Goal: Task Accomplishment & Management: Use online tool/utility

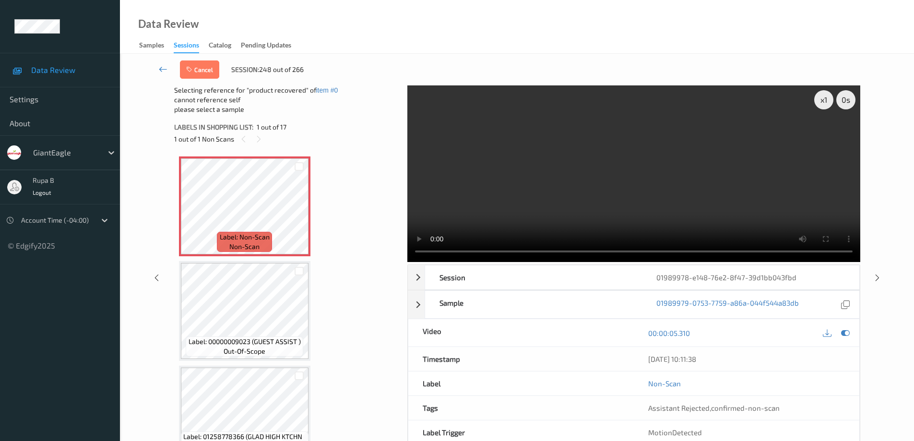
click at [162, 69] on icon at bounding box center [163, 69] width 9 height 10
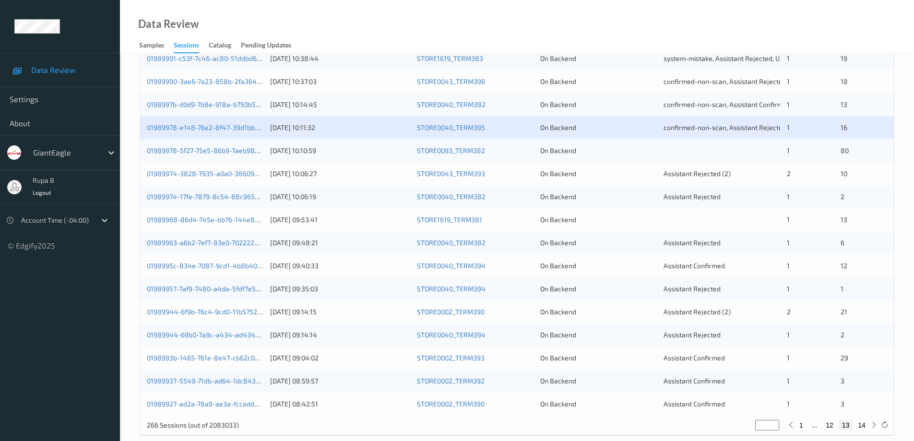
scroll to position [281, 0]
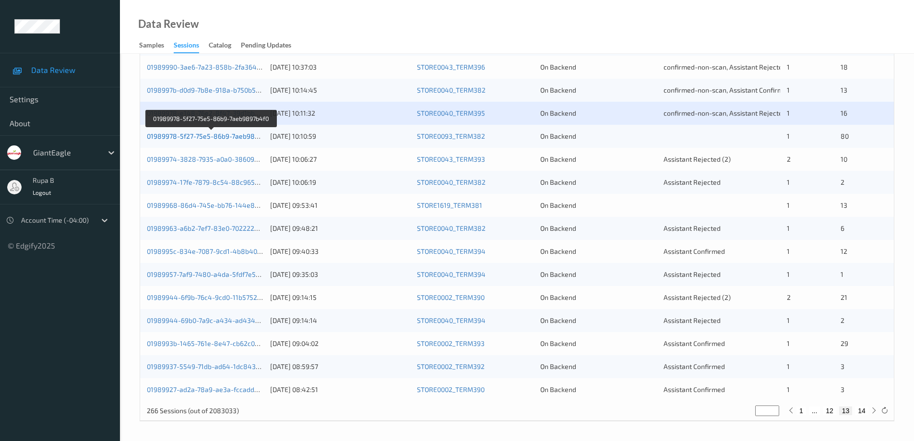
click at [233, 137] on link "01989978-5f27-75e5-86b9-7aeb9897b4f0" at bounding box center [212, 136] width 130 height 8
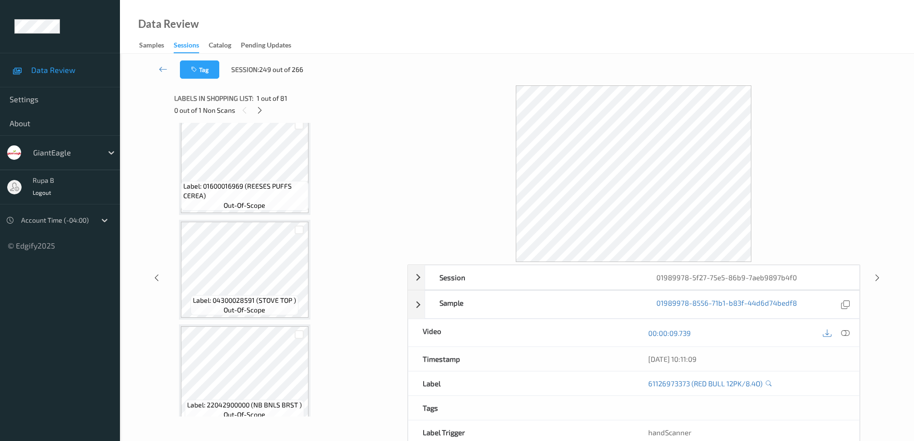
scroll to position [5929, 0]
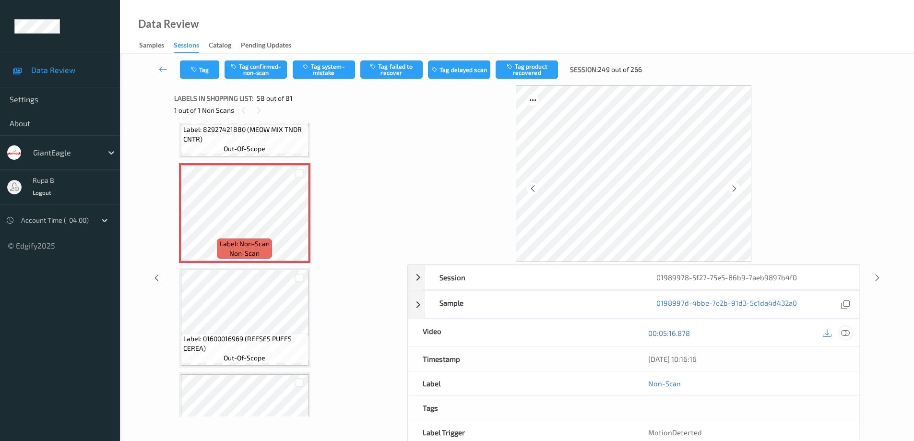
click at [844, 334] on icon at bounding box center [845, 333] width 9 height 9
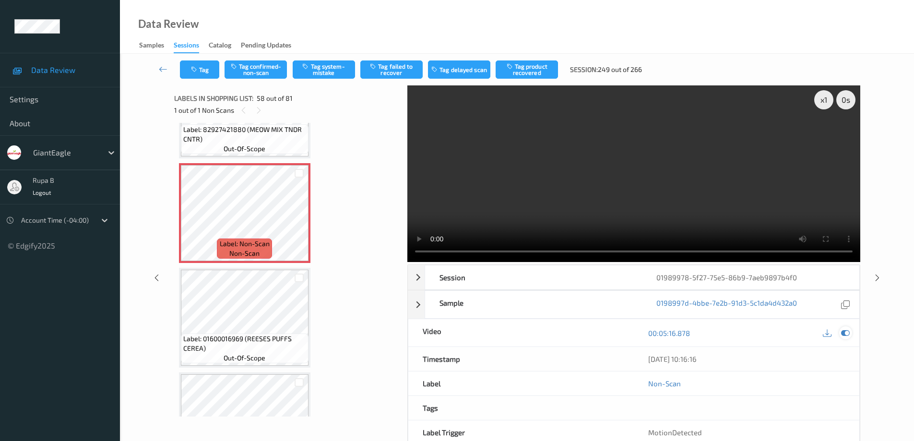
click at [848, 330] on icon at bounding box center [845, 333] width 9 height 9
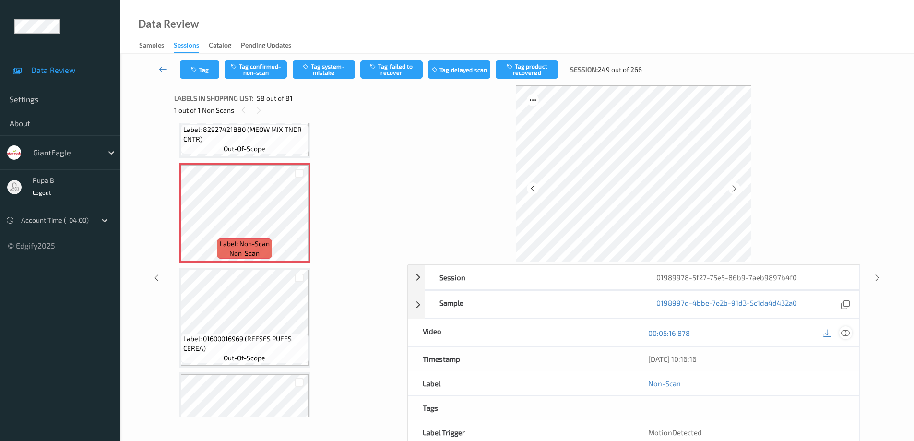
click at [848, 334] on icon at bounding box center [845, 333] width 9 height 9
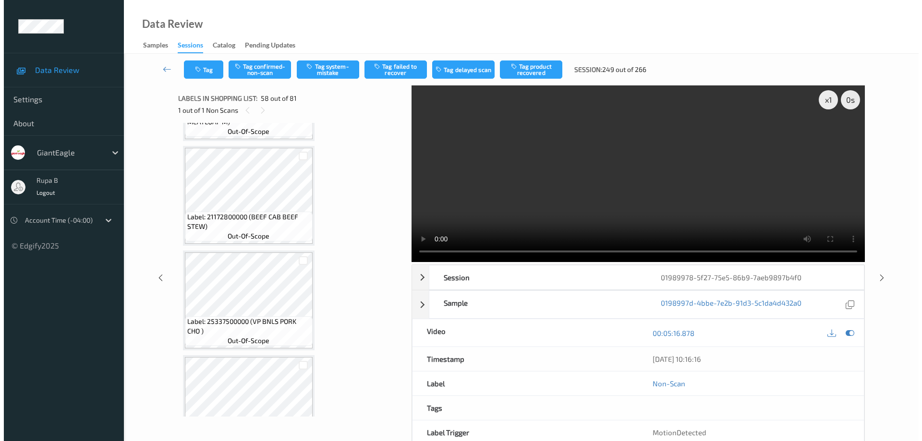
scroll to position [7752, 0]
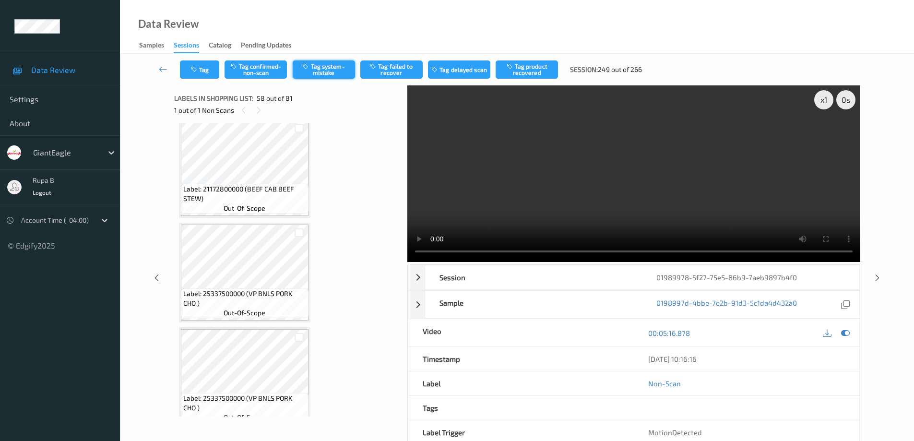
click at [327, 72] on button "Tag system-mistake" at bounding box center [324, 69] width 62 height 18
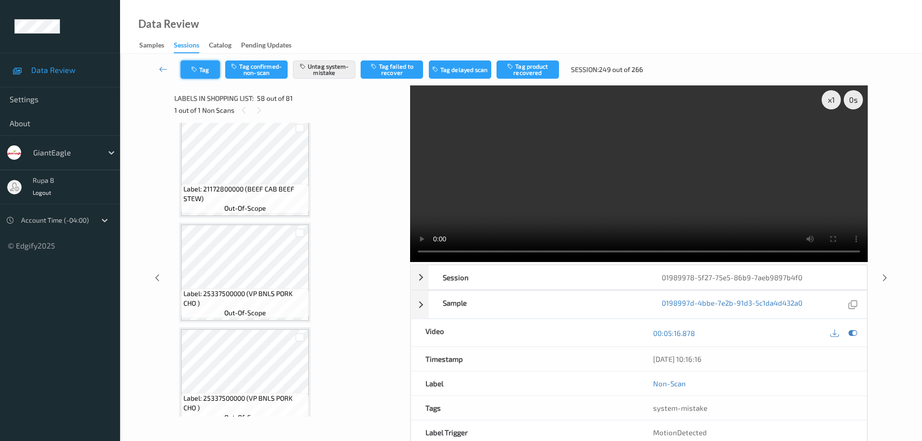
click at [210, 74] on button "Tag" at bounding box center [199, 69] width 39 height 18
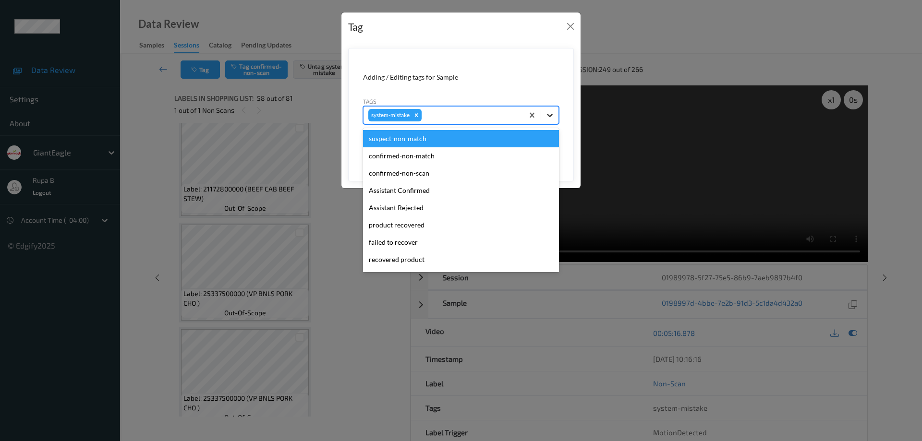
click at [551, 115] on icon at bounding box center [550, 115] width 10 height 10
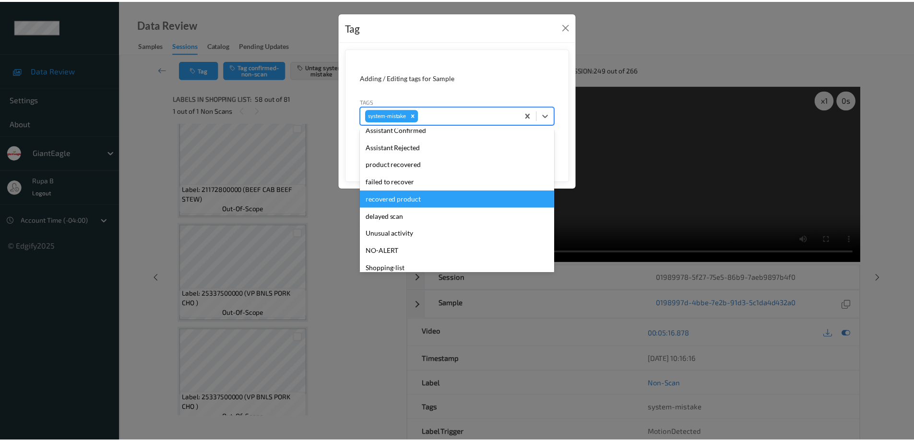
scroll to position [84, 0]
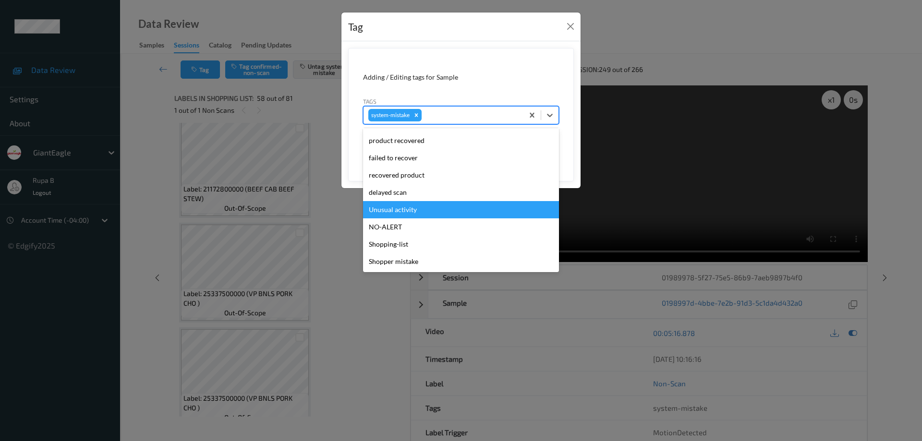
click at [411, 209] on div "Unusual activity" at bounding box center [461, 209] width 196 height 17
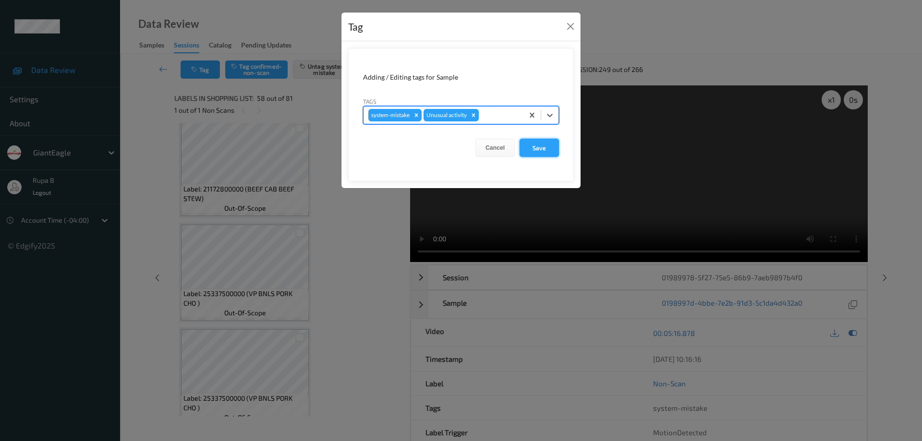
click at [540, 146] on button "Save" at bounding box center [538, 148] width 39 height 18
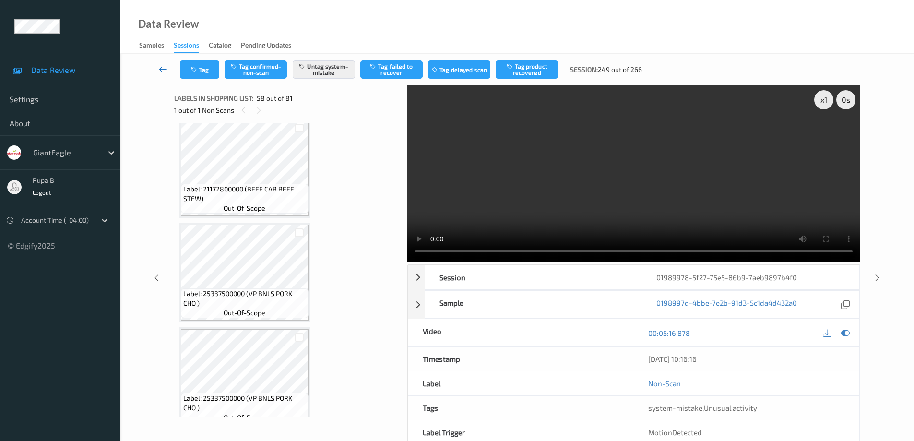
click at [162, 71] on icon at bounding box center [163, 69] width 9 height 10
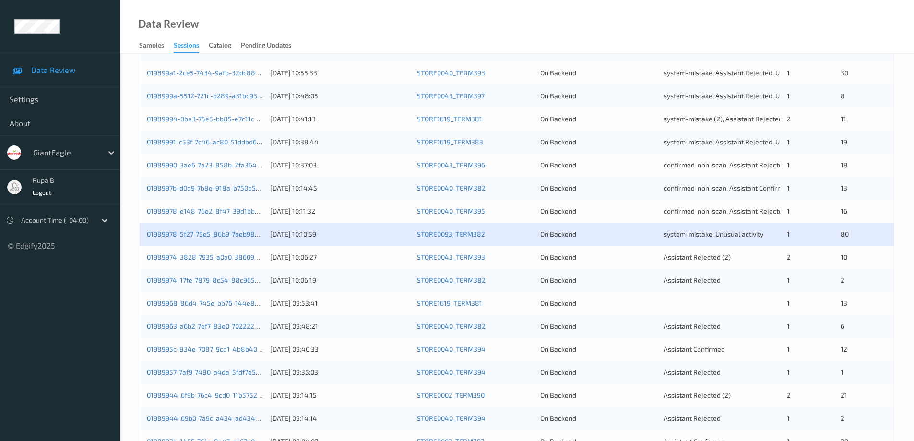
scroll to position [192, 0]
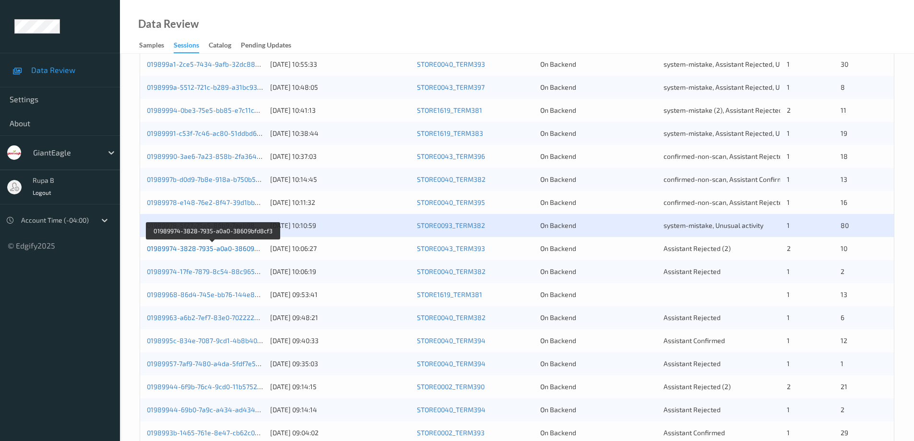
click at [229, 250] on link "01989974-3828-7935-a0a0-38609bfd8cf3" at bounding box center [213, 248] width 132 height 8
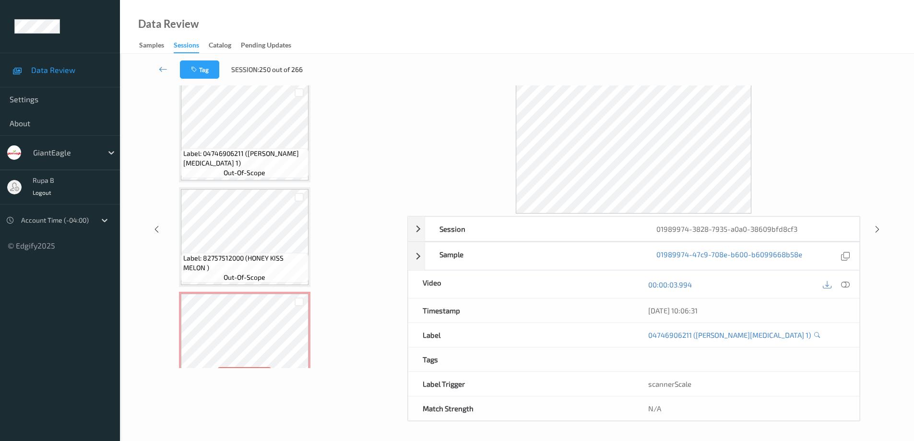
scroll to position [299, 0]
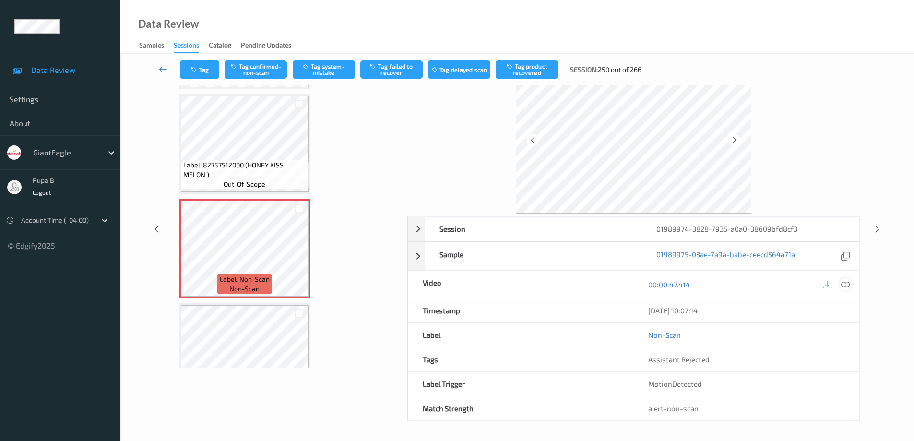
click at [847, 286] on icon at bounding box center [845, 284] width 9 height 9
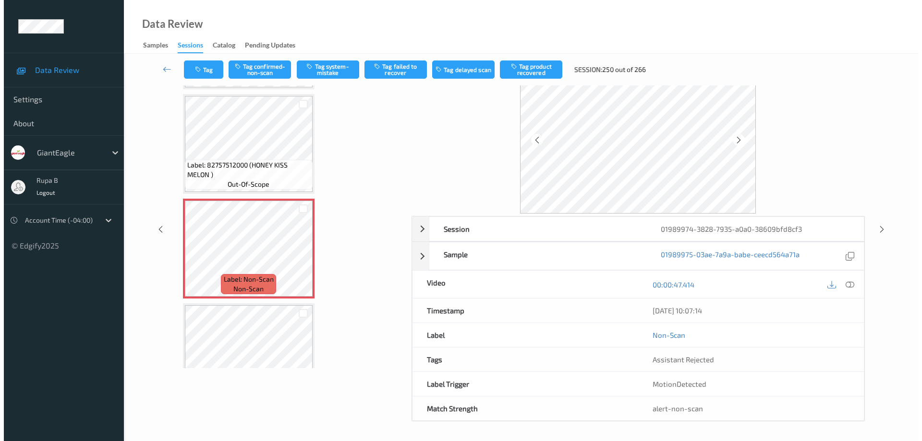
scroll to position [0, 0]
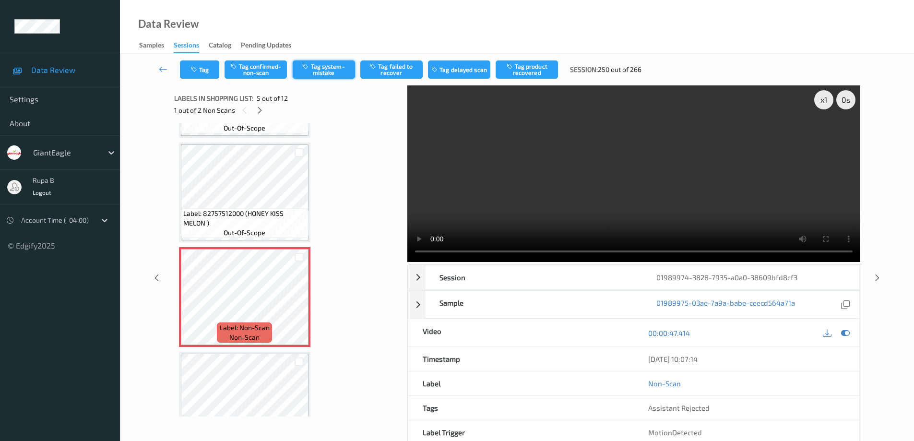
click at [317, 68] on button "Tag system-mistake" at bounding box center [324, 69] width 62 height 18
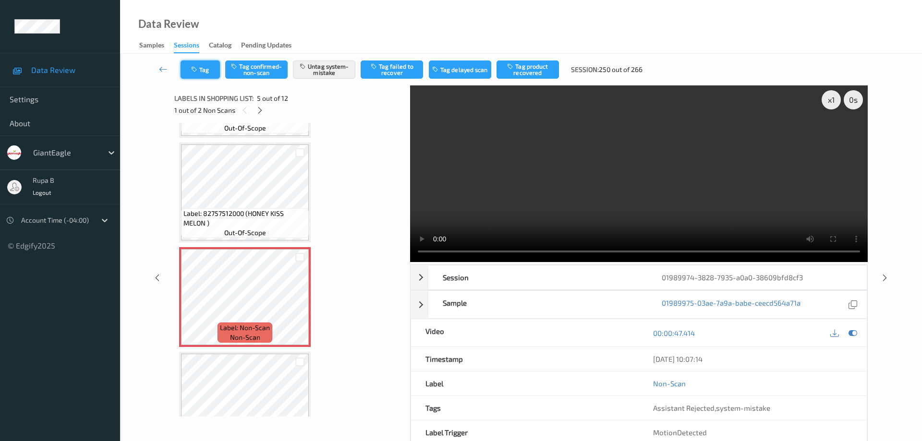
click at [204, 71] on button "Tag" at bounding box center [199, 69] width 39 height 18
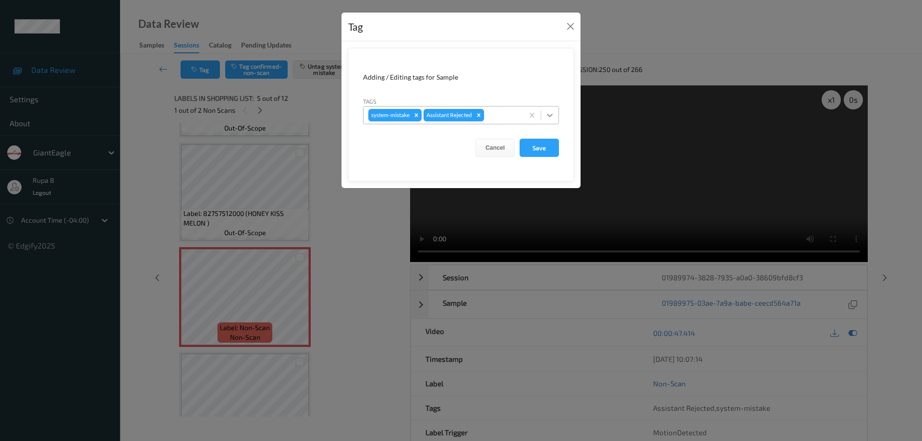
click at [552, 115] on icon at bounding box center [550, 115] width 6 height 3
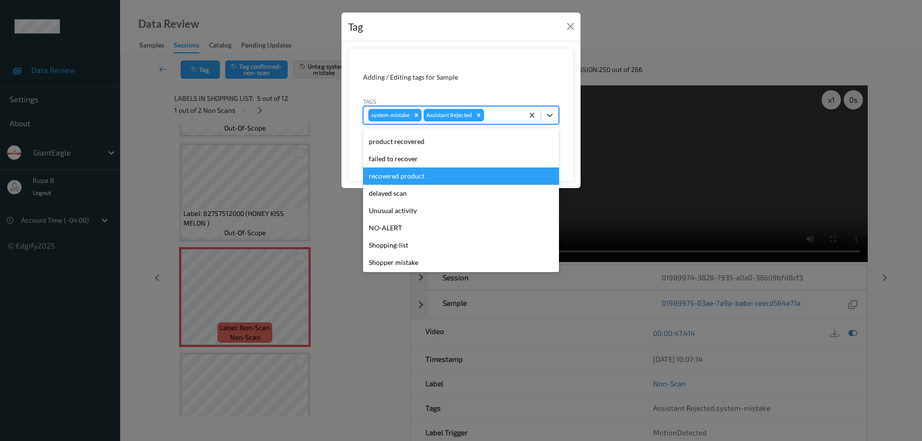
scroll to position [67, 0]
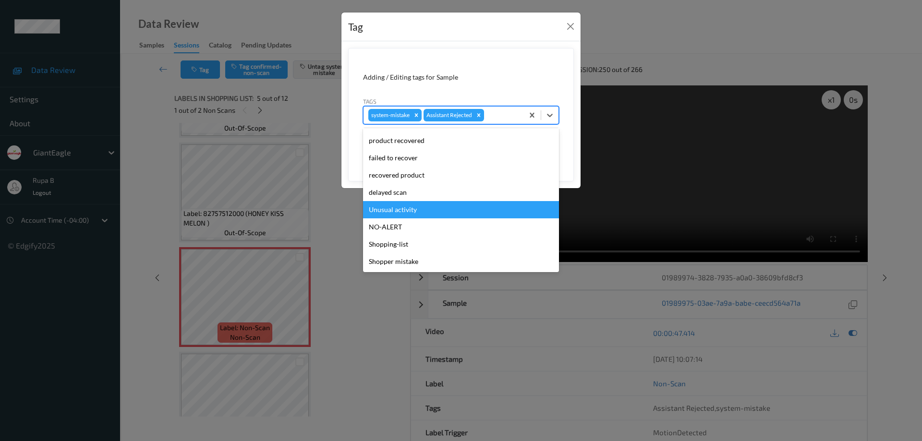
click at [419, 212] on div "Unusual activity" at bounding box center [461, 209] width 196 height 17
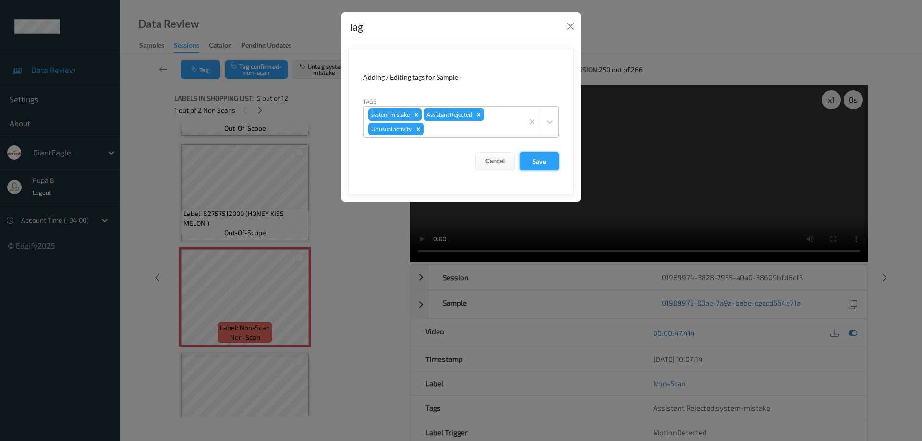
drag, startPoint x: 543, startPoint y: 165, endPoint x: 540, endPoint y: 151, distance: 14.2
click at [543, 164] on button "Save" at bounding box center [538, 161] width 39 height 18
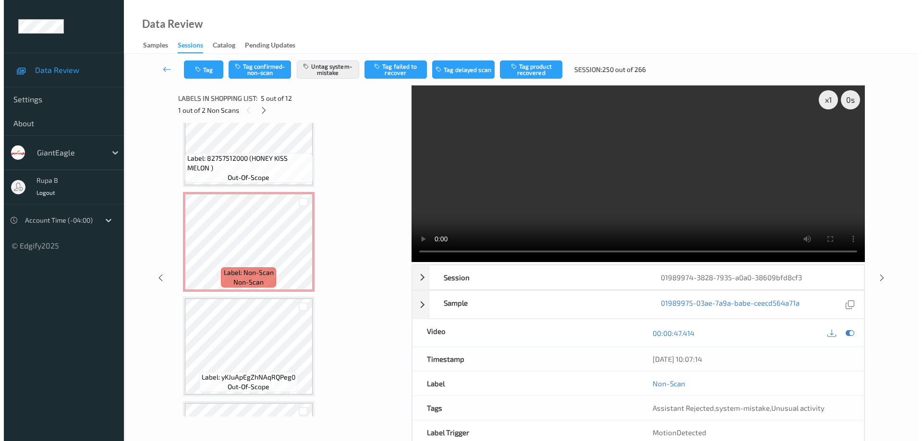
scroll to position [775, 0]
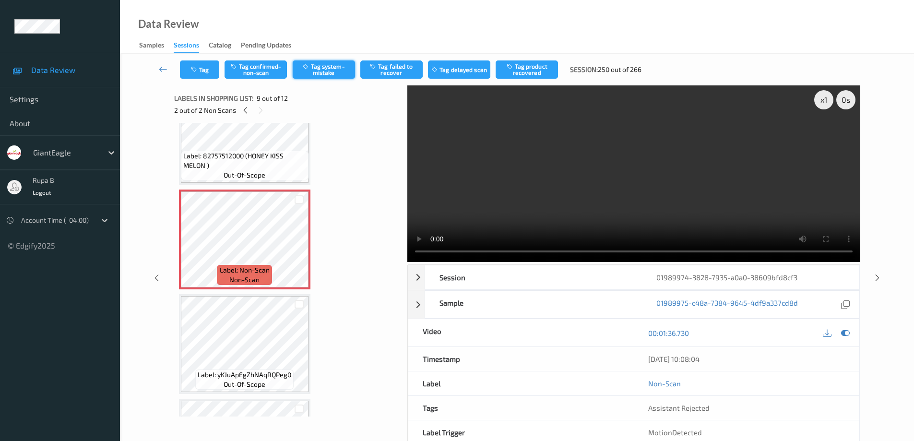
click at [335, 72] on button "Tag system-mistake" at bounding box center [324, 69] width 62 height 18
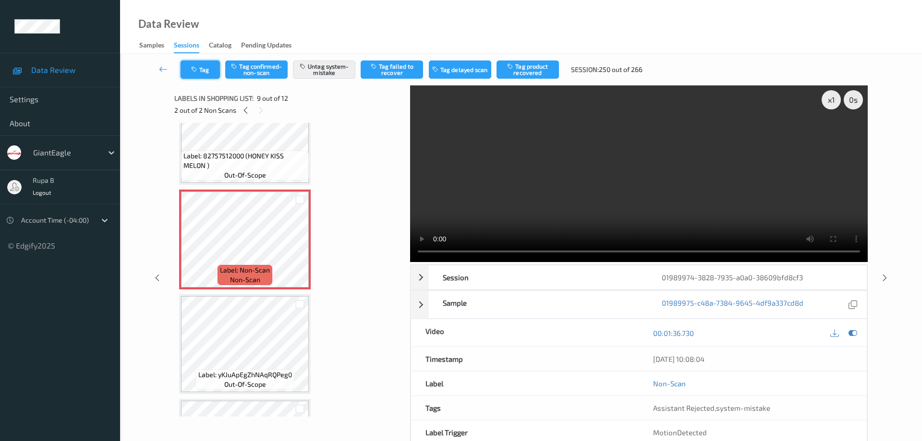
click at [202, 72] on button "Tag" at bounding box center [199, 69] width 39 height 18
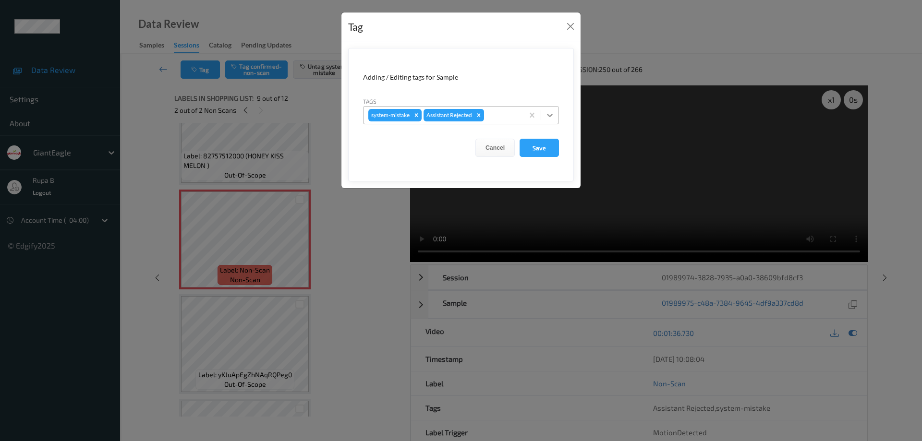
click at [548, 115] on icon at bounding box center [550, 115] width 6 height 3
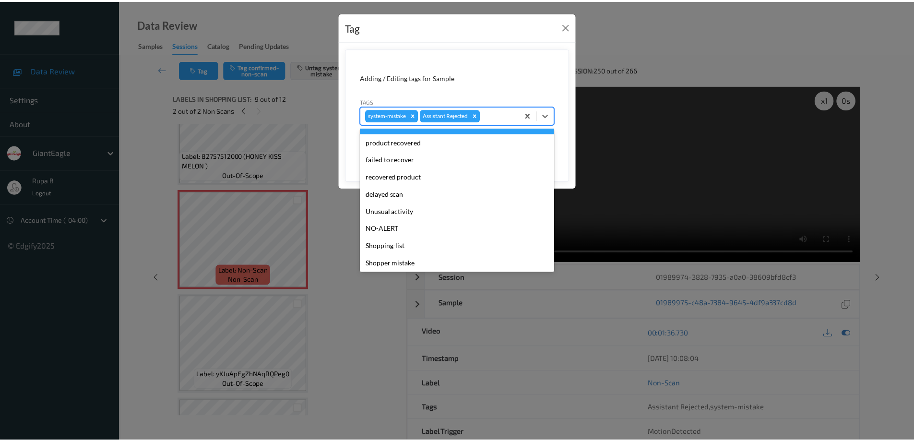
scroll to position [67, 0]
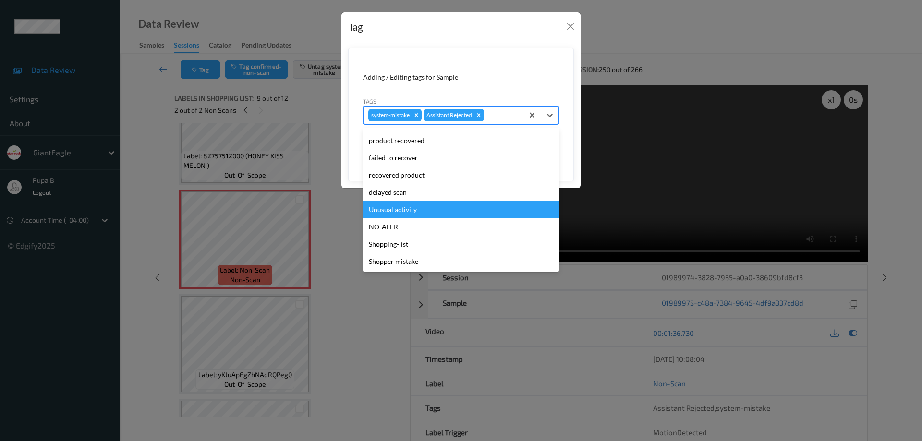
click at [410, 212] on div "Unusual activity" at bounding box center [461, 209] width 196 height 17
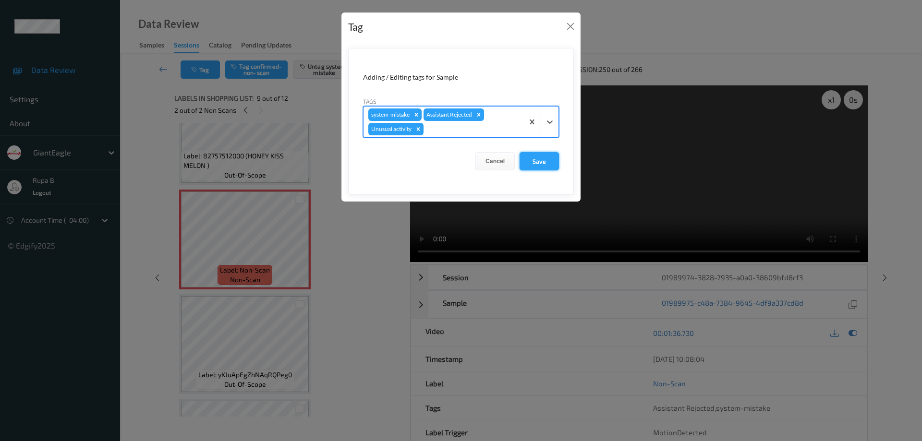
click at [545, 165] on button "Save" at bounding box center [538, 161] width 39 height 18
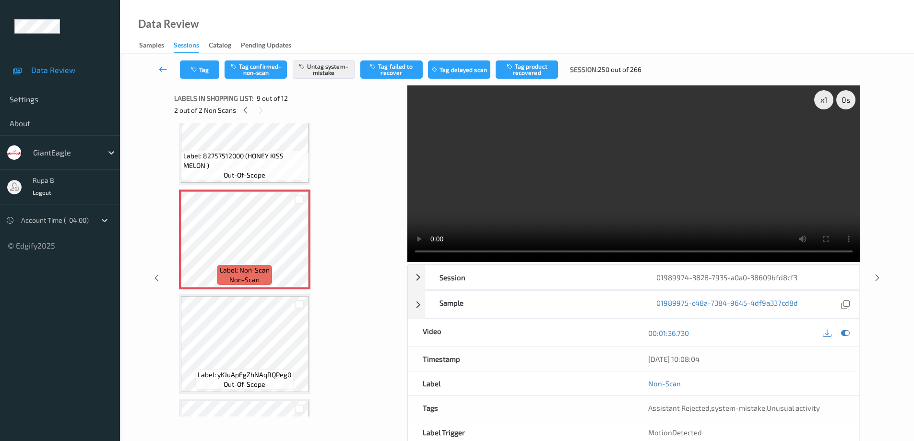
click at [159, 71] on icon at bounding box center [163, 69] width 9 height 10
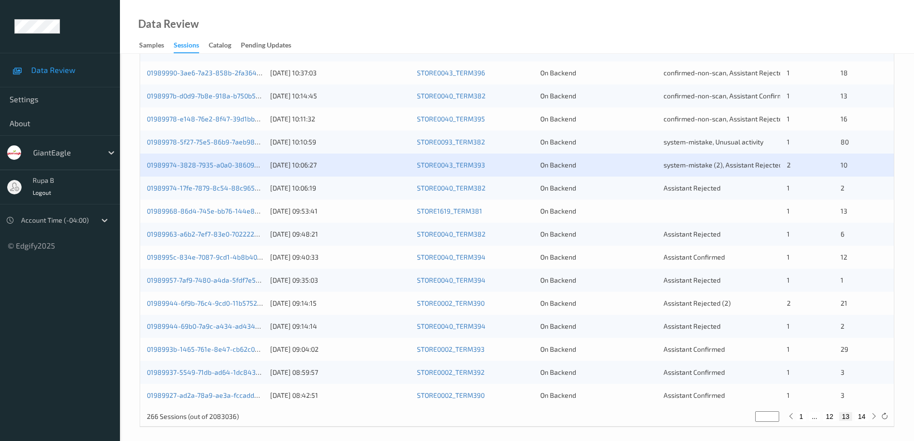
scroll to position [281, 0]
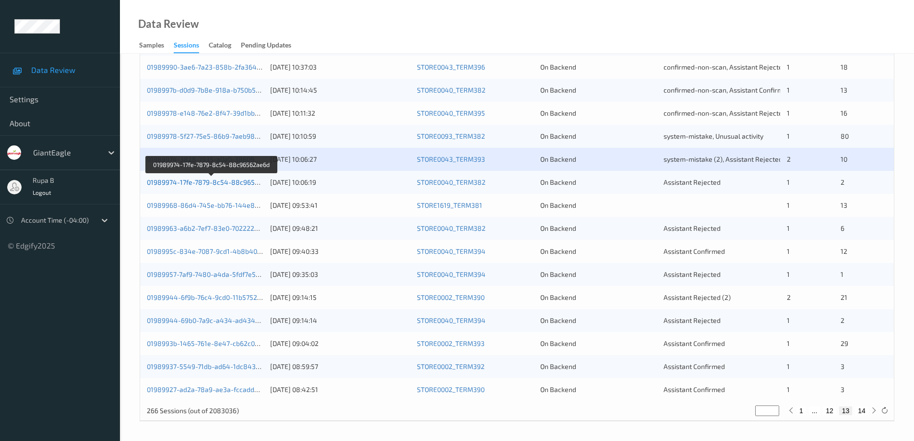
click at [239, 184] on link "01989974-17fe-7879-8c54-88c96562ae6d" at bounding box center [212, 182] width 131 height 8
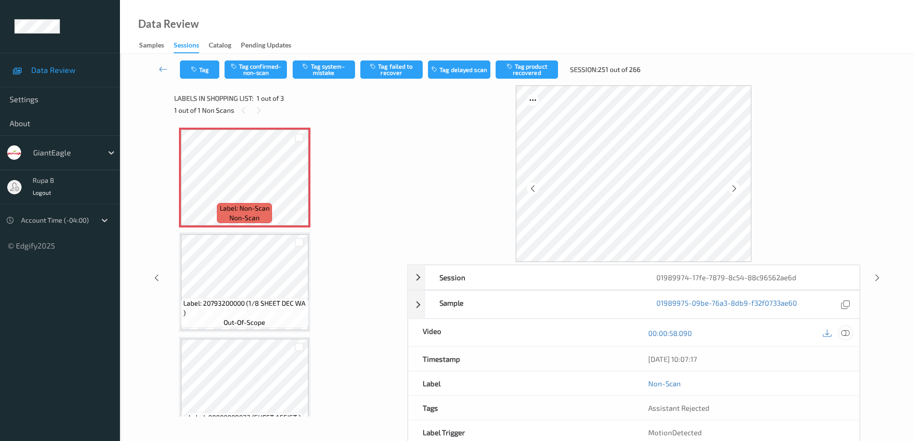
drag, startPoint x: 851, startPoint y: 334, endPoint x: 774, endPoint y: 321, distance: 78.7
click at [850, 333] on div at bounding box center [845, 332] width 13 height 13
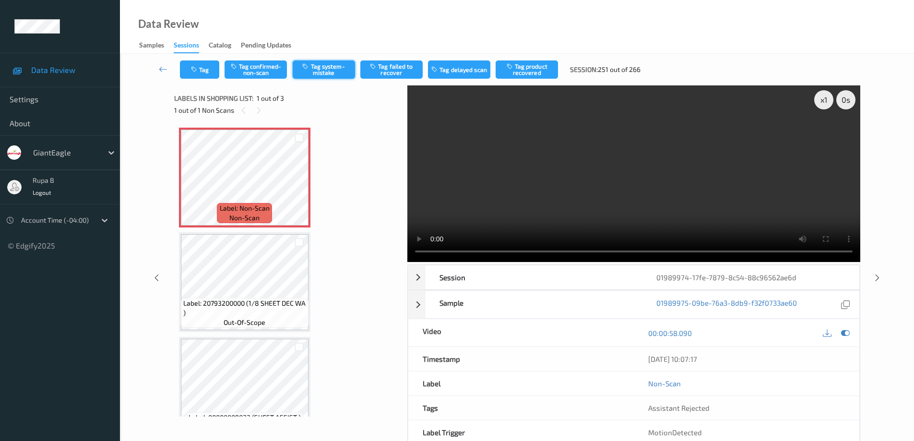
click at [328, 72] on button "Tag system-mistake" at bounding box center [324, 69] width 62 height 18
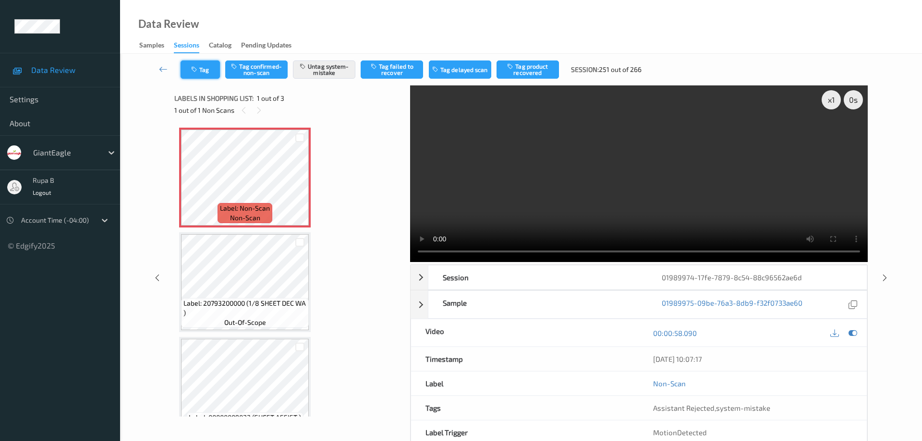
click at [210, 70] on button "Tag" at bounding box center [199, 69] width 39 height 18
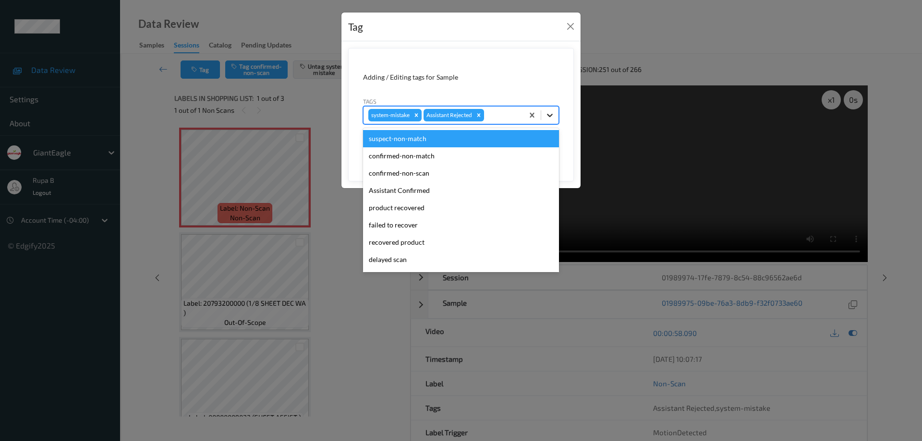
click at [547, 112] on icon at bounding box center [550, 115] width 10 height 10
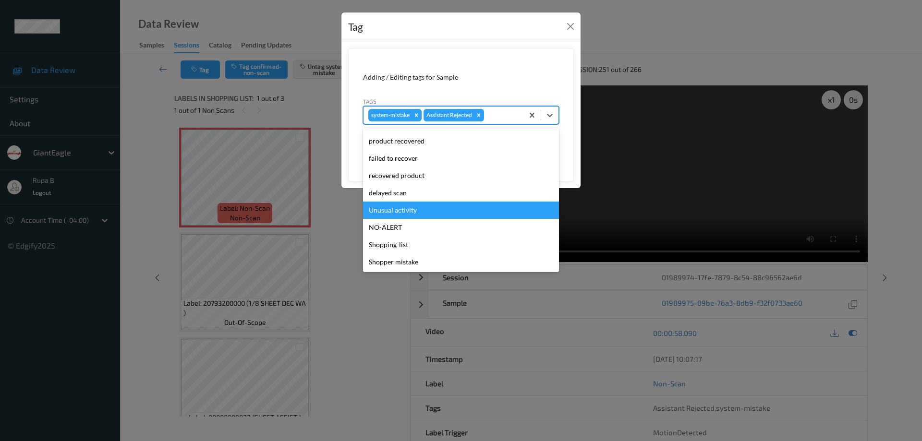
scroll to position [67, 0]
click at [415, 212] on div "Unusual activity" at bounding box center [461, 209] width 196 height 17
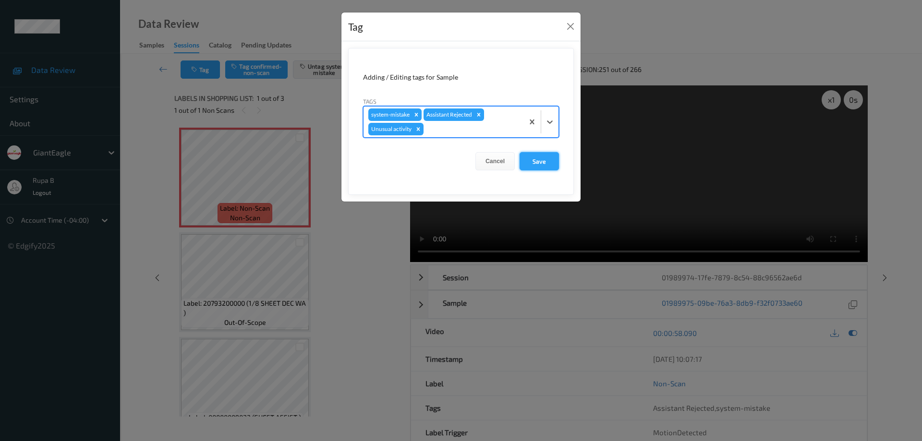
click at [543, 165] on button "Save" at bounding box center [538, 161] width 39 height 18
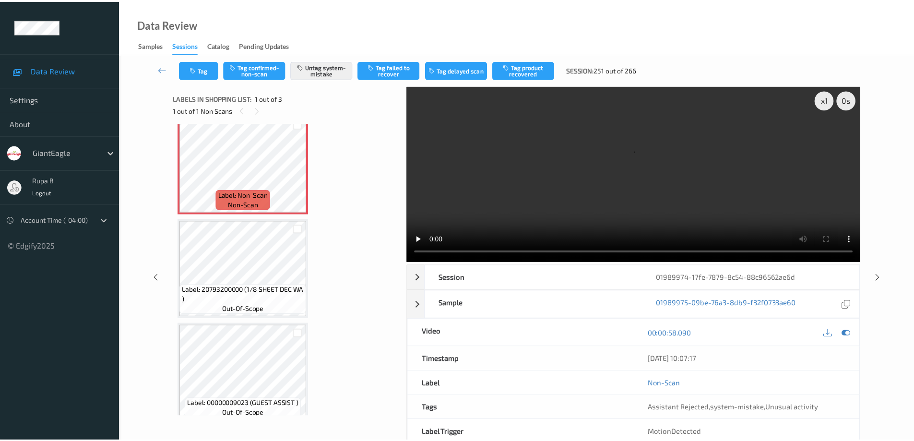
scroll to position [25, 0]
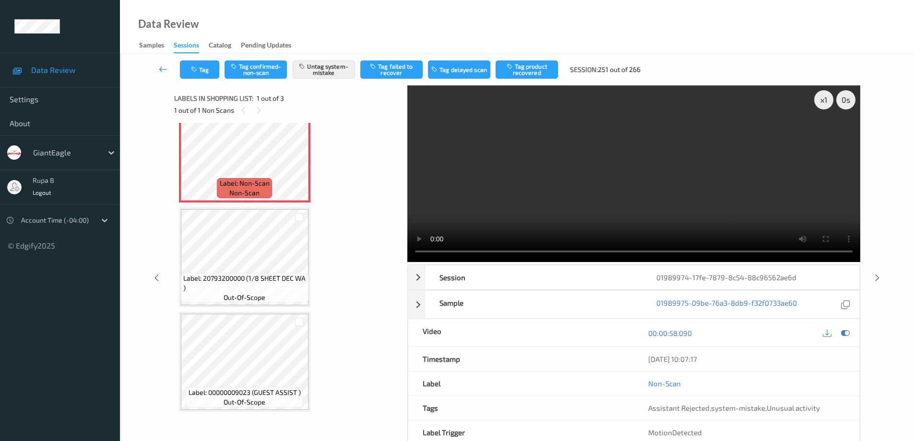
click at [162, 72] on icon at bounding box center [163, 69] width 9 height 10
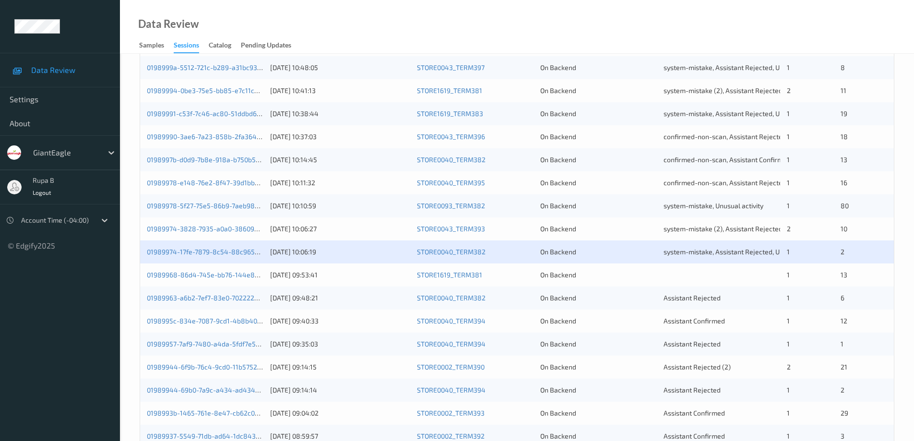
scroll to position [216, 0]
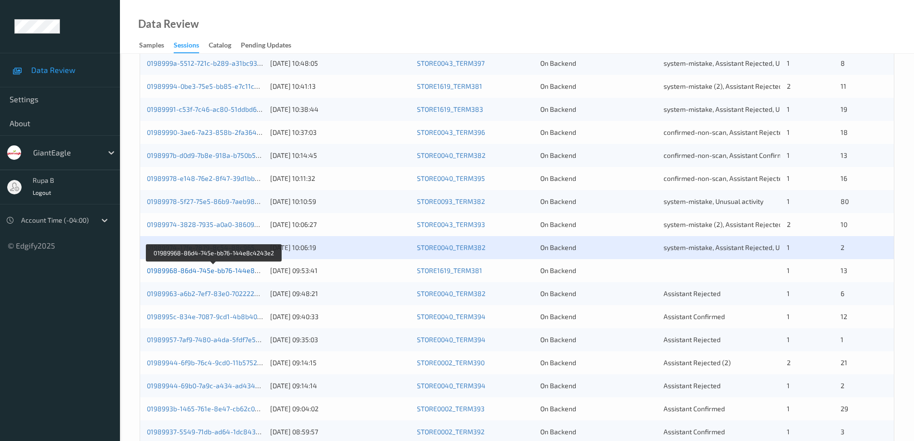
click at [223, 274] on link "01989968-86d4-745e-bb76-144e8c4243e2" at bounding box center [214, 270] width 135 height 8
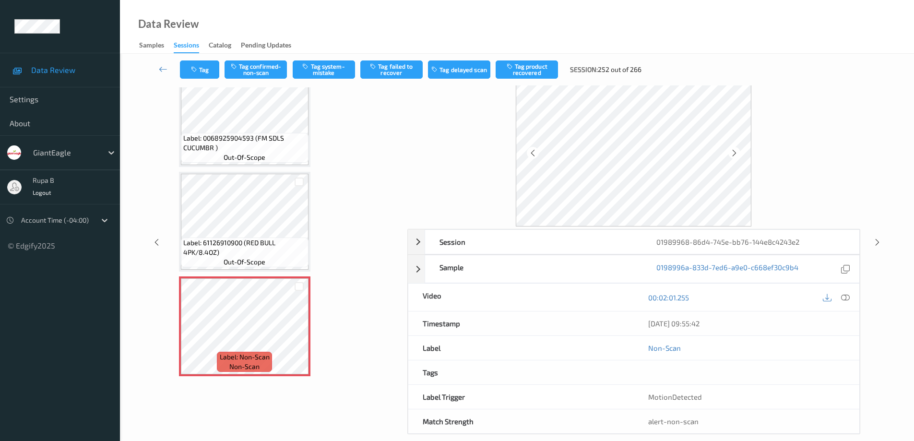
scroll to position [48, 0]
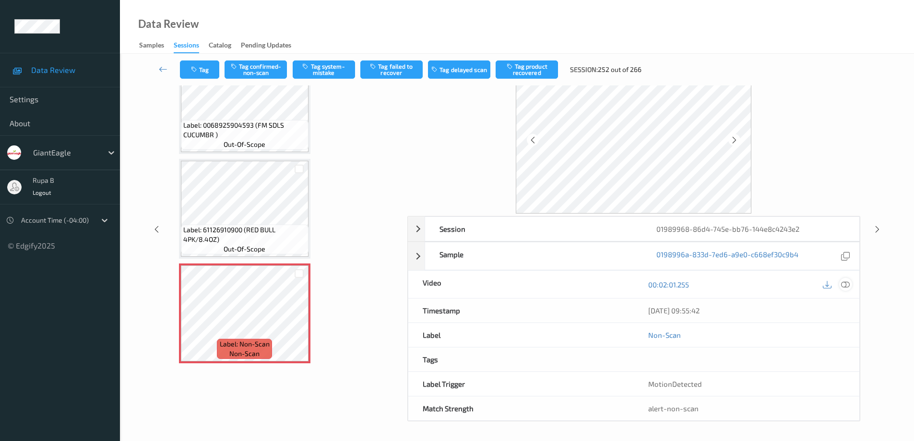
click at [843, 283] on icon at bounding box center [845, 284] width 9 height 9
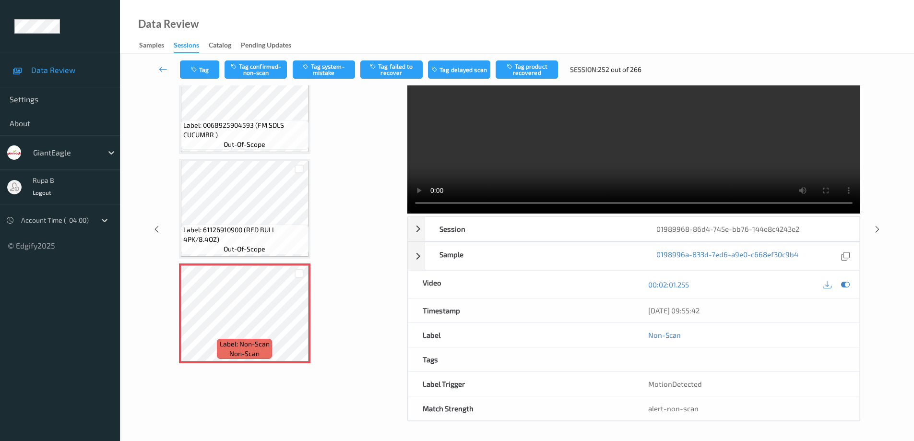
scroll to position [0, 0]
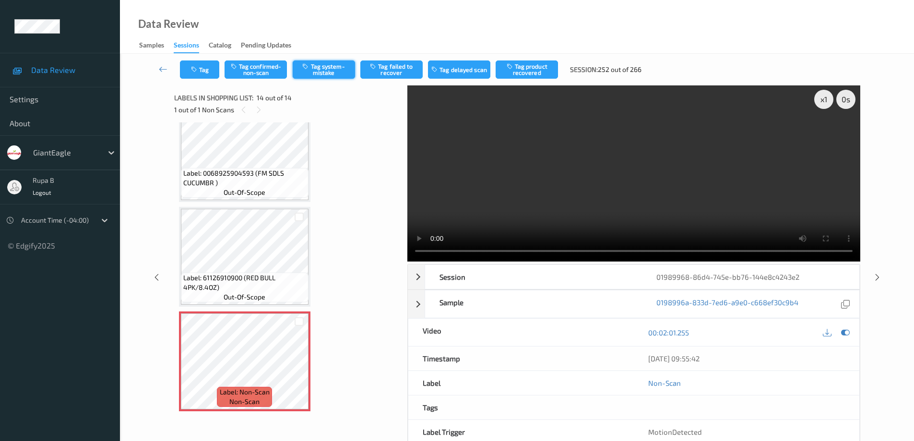
click at [341, 73] on button "Tag system-mistake" at bounding box center [324, 69] width 62 height 18
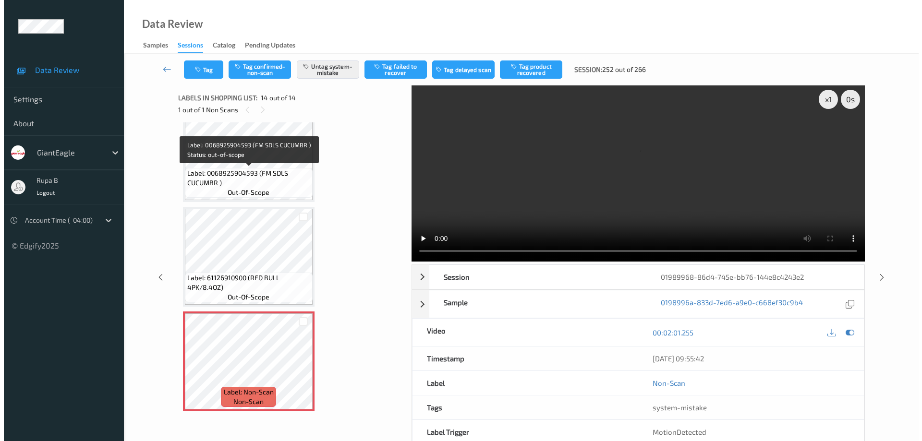
scroll to position [0, 0]
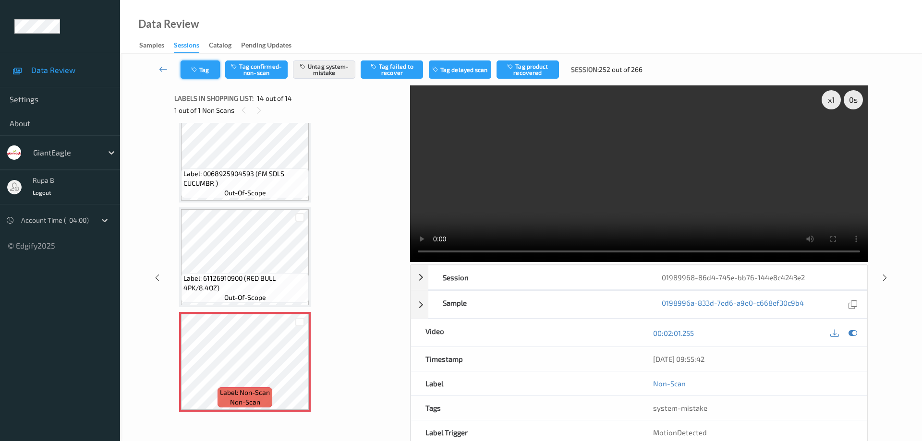
click at [204, 75] on button "Tag" at bounding box center [199, 69] width 39 height 18
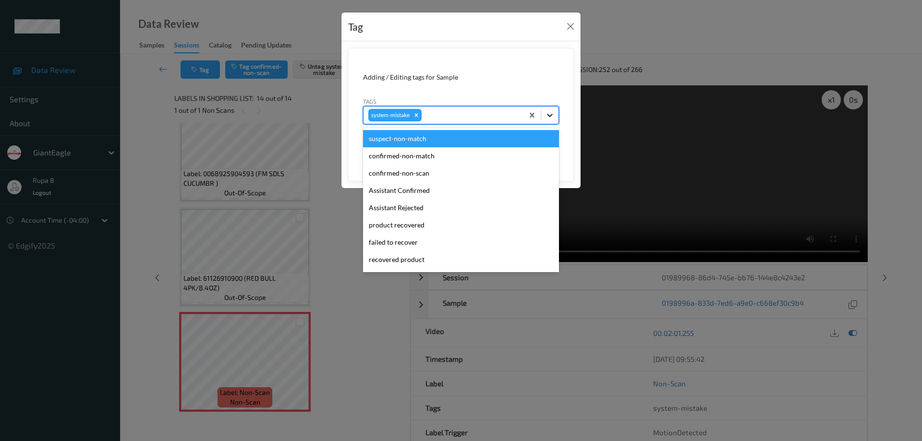
click at [551, 117] on icon at bounding box center [550, 115] width 10 height 10
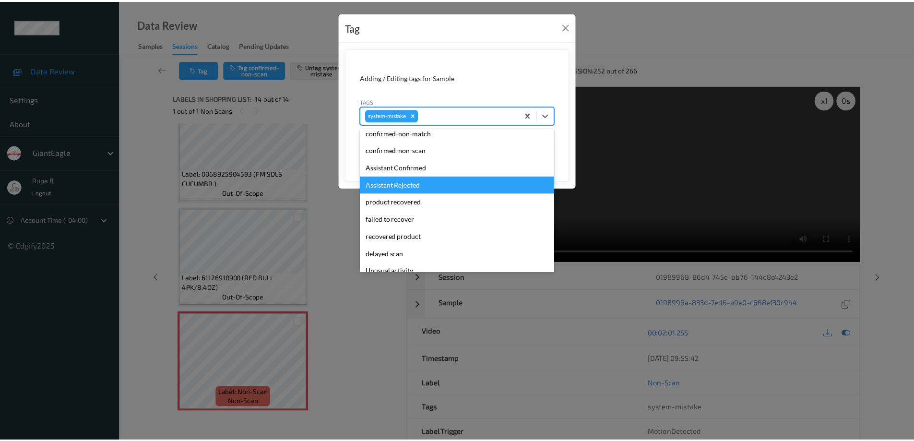
scroll to position [30, 0]
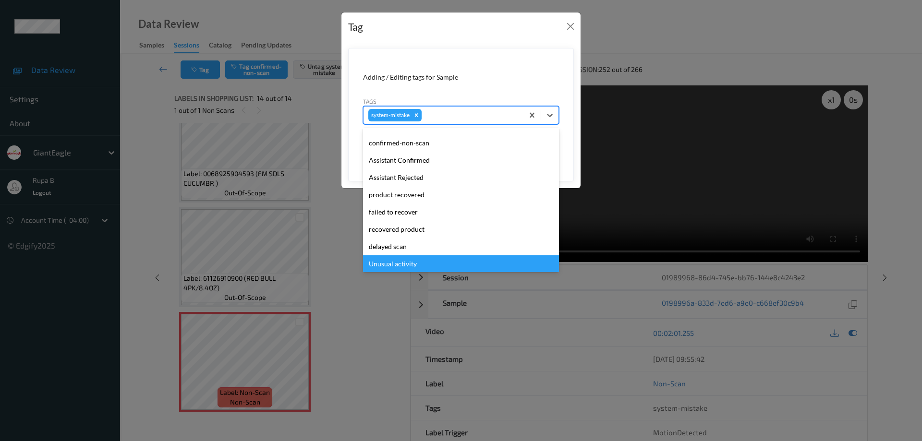
click at [414, 264] on div "Unusual activity" at bounding box center [461, 263] width 196 height 17
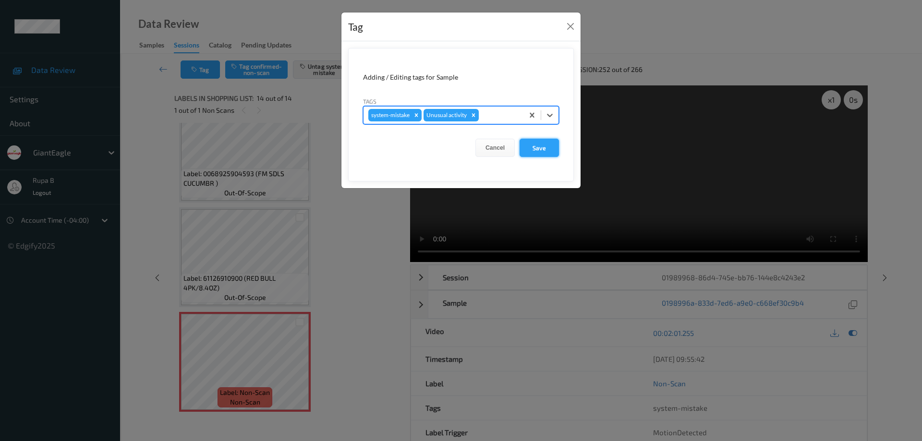
click at [544, 150] on button "Save" at bounding box center [538, 148] width 39 height 18
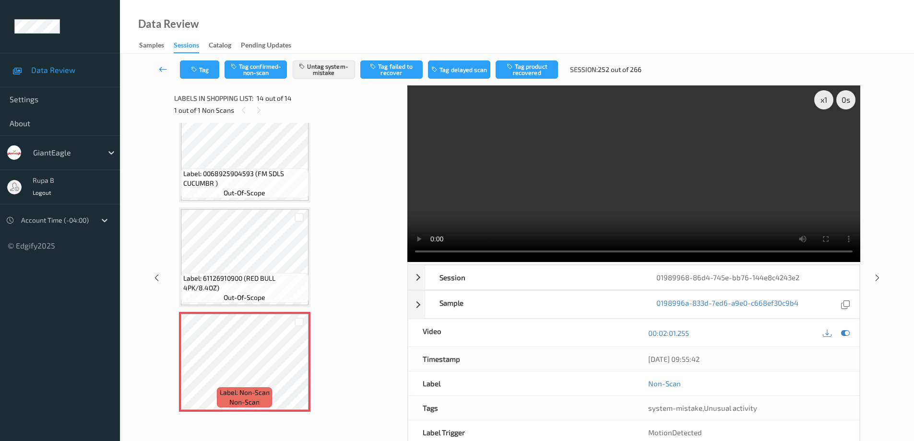
click at [159, 70] on icon at bounding box center [163, 69] width 9 height 10
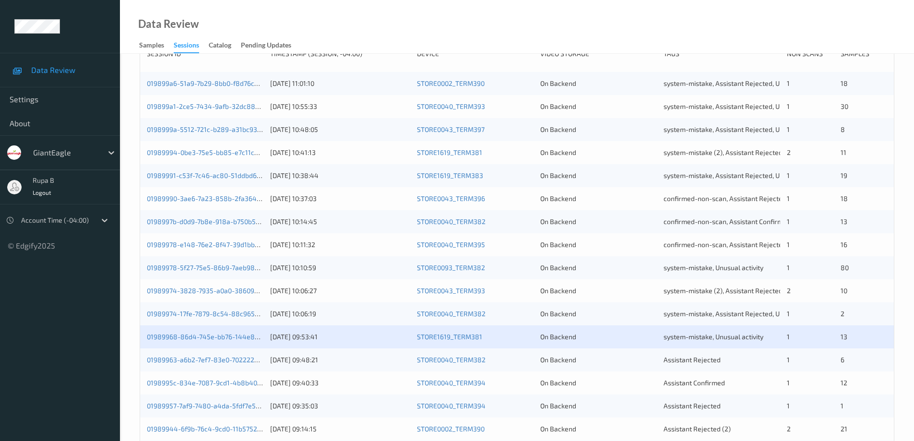
scroll to position [281, 0]
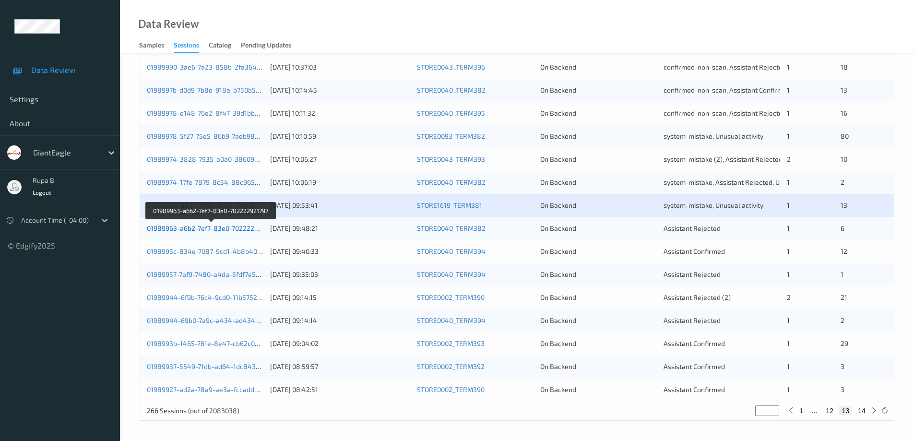
click at [235, 230] on link "01989963-a6b2-7ef7-83e0-702222921797" at bounding box center [211, 228] width 129 height 8
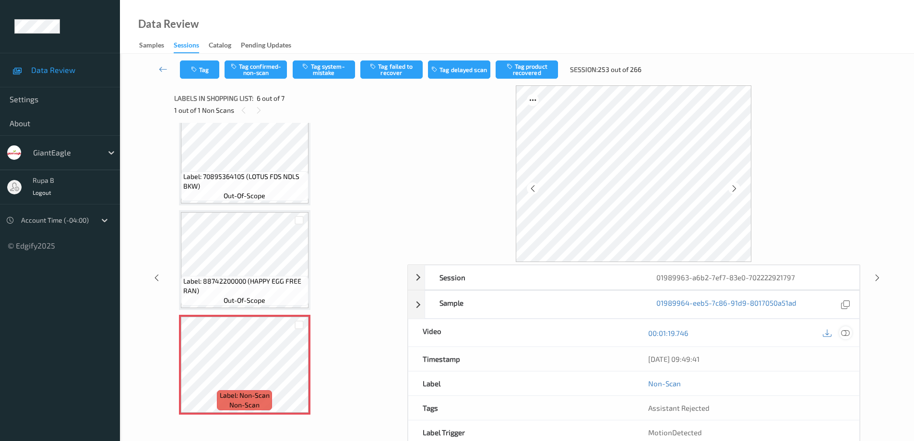
click at [846, 332] on icon at bounding box center [845, 333] width 9 height 9
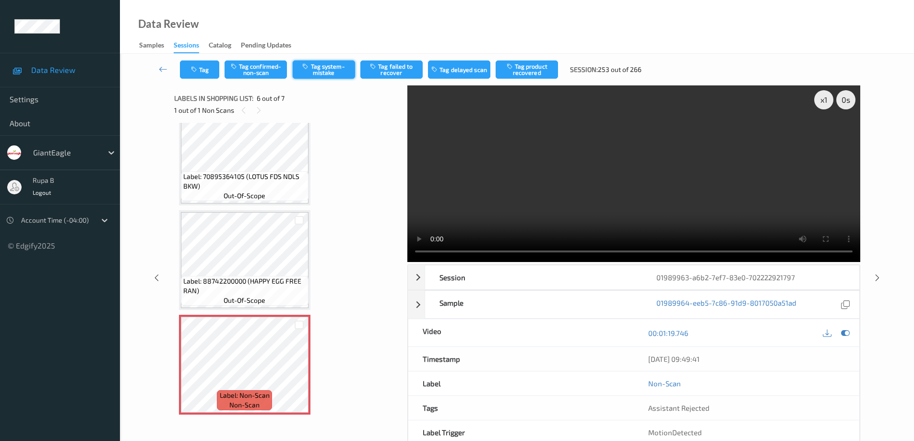
click at [326, 71] on button "Tag system-mistake" at bounding box center [324, 69] width 62 height 18
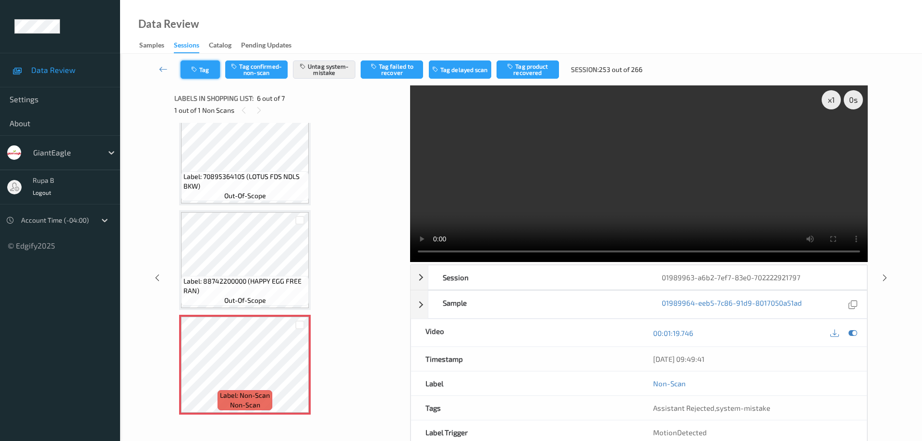
click at [207, 69] on button "Tag" at bounding box center [199, 69] width 39 height 18
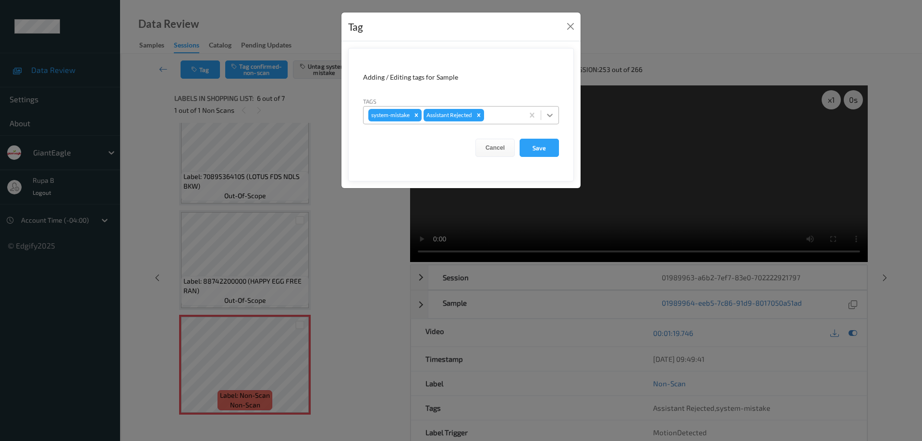
click at [551, 116] on icon at bounding box center [550, 115] width 6 height 3
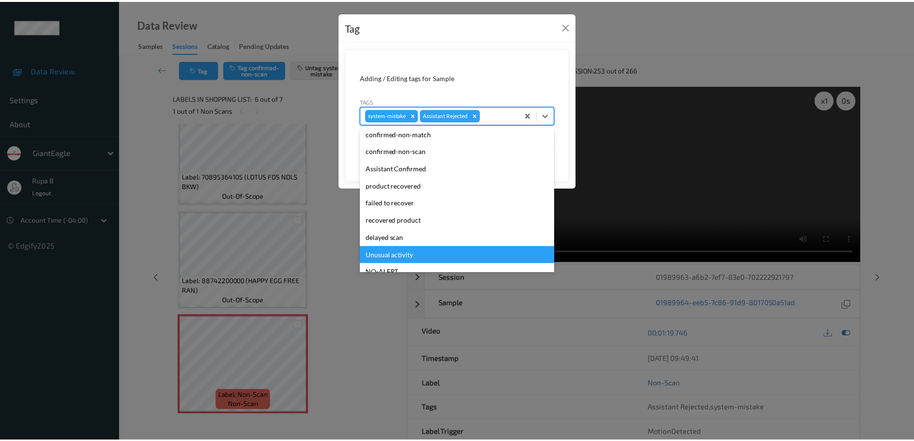
scroll to position [67, 0]
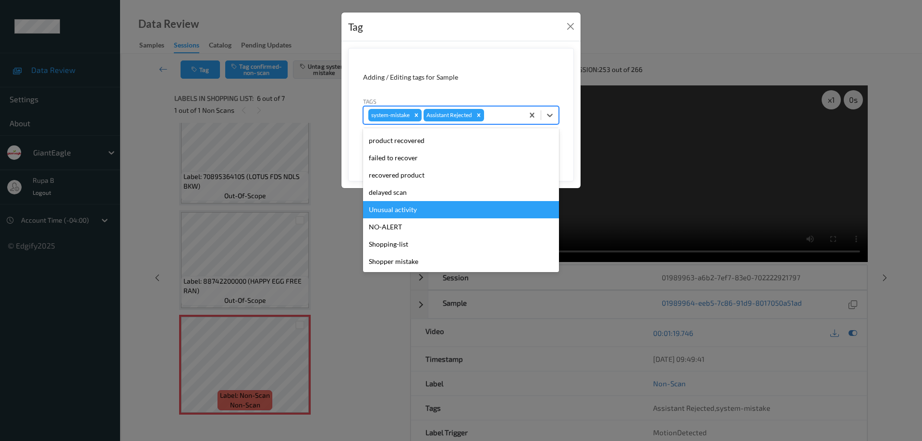
click at [415, 210] on div "Unusual activity" at bounding box center [461, 209] width 196 height 17
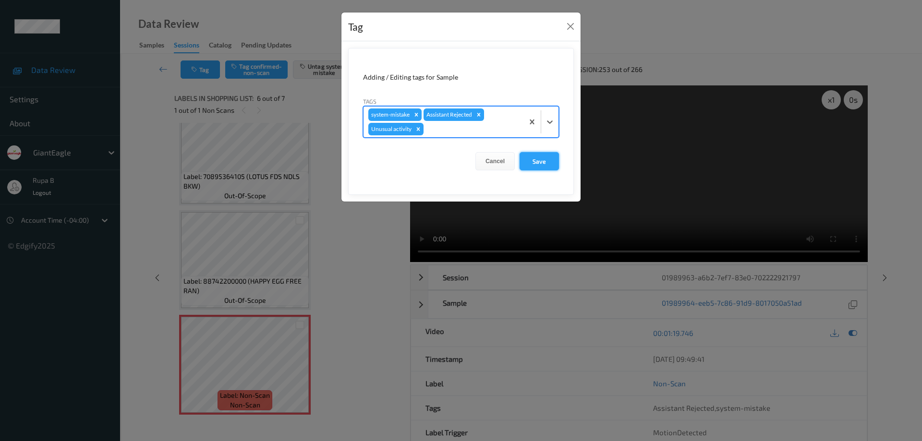
click at [541, 164] on button "Save" at bounding box center [538, 161] width 39 height 18
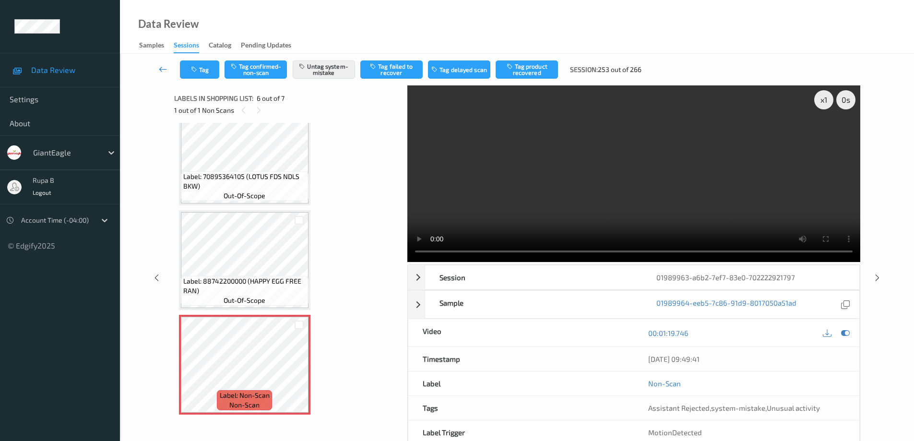
click at [161, 71] on icon at bounding box center [163, 69] width 9 height 10
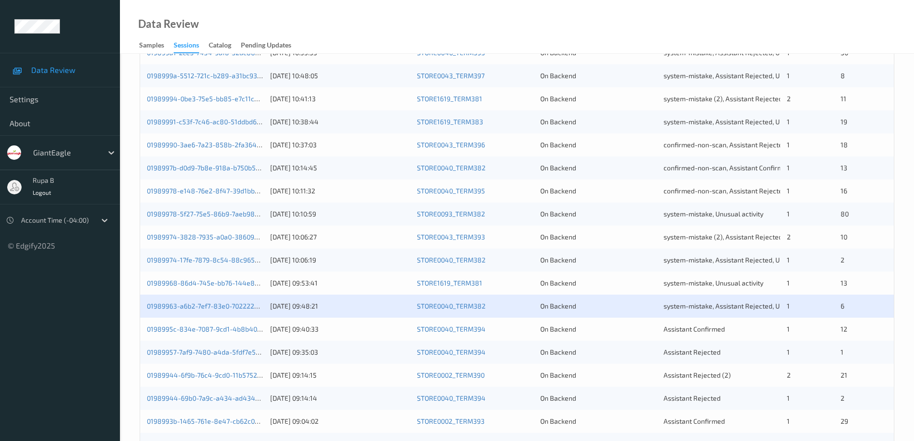
scroll to position [281, 0]
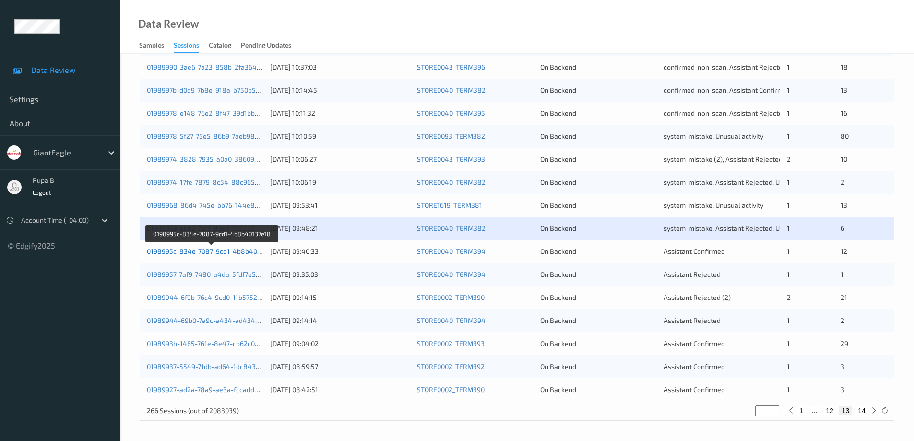
click at [241, 252] on link "0198995c-834e-7087-9cd1-4b8b40137e18" at bounding box center [213, 251] width 132 height 8
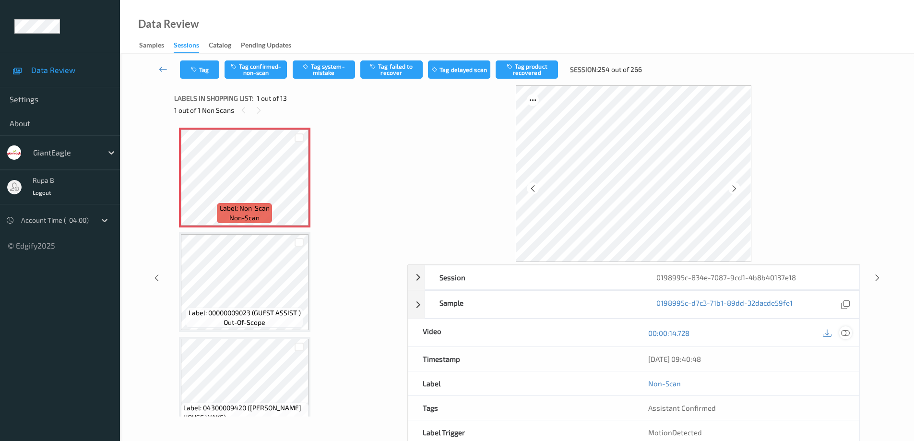
click at [849, 335] on icon at bounding box center [845, 333] width 9 height 9
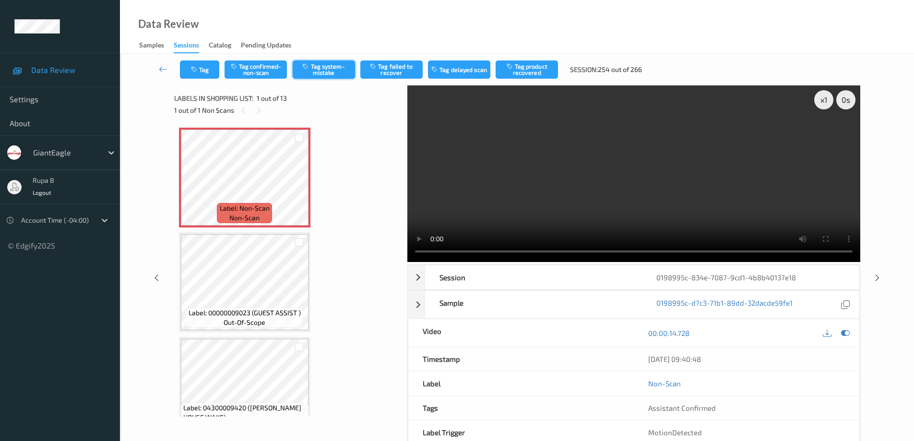
click at [326, 71] on button "Tag system-mistake" at bounding box center [324, 69] width 62 height 18
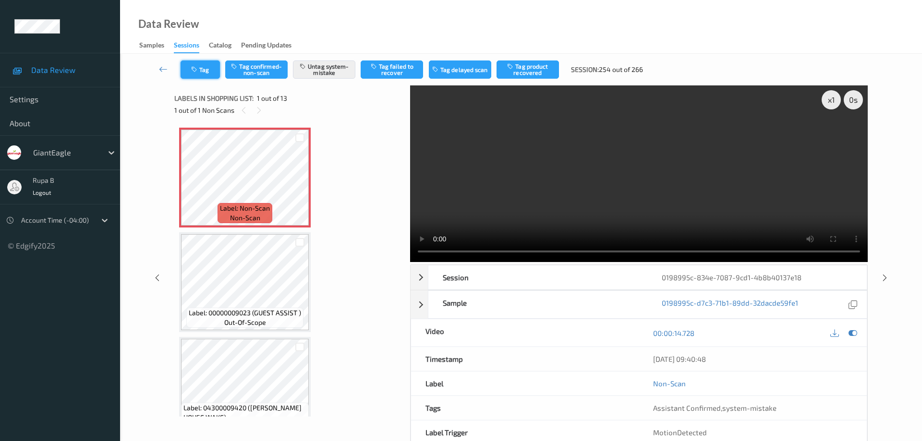
click at [206, 73] on button "Tag" at bounding box center [199, 69] width 39 height 18
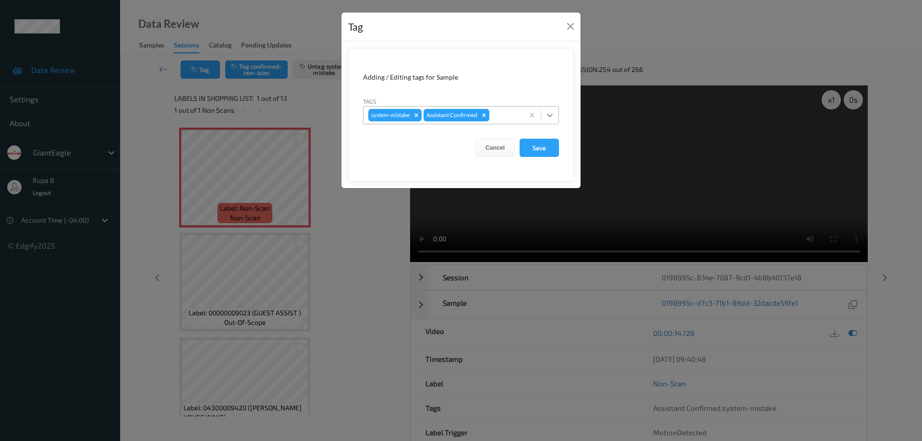
click at [549, 113] on icon at bounding box center [550, 115] width 10 height 10
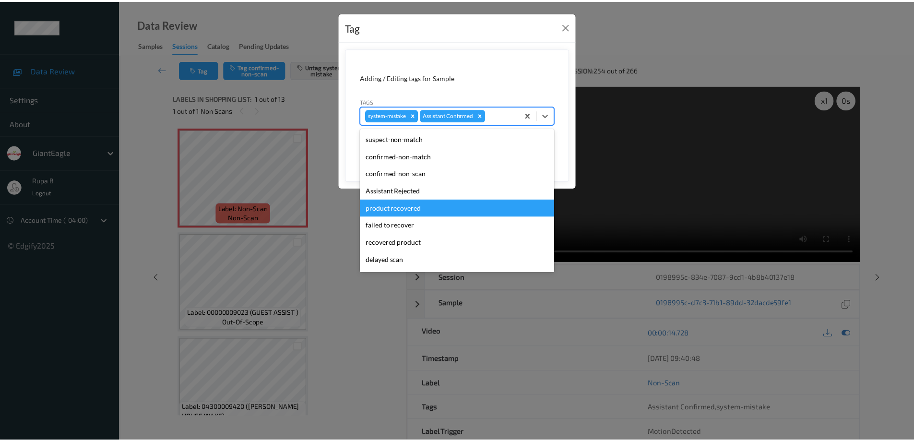
scroll to position [67, 0]
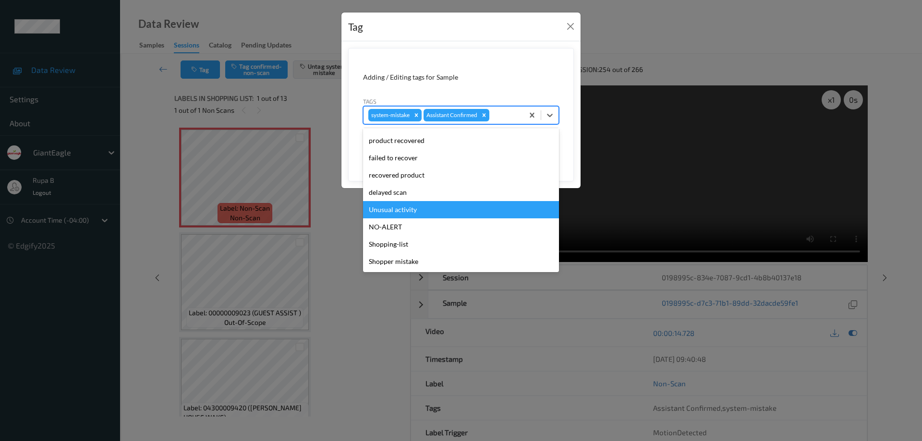
click at [417, 213] on div "Unusual activity" at bounding box center [461, 209] width 196 height 17
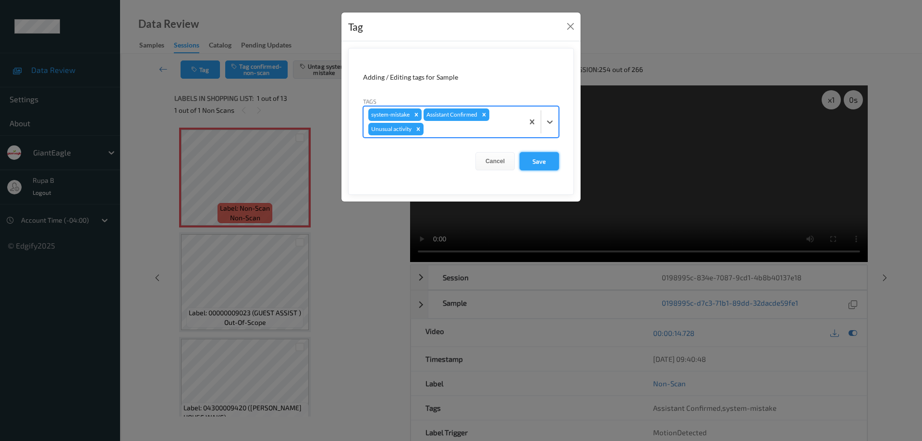
click at [548, 164] on button "Save" at bounding box center [538, 161] width 39 height 18
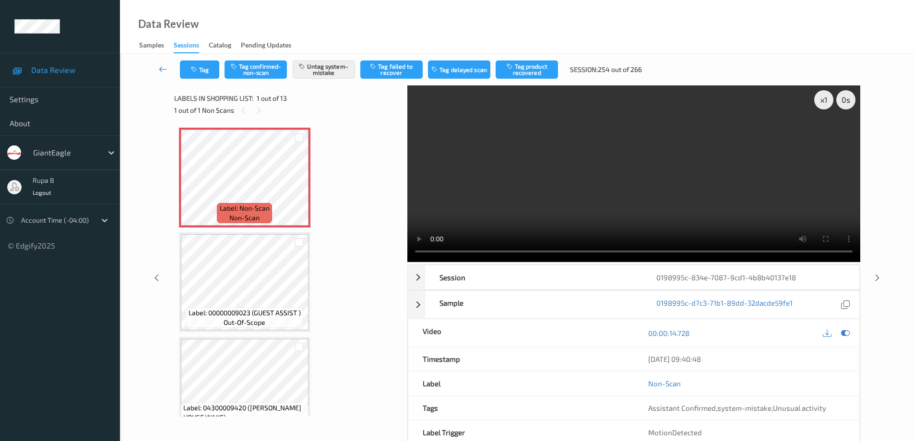
click at [160, 70] on icon at bounding box center [163, 69] width 9 height 10
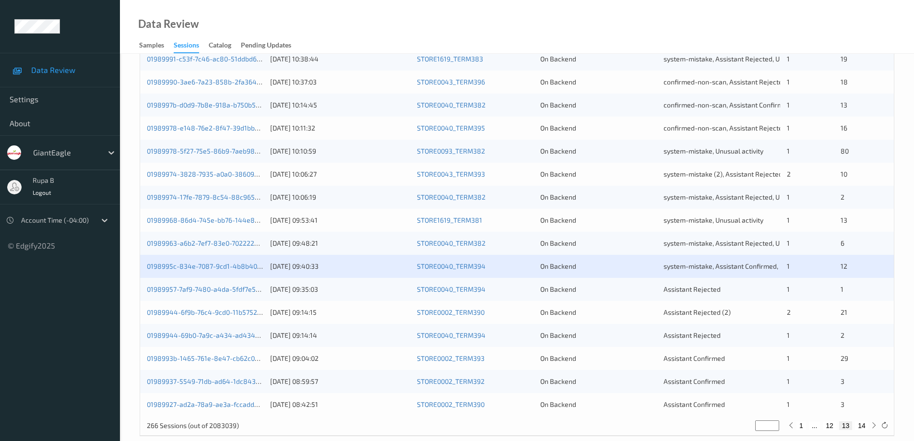
scroll to position [281, 0]
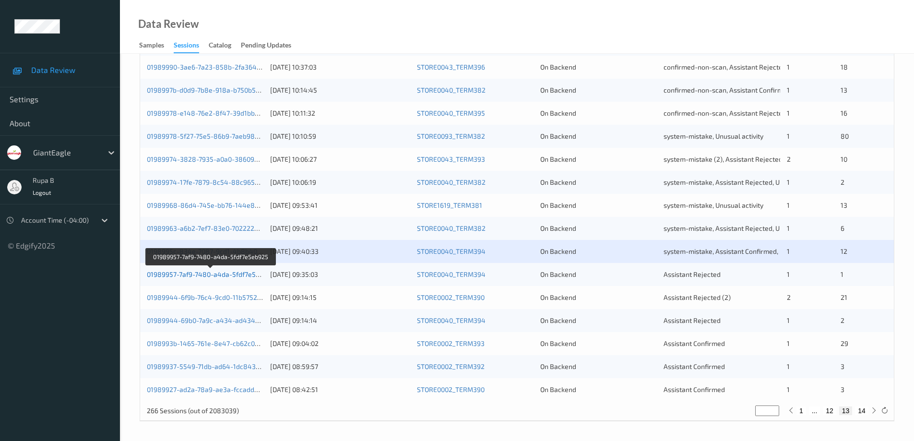
click at [227, 277] on link "01989957-7af9-7480-a4da-5fdf7e5eb925" at bounding box center [211, 274] width 128 height 8
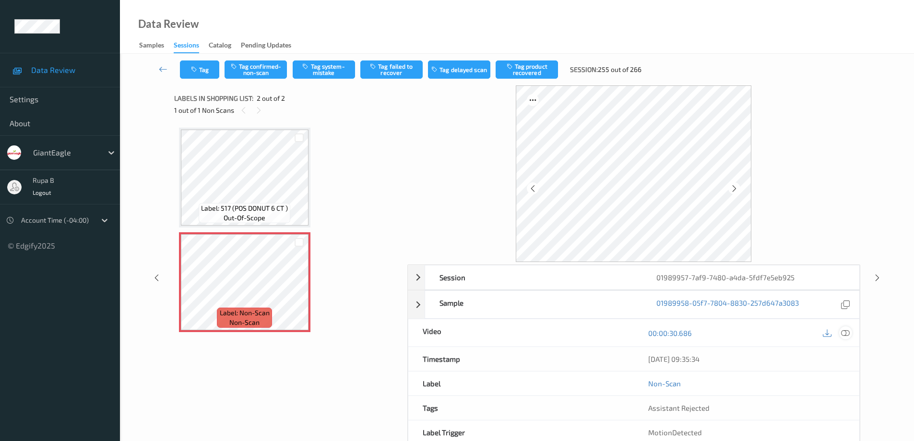
click at [843, 331] on icon at bounding box center [845, 333] width 9 height 9
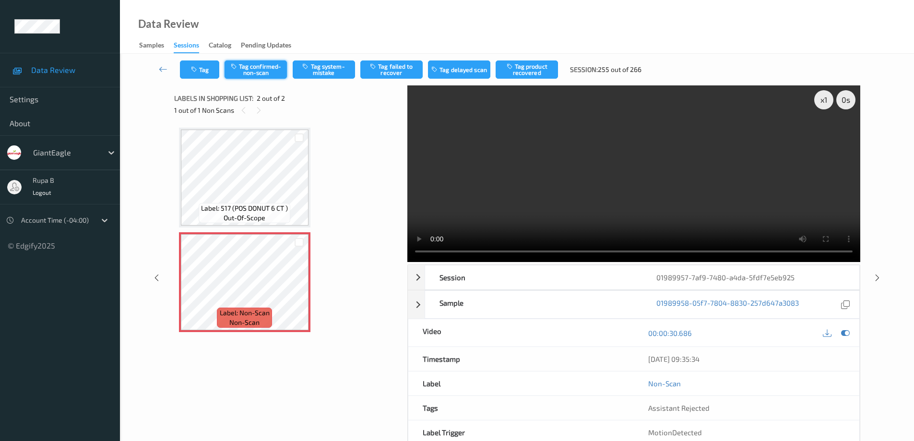
click at [271, 72] on button "Tag confirmed-non-scan" at bounding box center [256, 69] width 62 height 18
click at [160, 69] on icon at bounding box center [163, 69] width 9 height 10
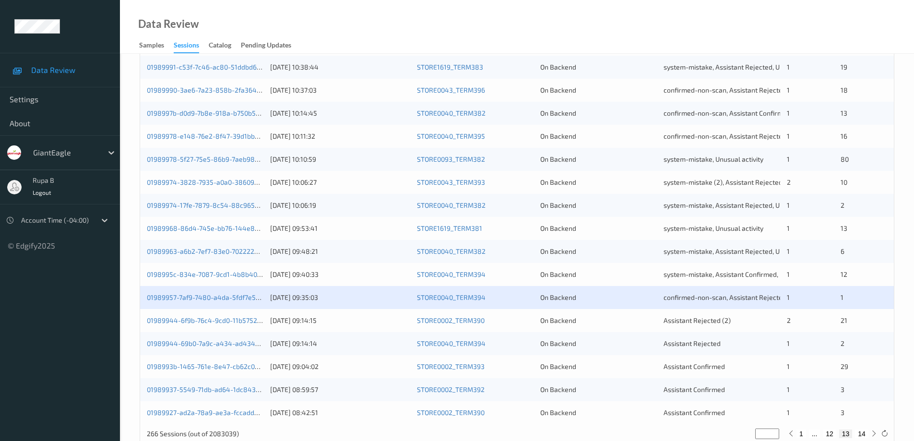
scroll to position [281, 0]
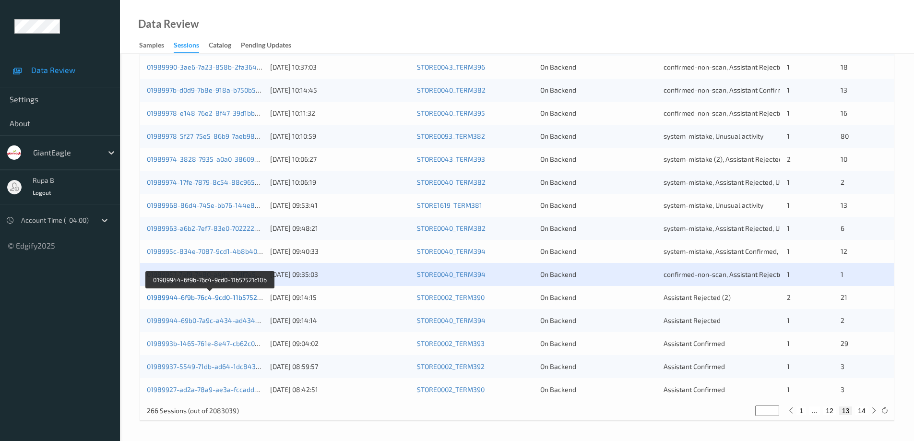
click at [239, 299] on link "01989944-6f9b-76c4-9cd0-11b57521c10b" at bounding box center [210, 297] width 127 height 8
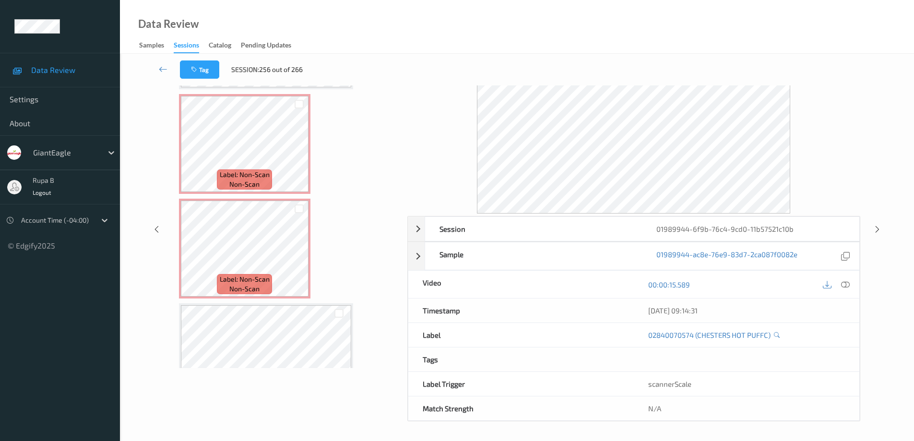
scroll to position [679, 0]
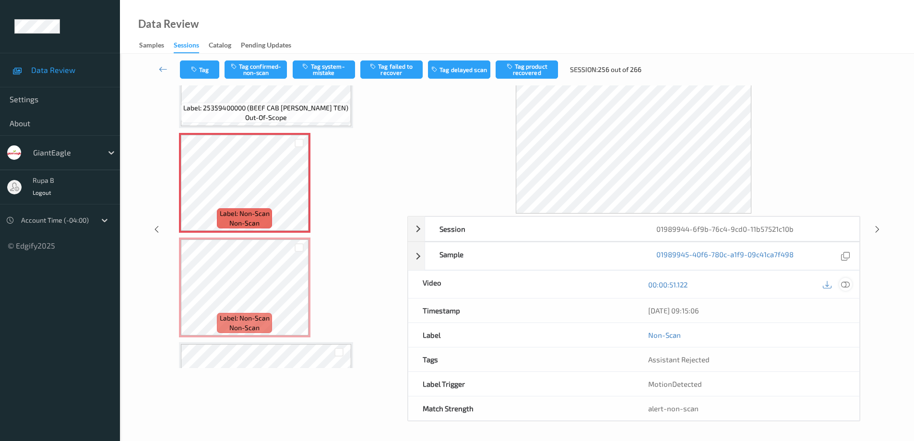
click at [848, 286] on icon at bounding box center [845, 284] width 9 height 9
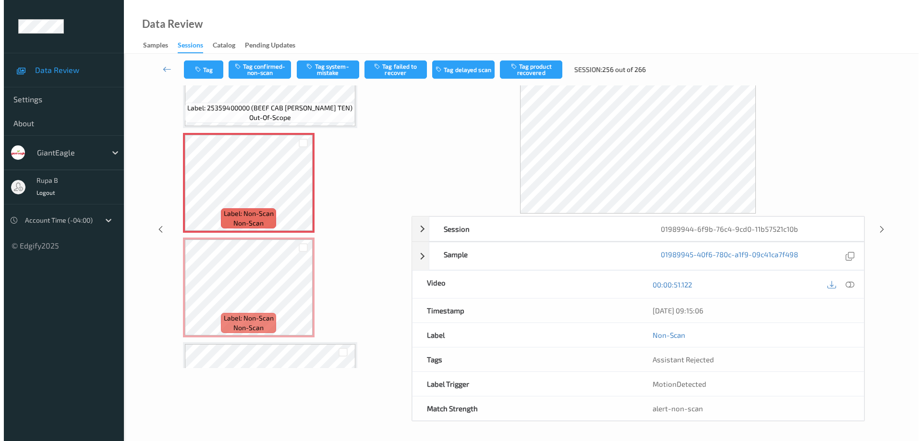
scroll to position [0, 0]
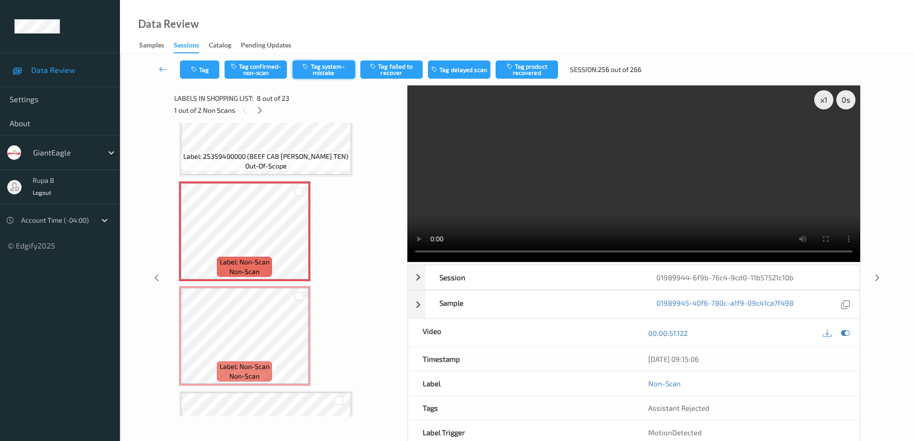
click at [335, 73] on button "Tag system-mistake" at bounding box center [324, 69] width 62 height 18
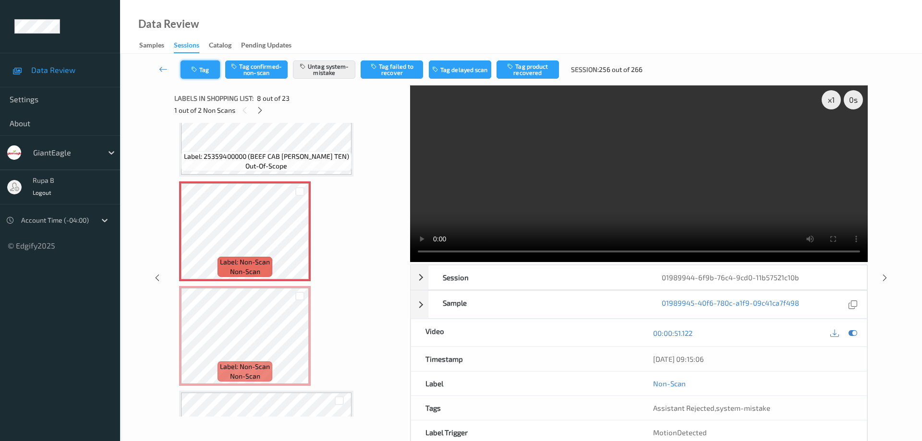
click at [207, 69] on button "Tag" at bounding box center [199, 69] width 39 height 18
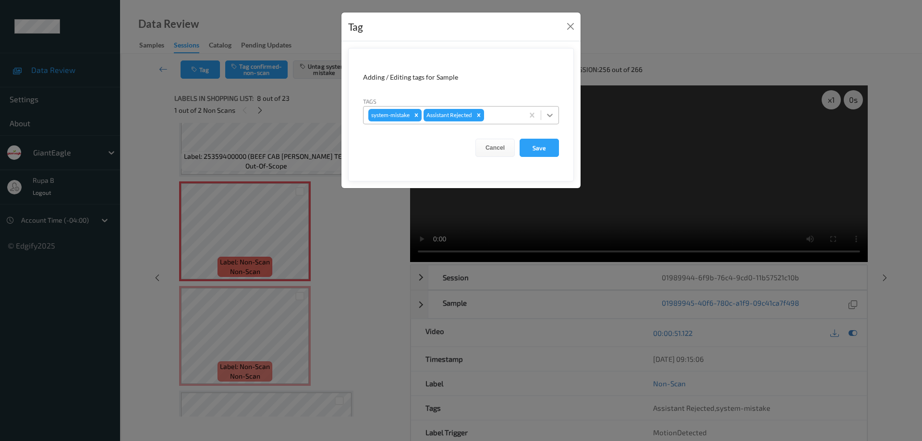
click at [549, 112] on icon at bounding box center [550, 115] width 10 height 10
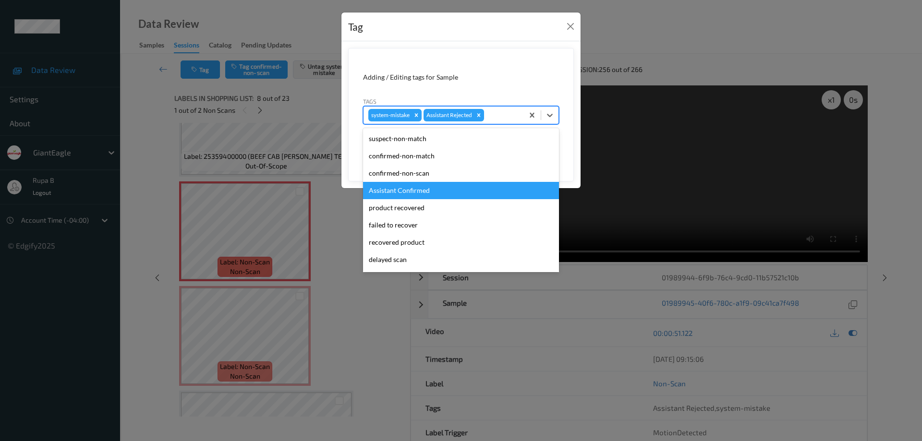
scroll to position [48, 0]
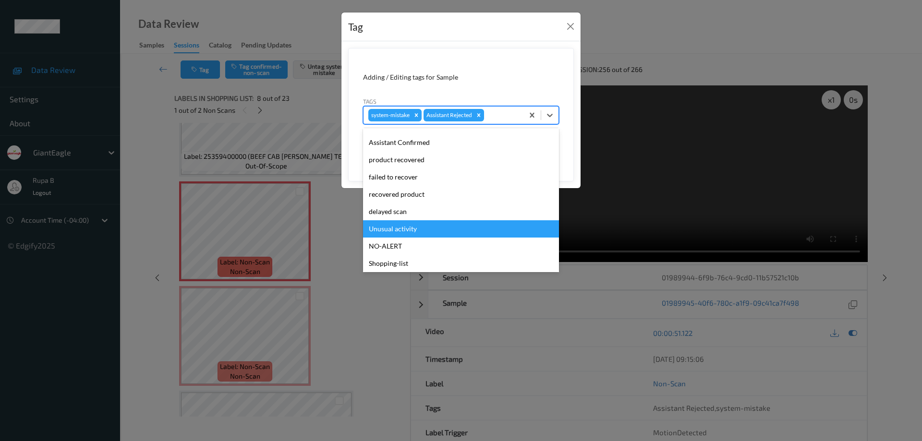
click at [415, 231] on div "Unusual activity" at bounding box center [461, 228] width 196 height 17
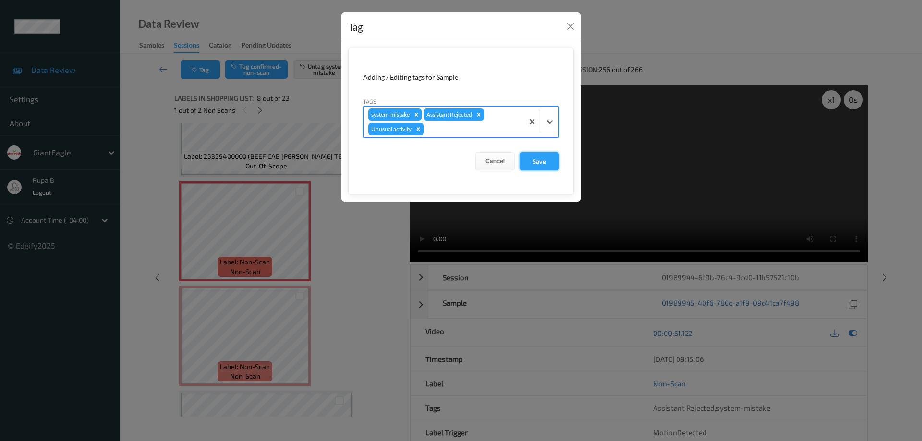
click at [541, 165] on button "Save" at bounding box center [538, 161] width 39 height 18
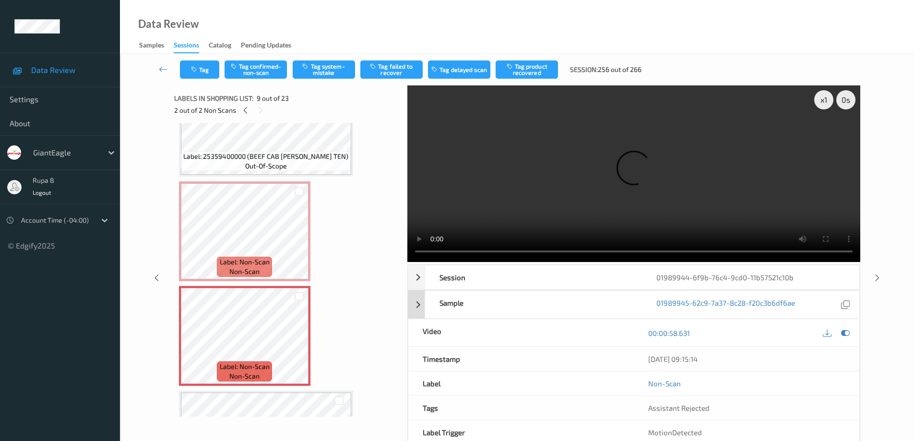
drag, startPoint x: 848, startPoint y: 331, endPoint x: 765, endPoint y: 320, distance: 83.8
click at [847, 330] on icon at bounding box center [845, 333] width 9 height 9
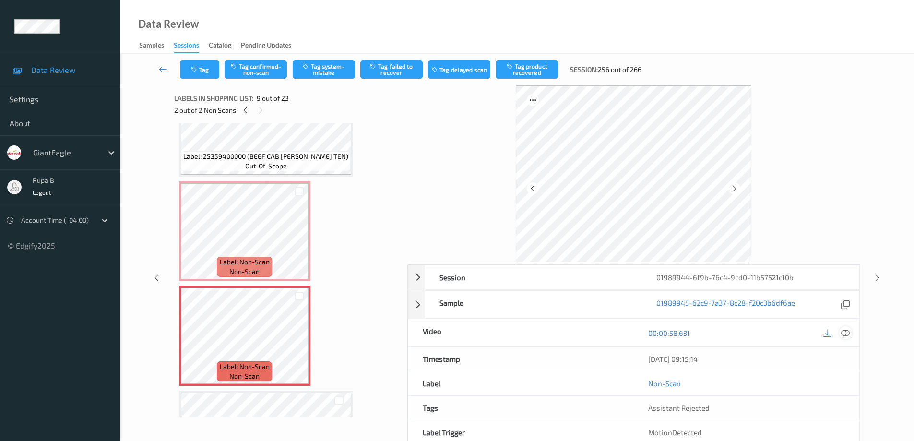
click at [848, 333] on icon at bounding box center [845, 333] width 9 height 9
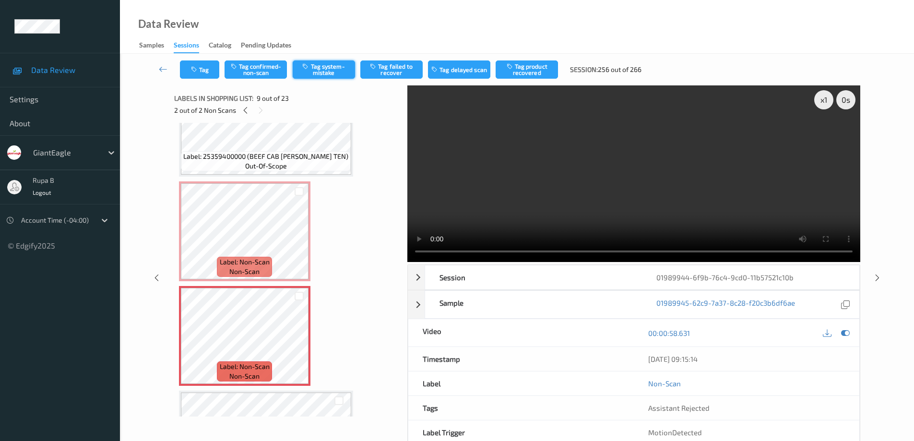
click at [340, 68] on button "Tag system-mistake" at bounding box center [324, 69] width 62 height 18
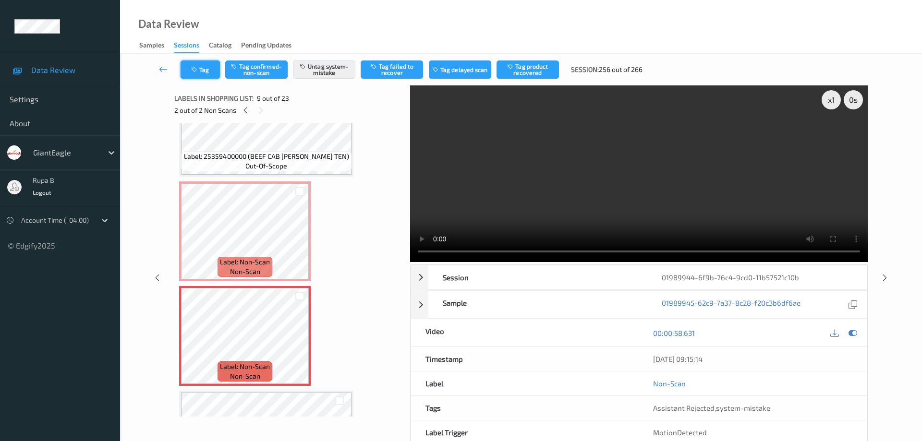
click at [213, 71] on button "Tag" at bounding box center [199, 69] width 39 height 18
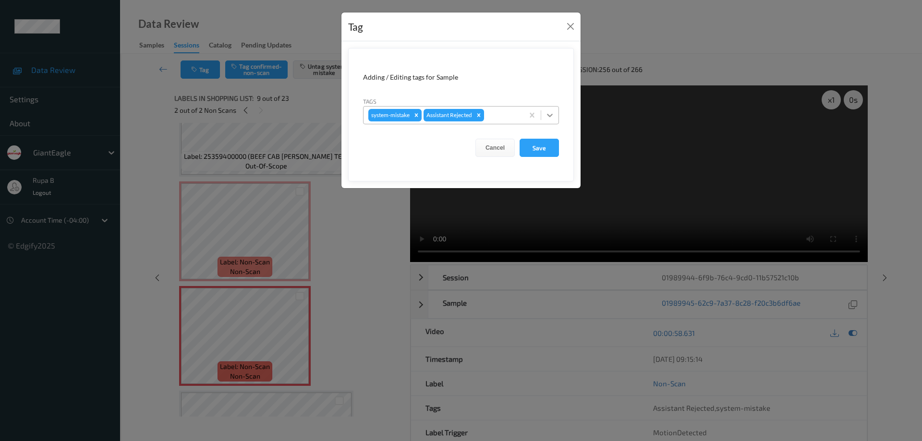
click at [549, 113] on icon at bounding box center [550, 115] width 10 height 10
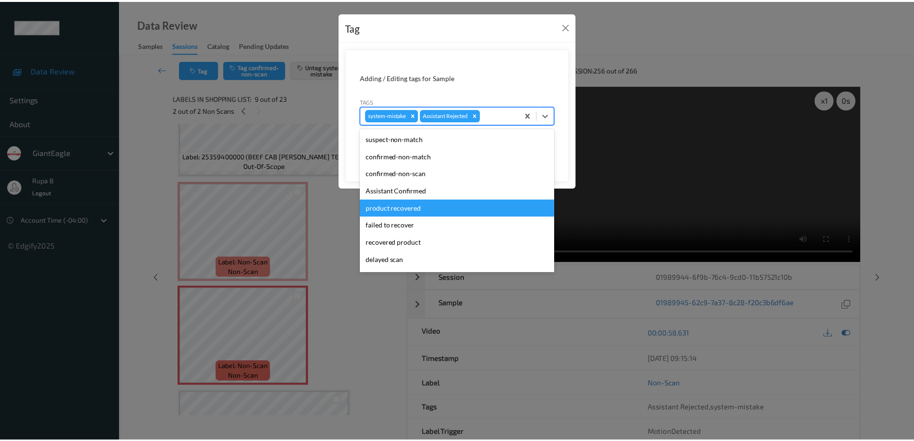
scroll to position [67, 0]
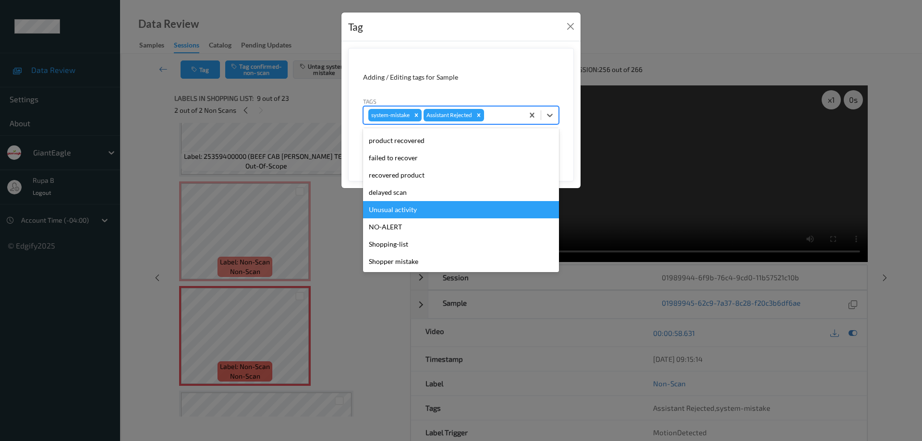
click at [425, 214] on div "Unusual activity" at bounding box center [461, 209] width 196 height 17
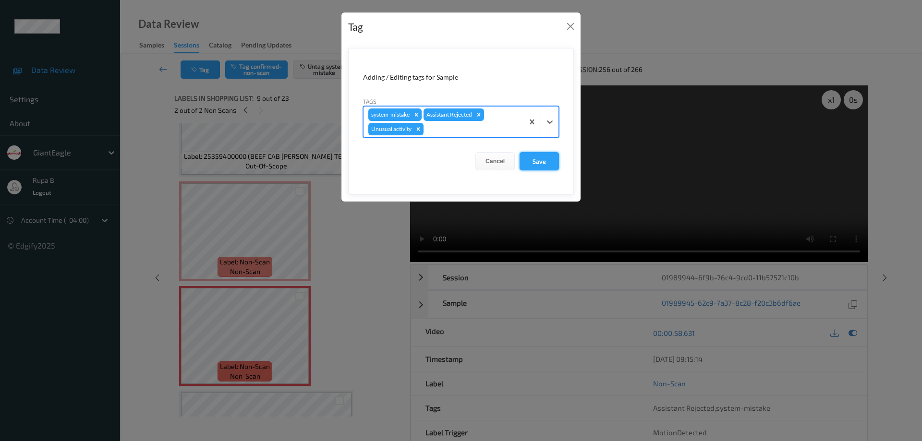
click at [543, 163] on button "Save" at bounding box center [538, 161] width 39 height 18
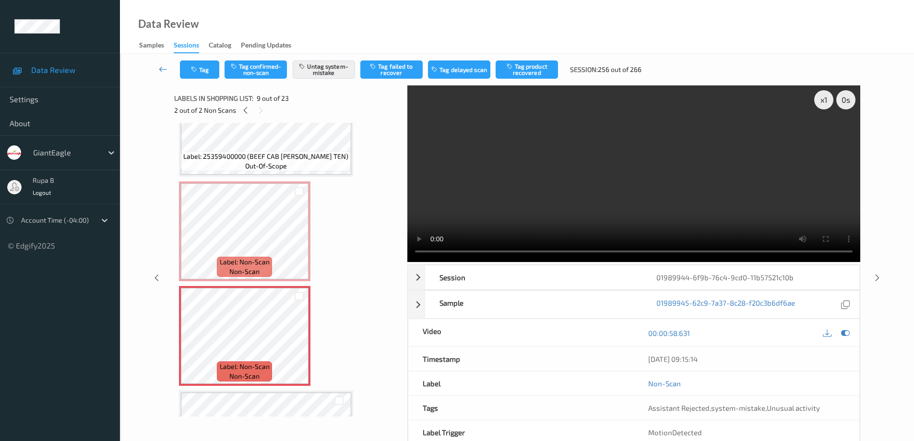
click at [162, 70] on icon at bounding box center [163, 69] width 9 height 10
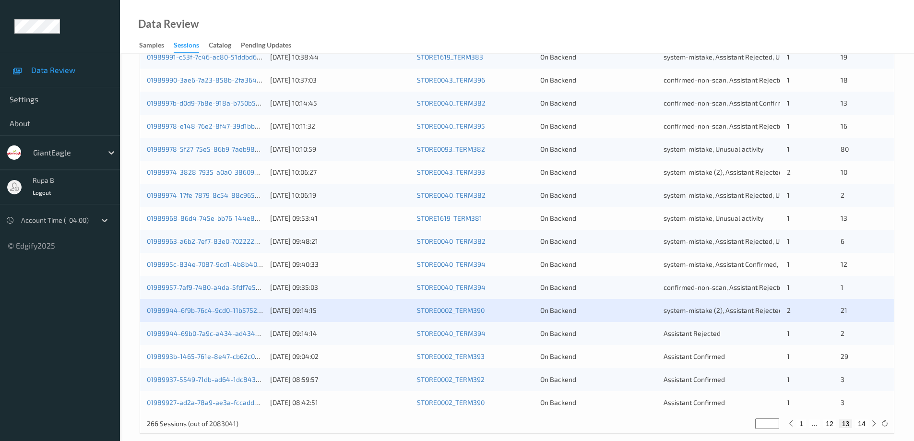
scroll to position [281, 0]
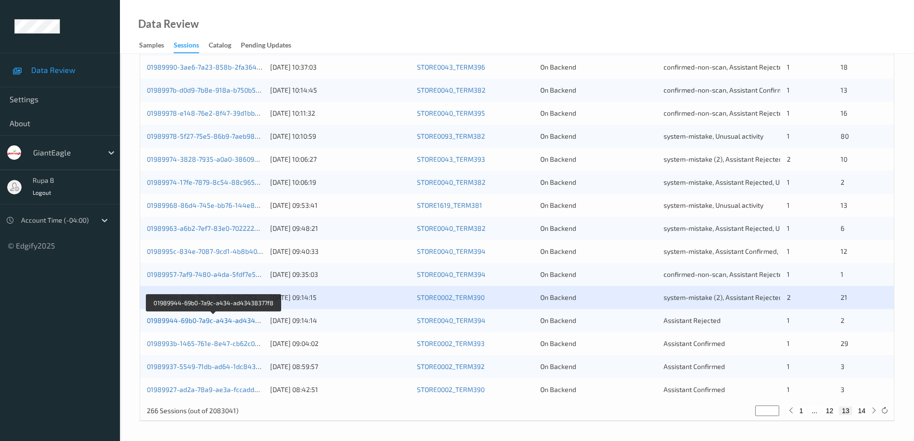
click at [221, 323] on link "01989944-69b0-7a9c-a434-ad43438377f8" at bounding box center [214, 320] width 134 height 8
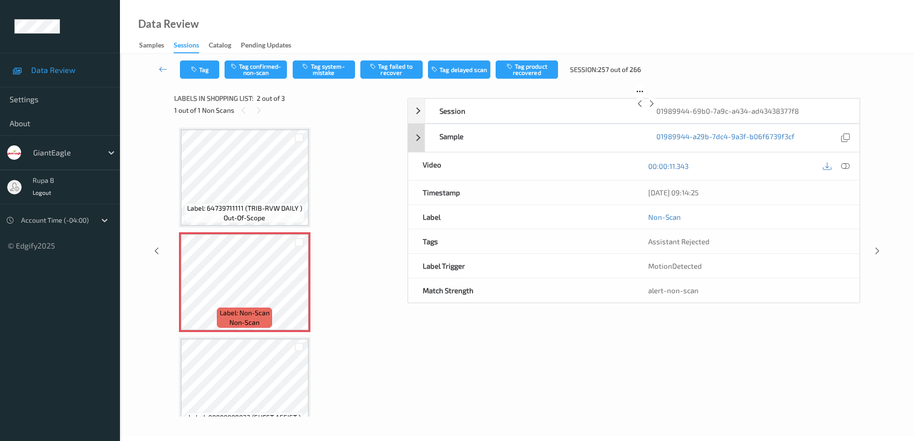
scroll to position [48, 0]
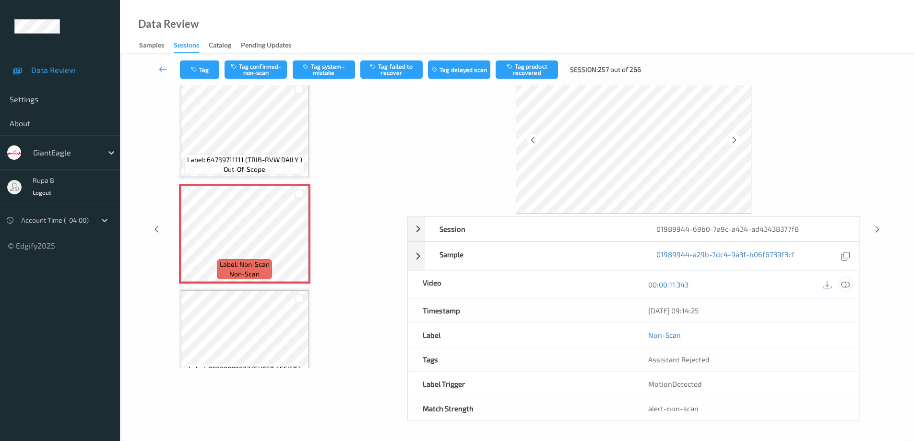
click at [848, 284] on icon at bounding box center [845, 284] width 9 height 9
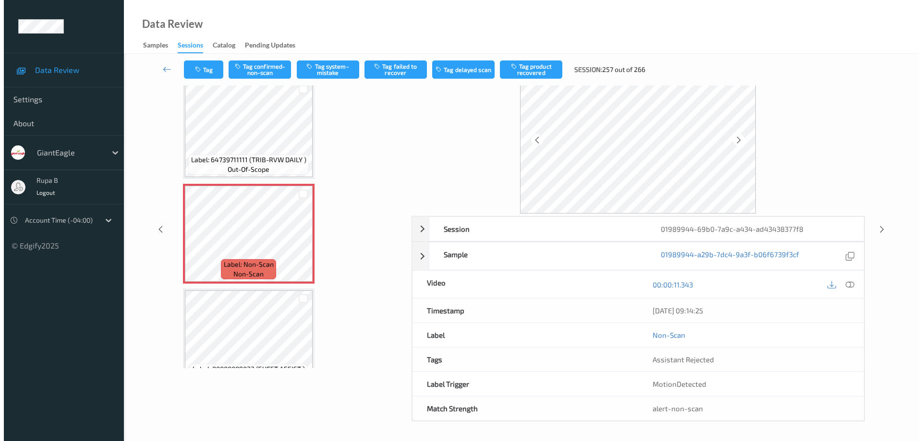
scroll to position [0, 0]
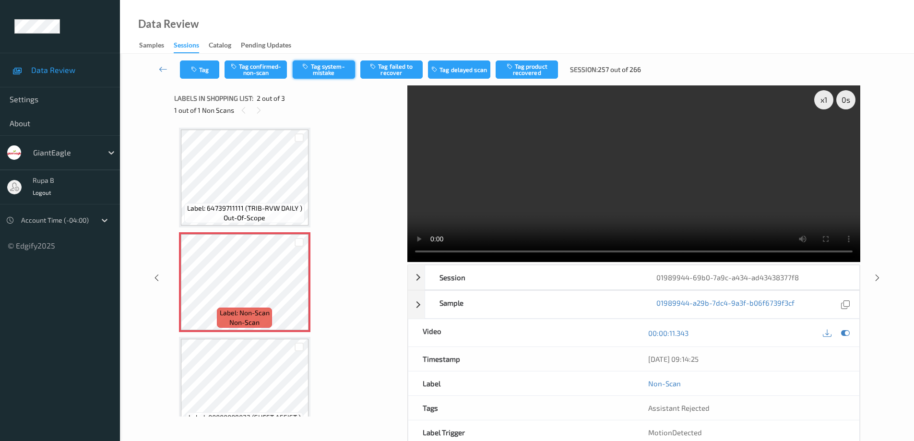
click at [331, 74] on button "Tag system-mistake" at bounding box center [324, 69] width 62 height 18
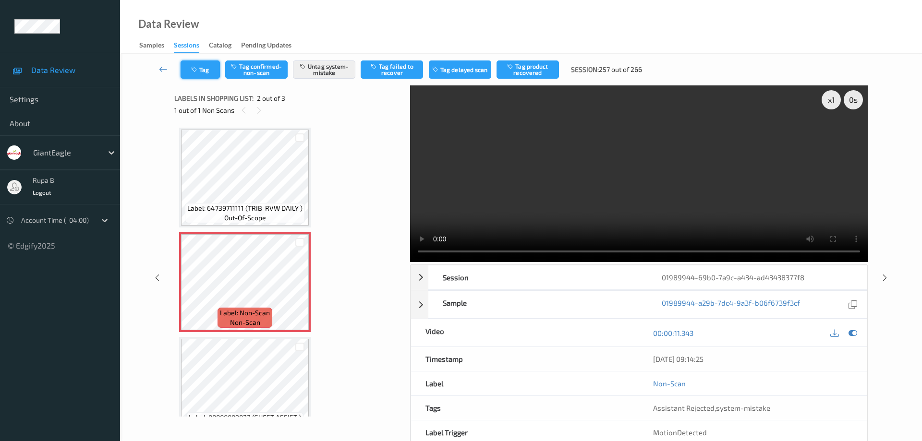
click at [207, 72] on button "Tag" at bounding box center [199, 69] width 39 height 18
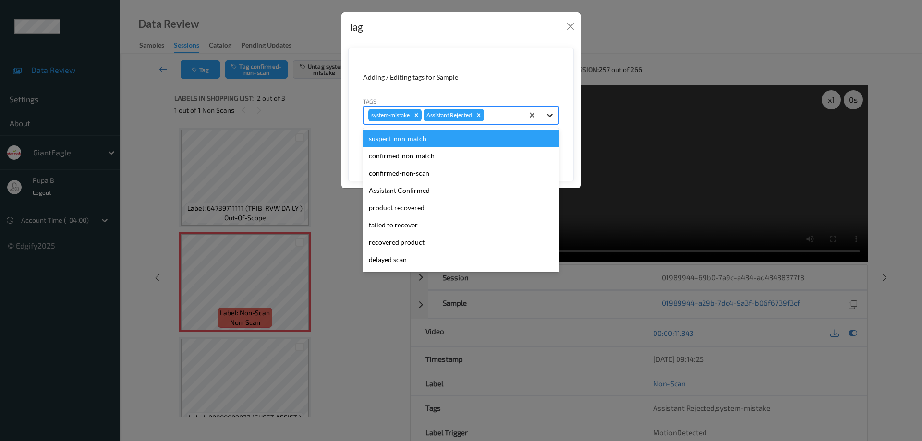
click at [551, 116] on icon at bounding box center [550, 115] width 6 height 3
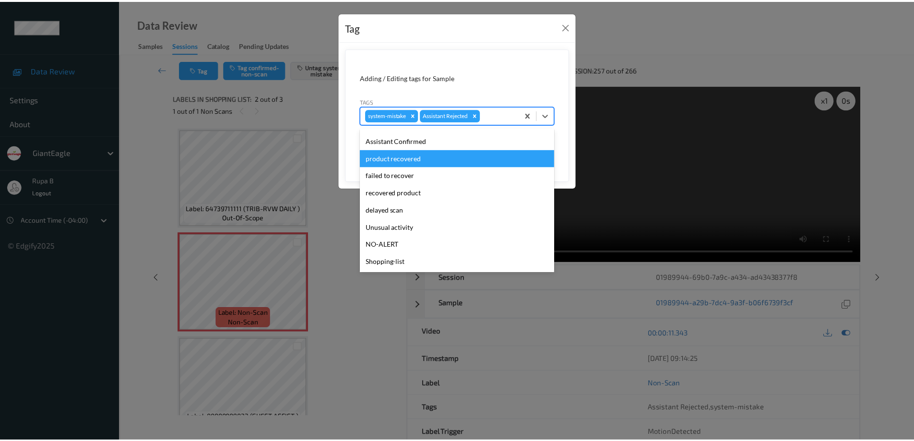
scroll to position [84, 0]
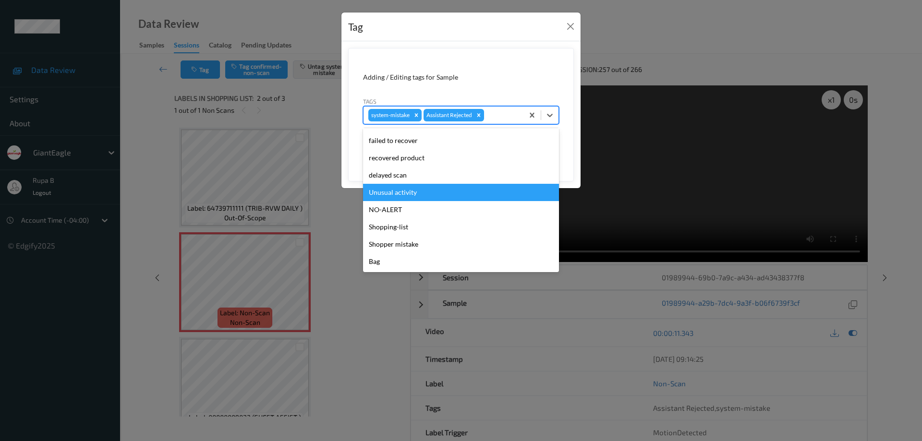
click at [412, 192] on div "Unusual activity" at bounding box center [461, 192] width 196 height 17
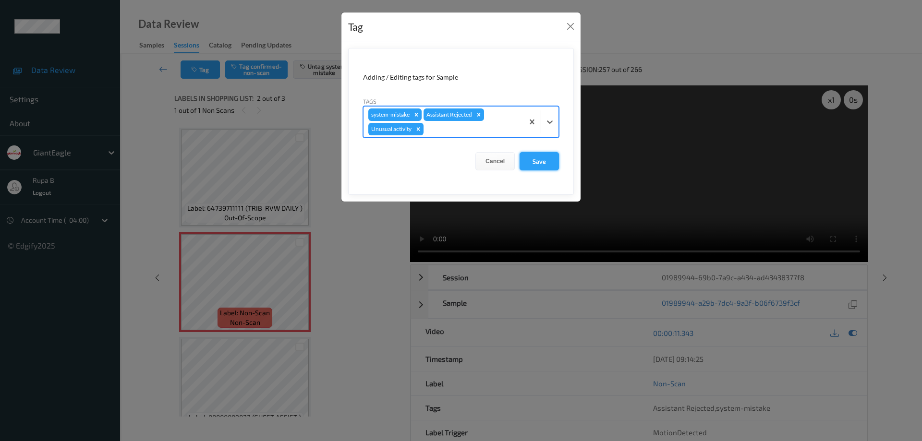
click at [549, 162] on button "Save" at bounding box center [538, 161] width 39 height 18
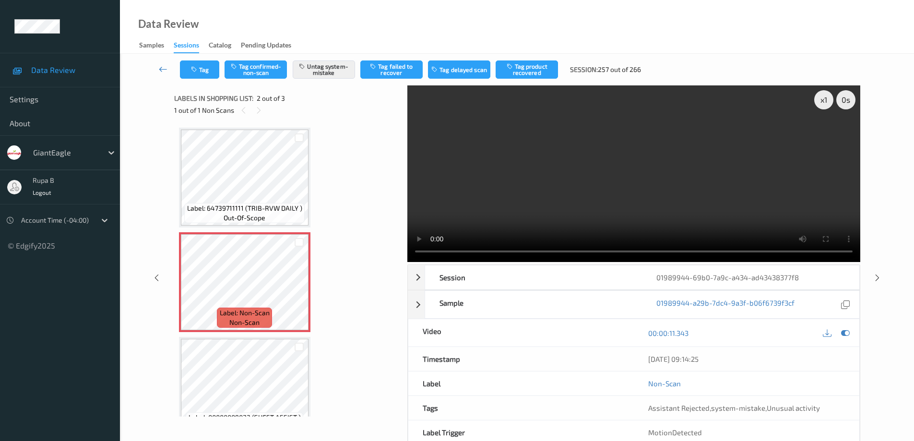
click at [160, 68] on icon at bounding box center [163, 69] width 9 height 10
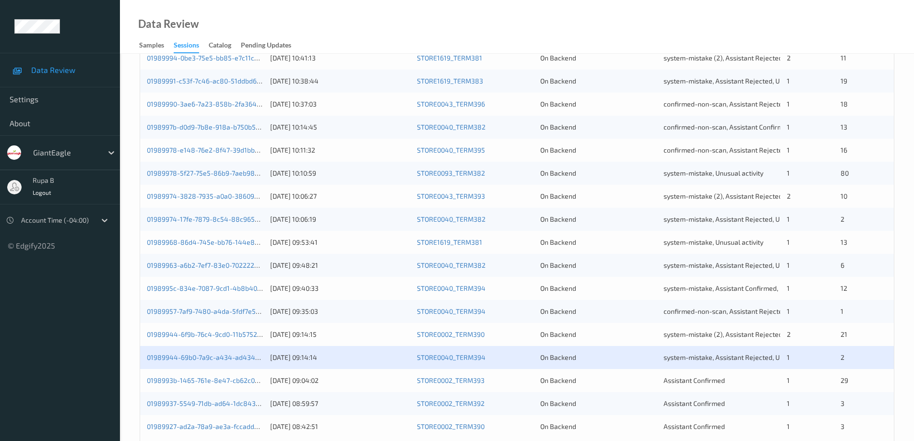
scroll to position [281, 0]
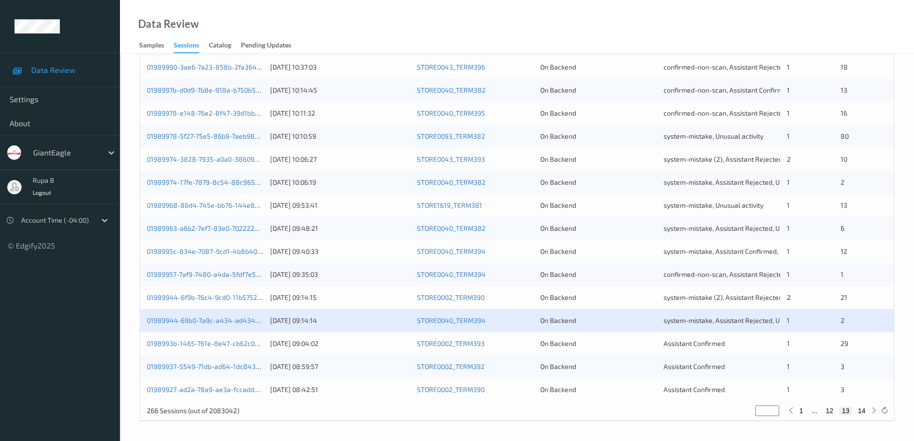
click at [246, 350] on div "0198993b-1465-761e-8e47-cb62c0363285 [DATE] 09:04:02 STORE0002_TERM393 On Backe…" at bounding box center [517, 343] width 754 height 23
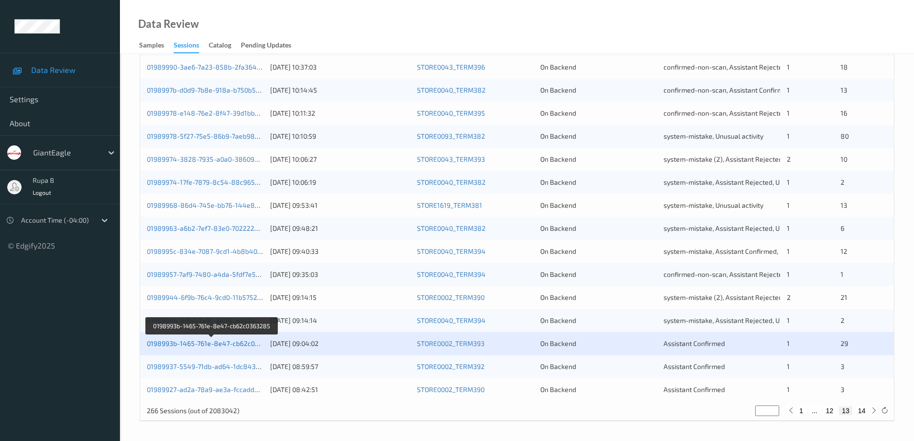
click at [235, 345] on link "0198993b-1465-761e-8e47-cb62c0363285" at bounding box center [213, 343] width 132 height 8
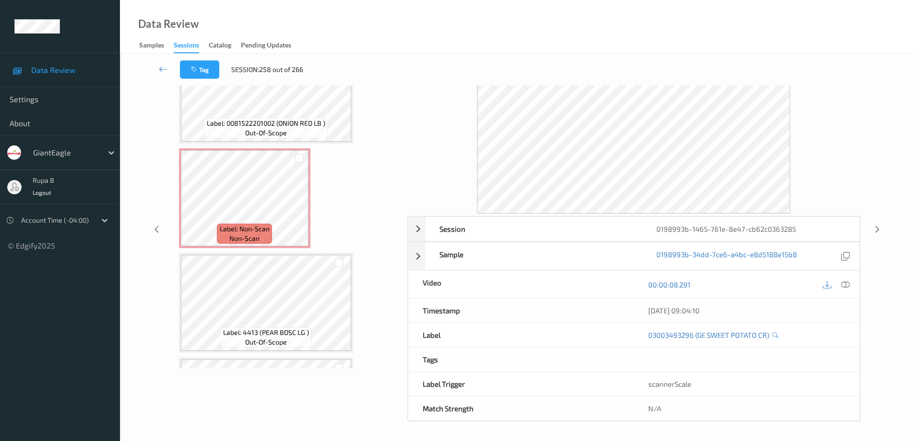
scroll to position [2018, 0]
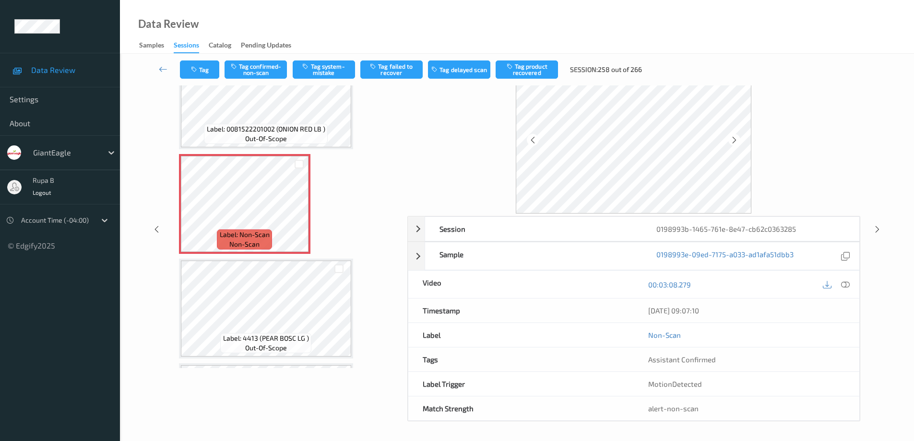
drag, startPoint x: 845, startPoint y: 283, endPoint x: 749, endPoint y: 272, distance: 96.2
click at [844, 283] on icon at bounding box center [845, 284] width 9 height 9
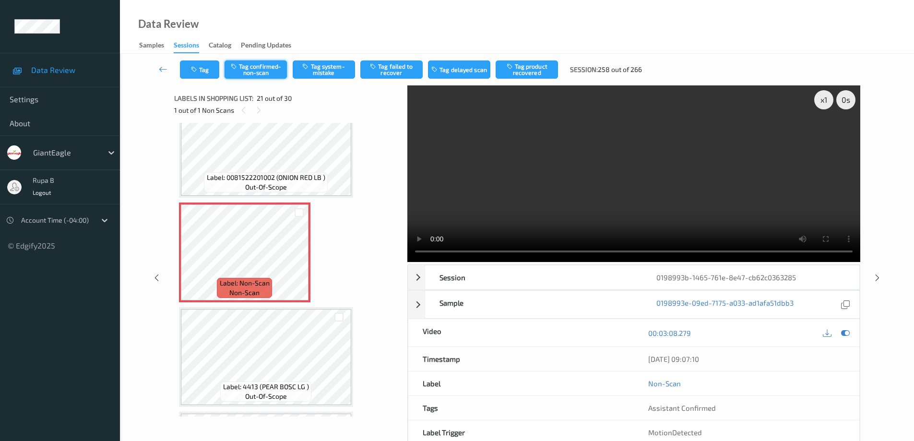
click at [263, 72] on button "Tag confirmed-non-scan" at bounding box center [256, 69] width 62 height 18
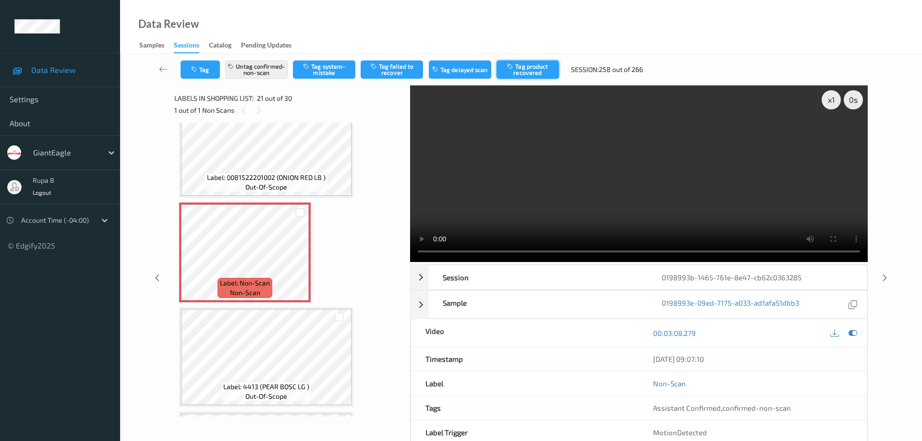
click at [529, 70] on button "Tag product recovered" at bounding box center [527, 69] width 62 height 18
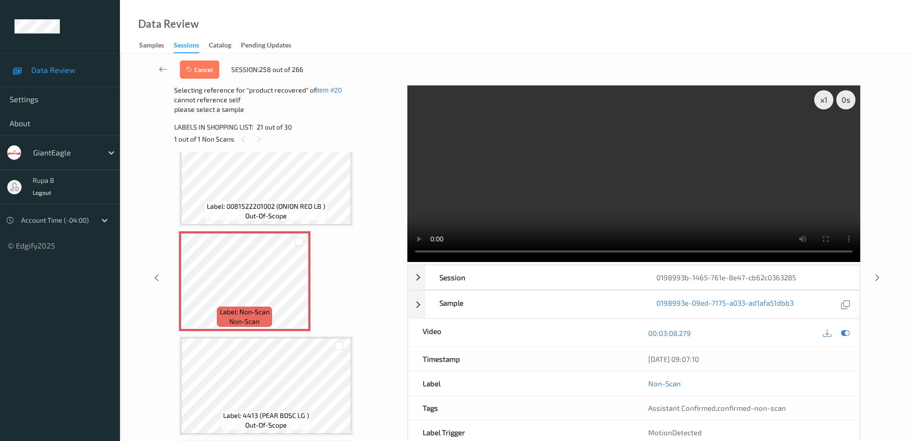
click at [158, 67] on link at bounding box center [163, 69] width 34 height 18
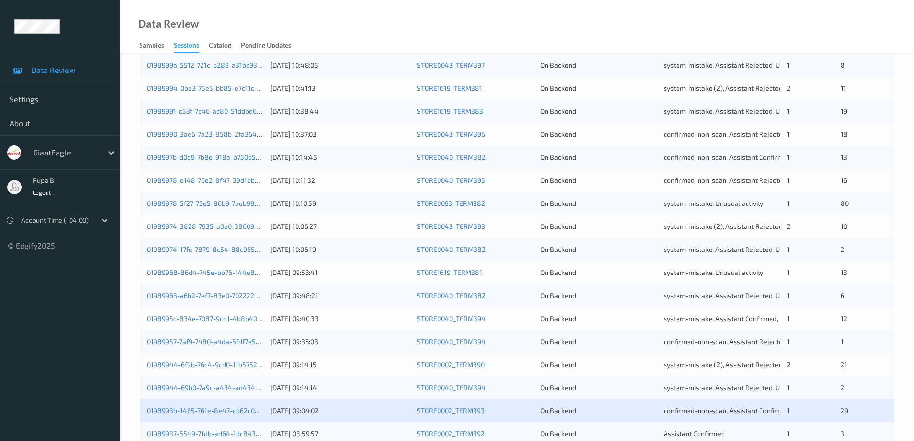
scroll to position [281, 0]
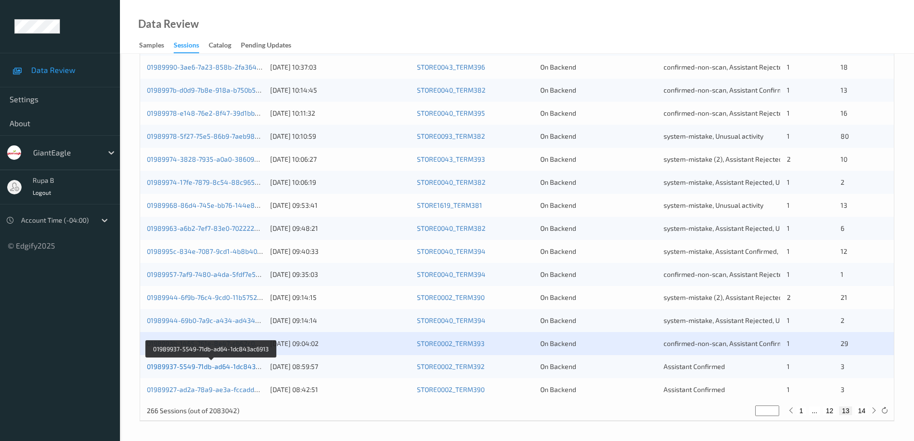
click at [218, 369] on link "01989937-5549-71db-ad64-1dc843ac6913" at bounding box center [212, 366] width 131 height 8
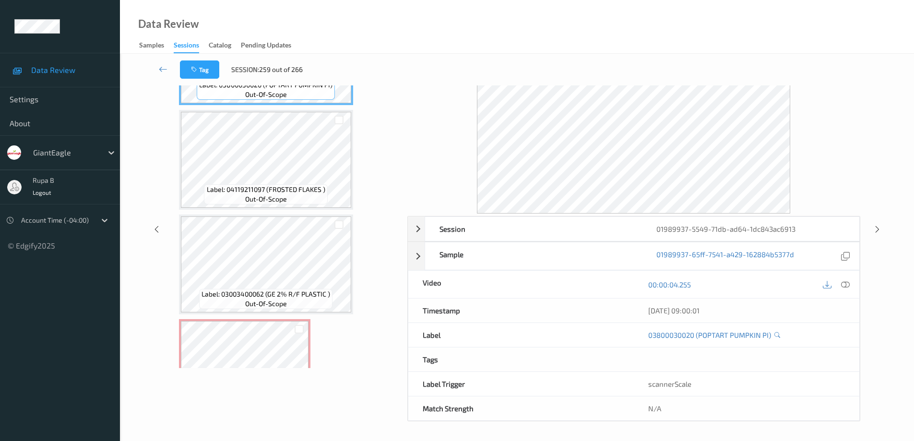
scroll to position [130, 0]
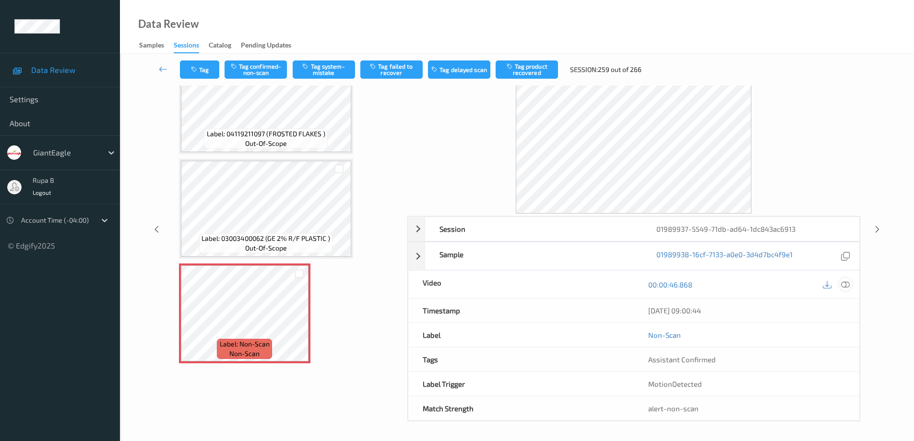
click at [849, 287] on icon at bounding box center [845, 284] width 9 height 9
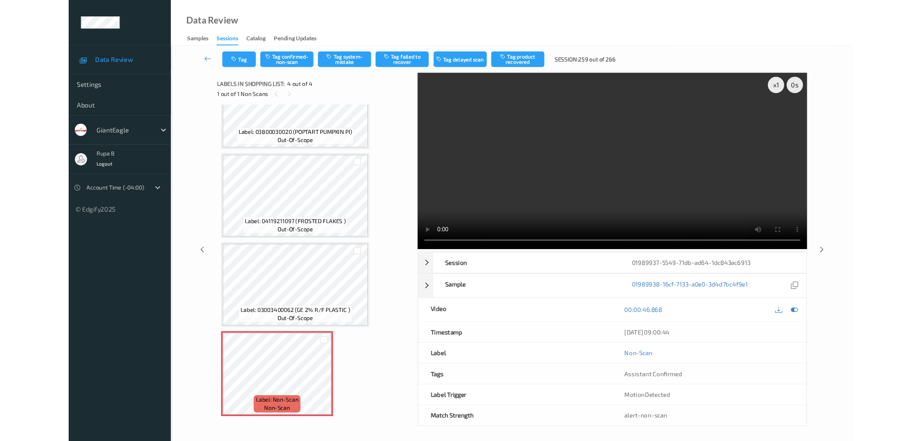
scroll to position [52, 0]
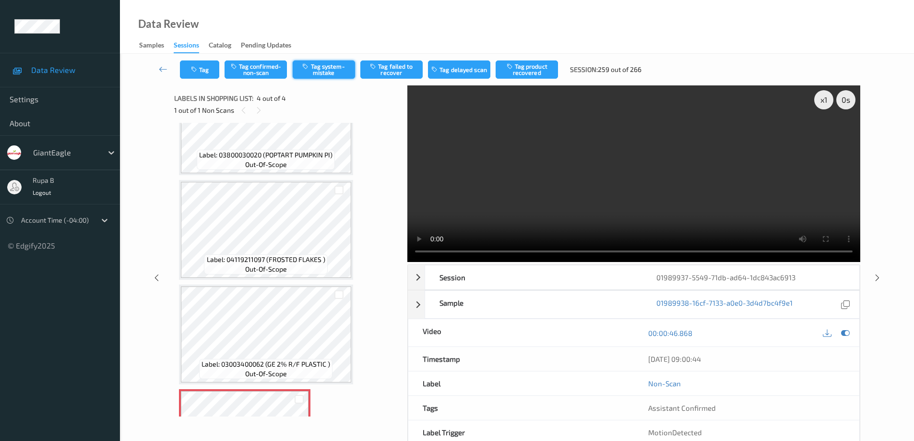
click at [324, 72] on button "Tag system-mistake" at bounding box center [324, 69] width 62 height 18
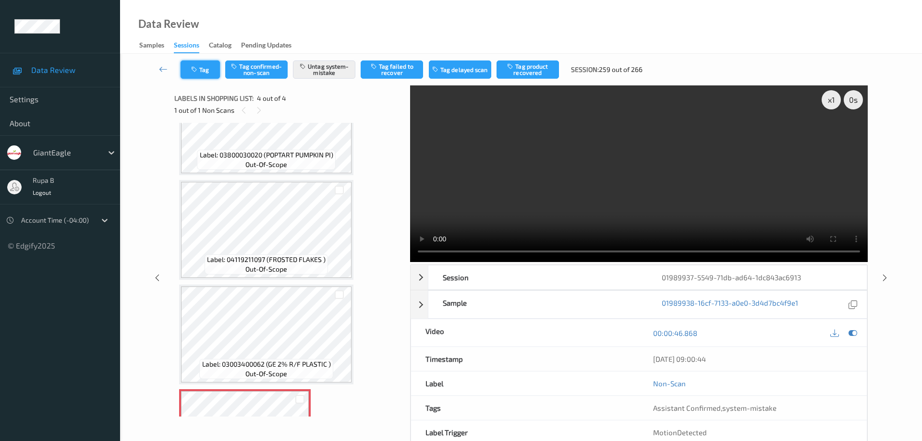
click at [213, 73] on button "Tag" at bounding box center [199, 69] width 39 height 18
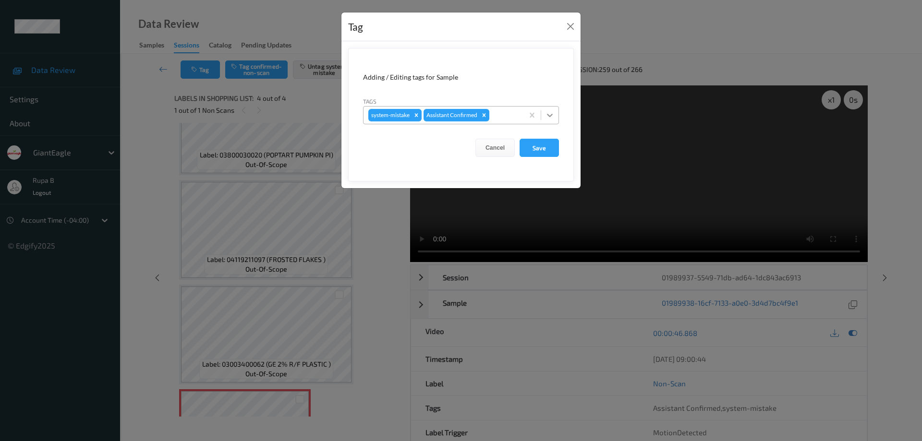
click at [548, 114] on icon at bounding box center [550, 115] width 10 height 10
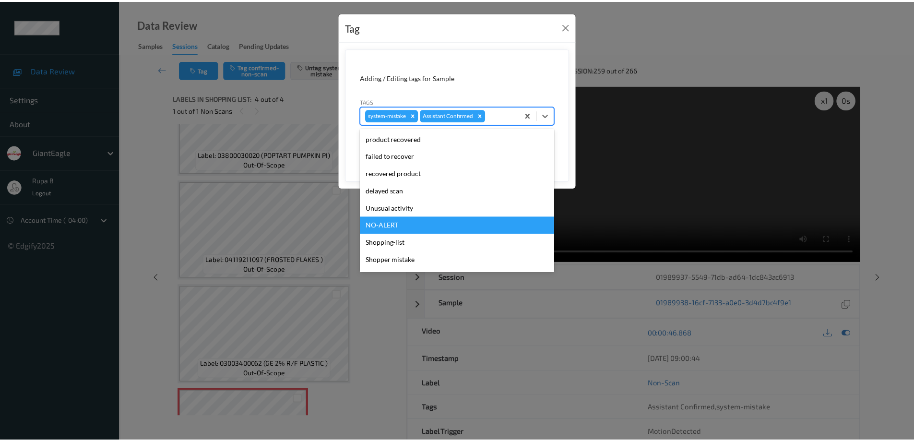
scroll to position [84, 0]
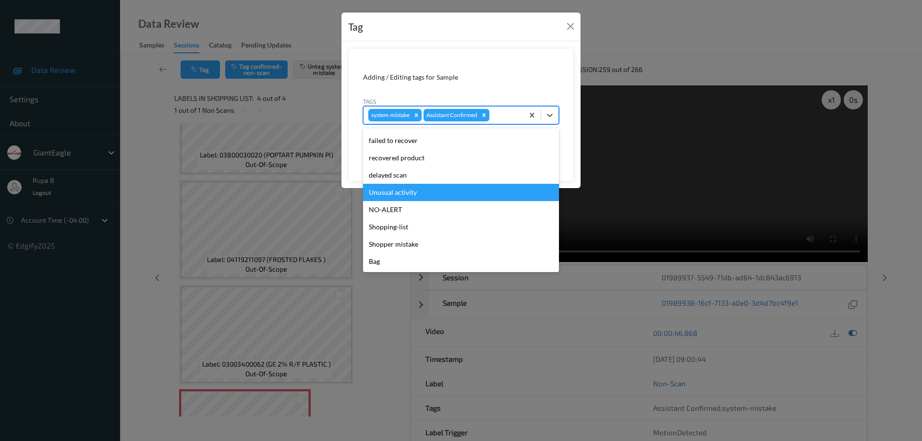
click at [407, 192] on div "Unusual activity" at bounding box center [461, 192] width 196 height 17
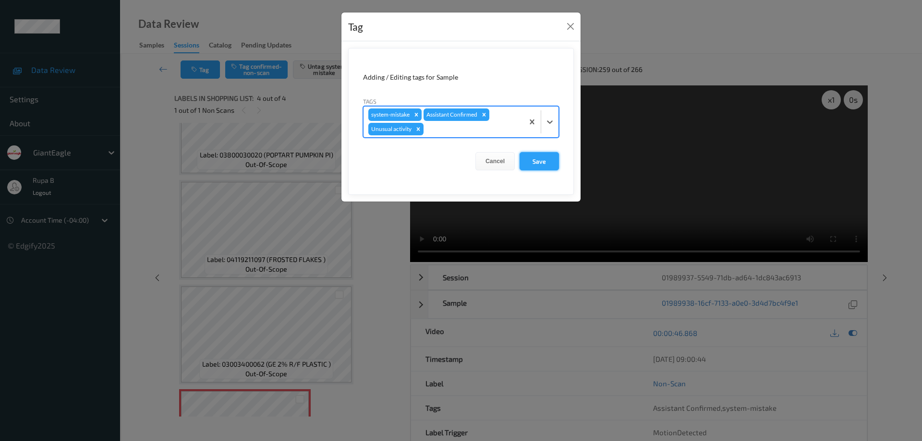
click at [539, 163] on button "Save" at bounding box center [538, 161] width 39 height 18
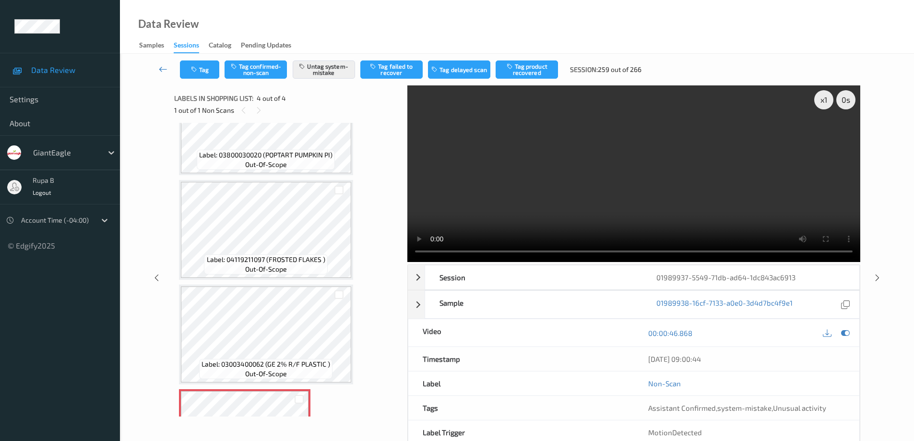
click at [159, 69] on link at bounding box center [163, 69] width 34 height 18
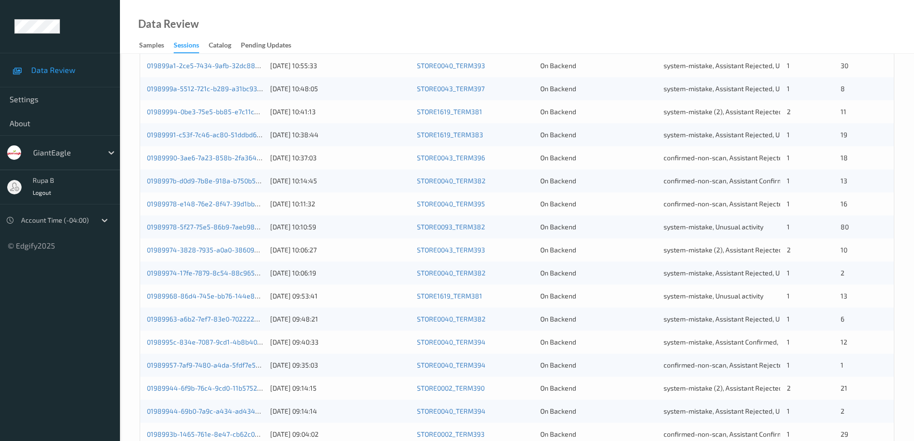
scroll to position [281, 0]
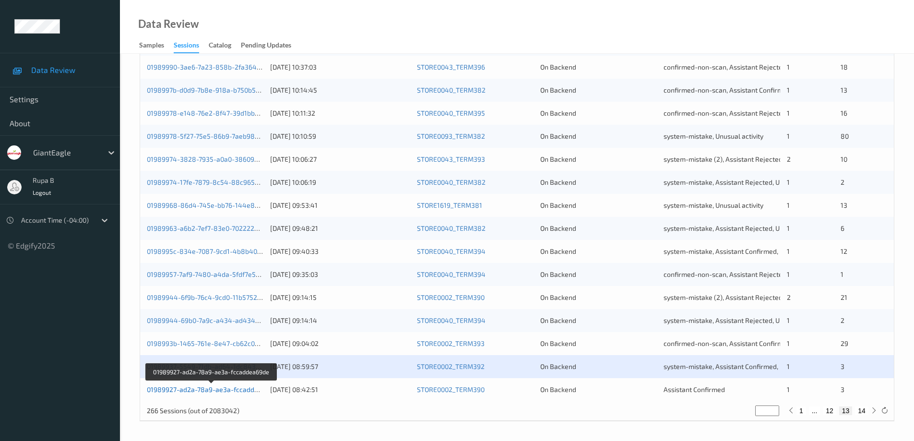
click at [224, 390] on link "01989927-ad2a-78a9-ae3a-fccaddea69de" at bounding box center [212, 389] width 131 height 8
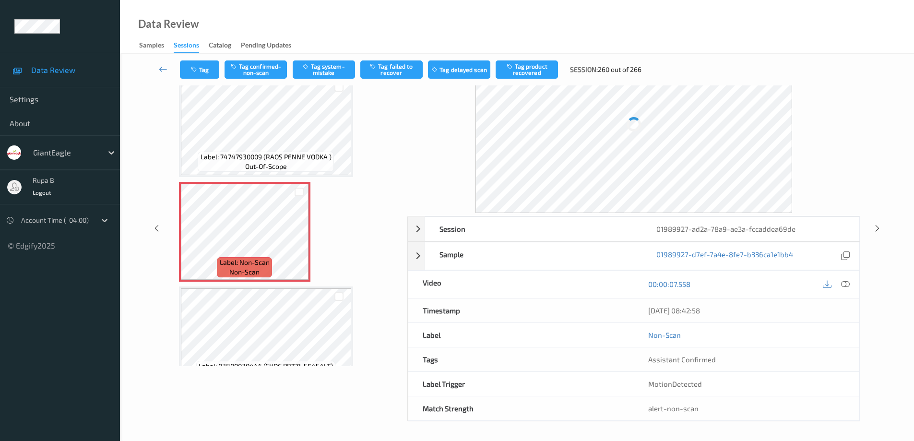
scroll to position [48, 0]
click at [843, 283] on icon at bounding box center [845, 284] width 9 height 9
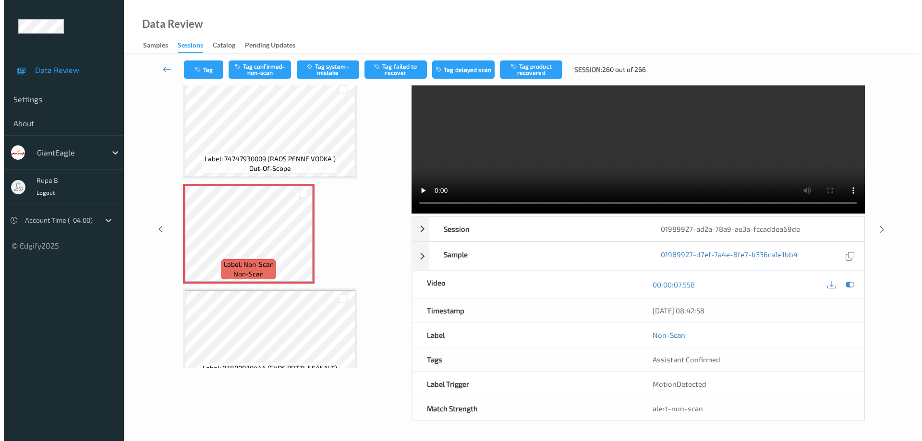
scroll to position [0, 0]
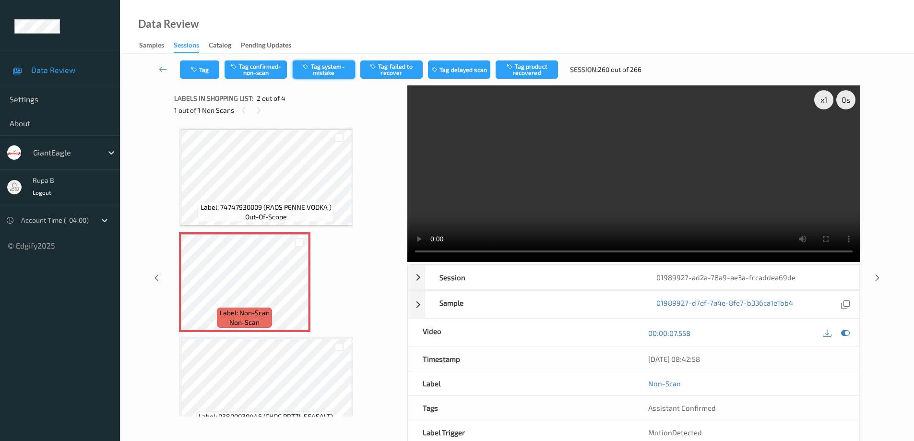
click at [335, 68] on button "Tag system-mistake" at bounding box center [324, 69] width 62 height 18
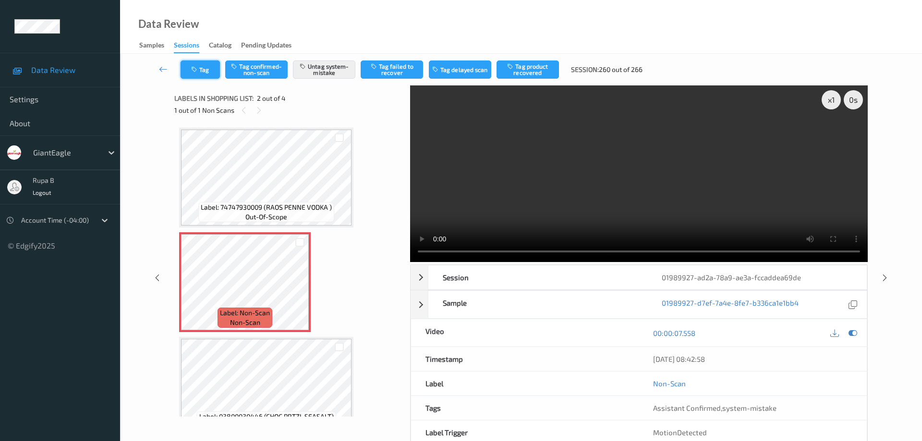
click at [210, 72] on button "Tag" at bounding box center [199, 69] width 39 height 18
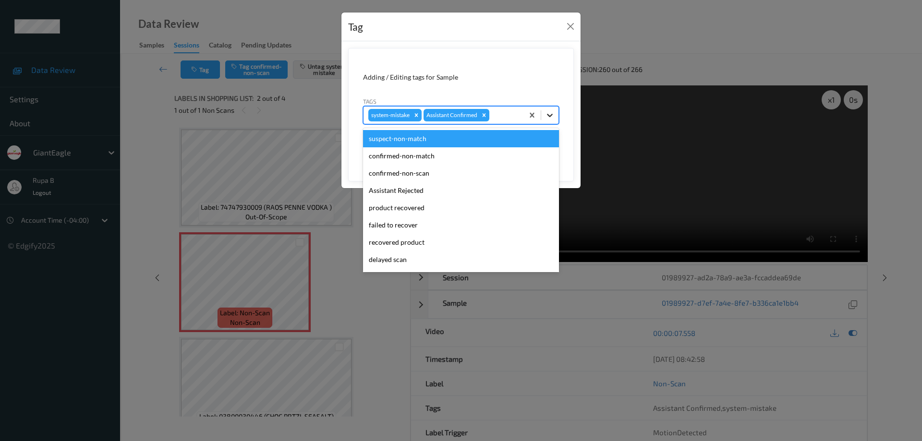
click at [552, 117] on icon at bounding box center [550, 115] width 10 height 10
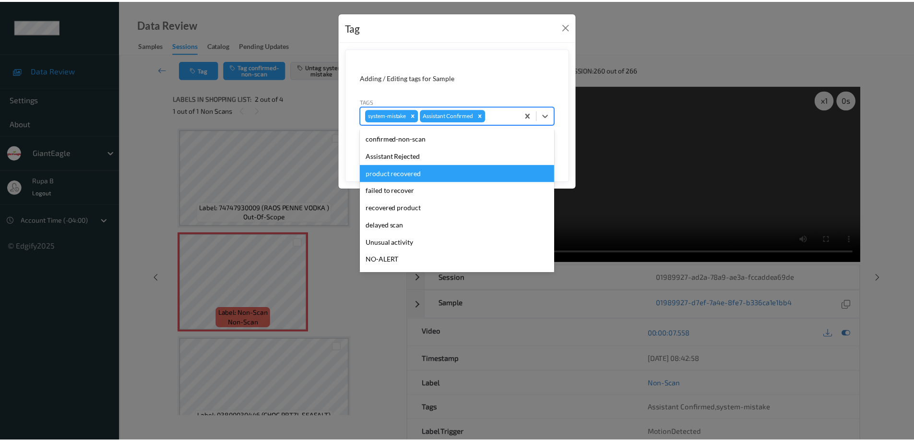
scroll to position [84, 0]
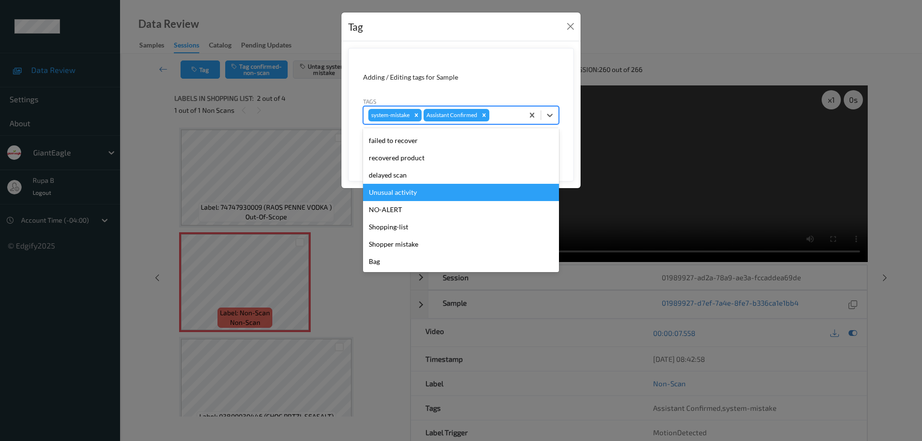
click at [413, 194] on div "Unusual activity" at bounding box center [461, 192] width 196 height 17
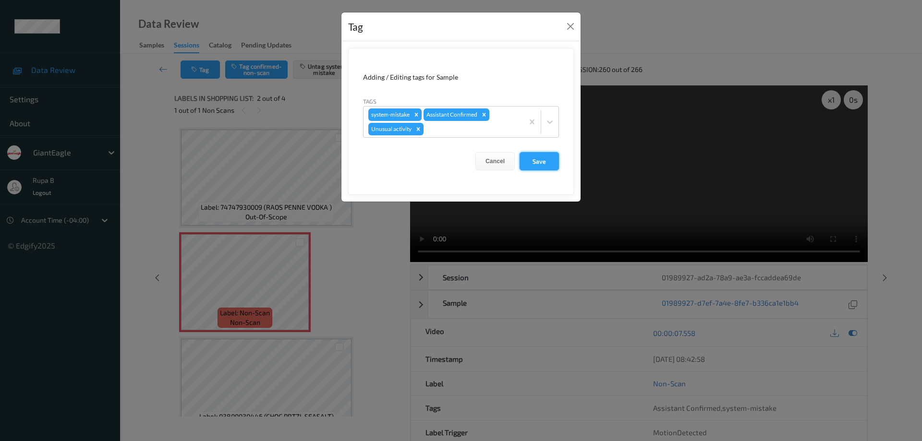
click at [537, 165] on button "Save" at bounding box center [538, 161] width 39 height 18
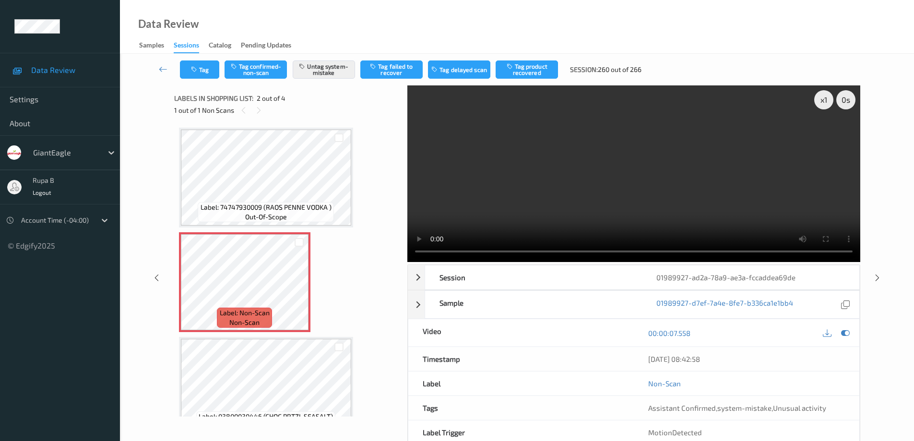
click at [58, 72] on span "Data Review" at bounding box center [70, 70] width 79 height 10
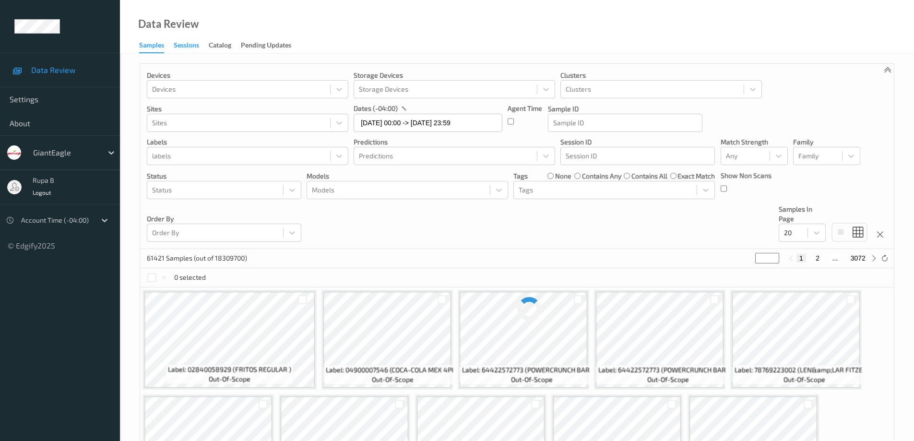
click at [191, 46] on div "Sessions" at bounding box center [186, 46] width 25 height 12
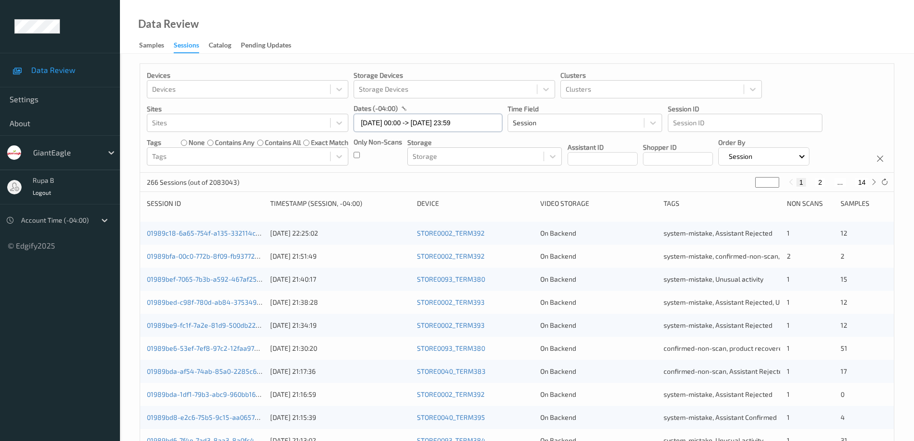
click at [476, 121] on input "[DATE] 00:00 -> [DATE] 23:59" at bounding box center [428, 123] width 149 height 18
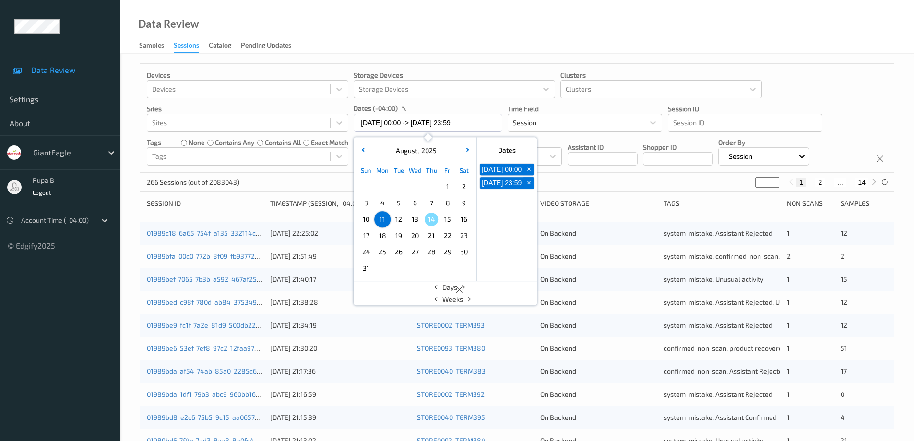
click at [401, 219] on span "12" at bounding box center [398, 219] width 13 height 13
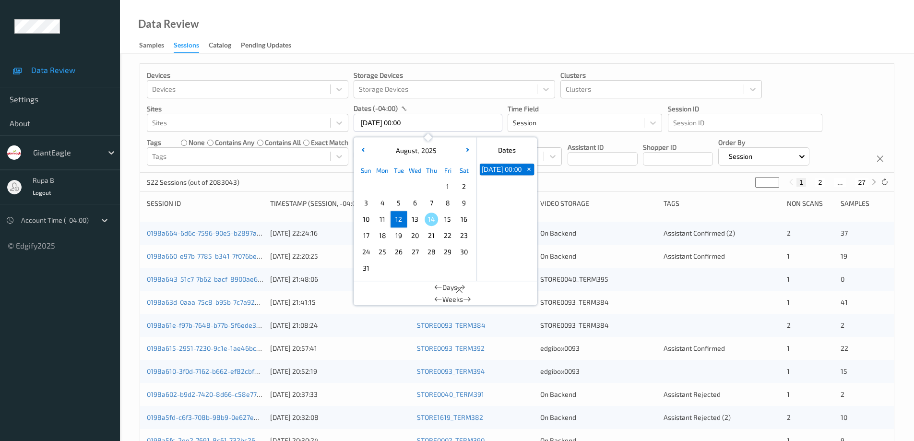
click at [397, 218] on span "12" at bounding box center [398, 219] width 13 height 13
type input "[DATE] 00:00 -> [DATE] 23:59"
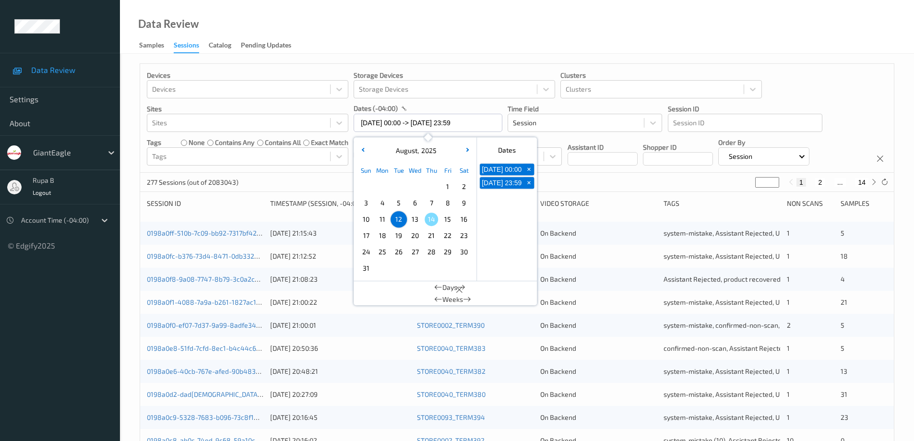
click at [815, 84] on div "Devices Devices Storage Devices Storage Devices Clusters Clusters Sites Sites d…" at bounding box center [517, 118] width 754 height 109
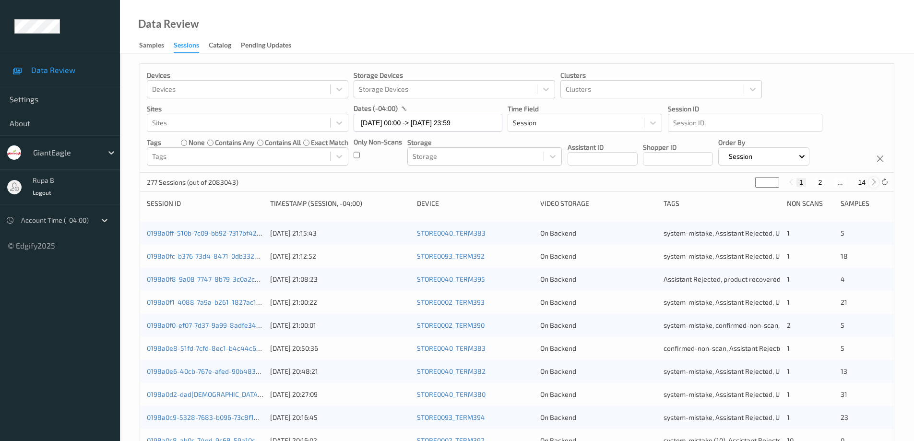
click at [873, 182] on icon at bounding box center [874, 182] width 7 height 7
type input "*"
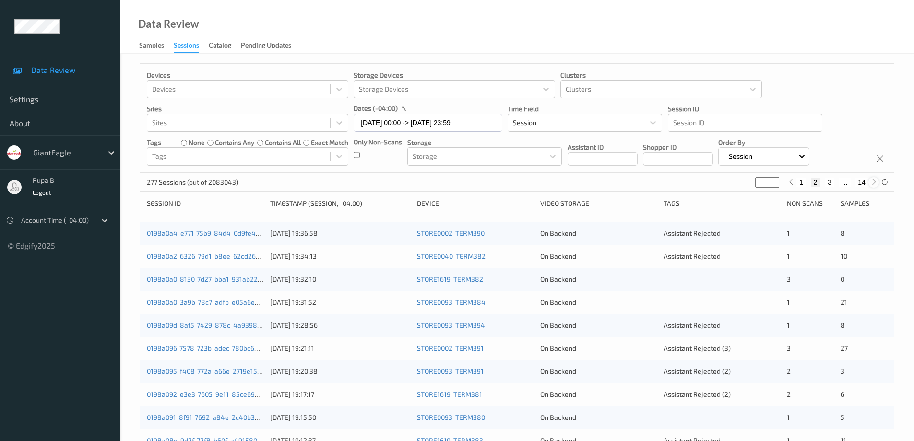
click at [874, 180] on icon at bounding box center [874, 182] width 7 height 7
type input "*"
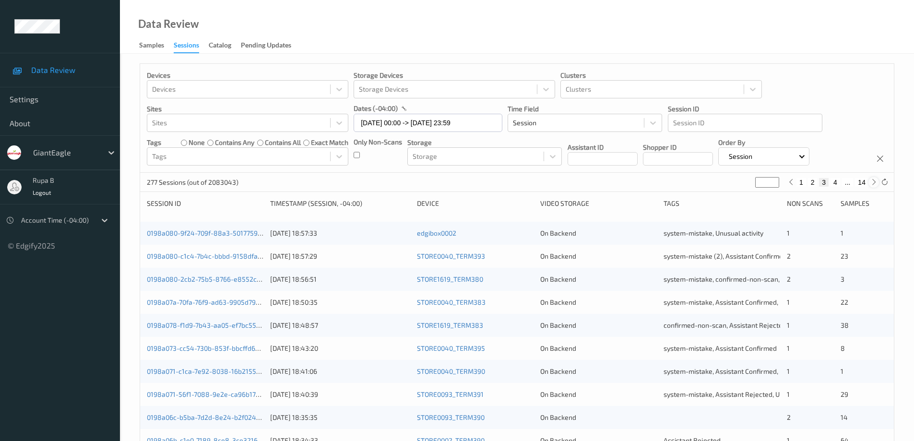
click at [874, 180] on icon at bounding box center [874, 182] width 7 height 7
type input "*"
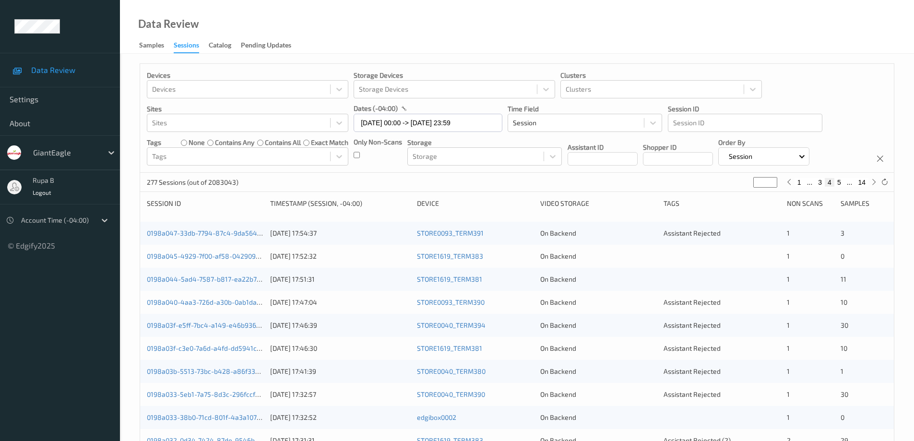
click at [840, 185] on button "5" at bounding box center [840, 182] width 10 height 9
type input "*"
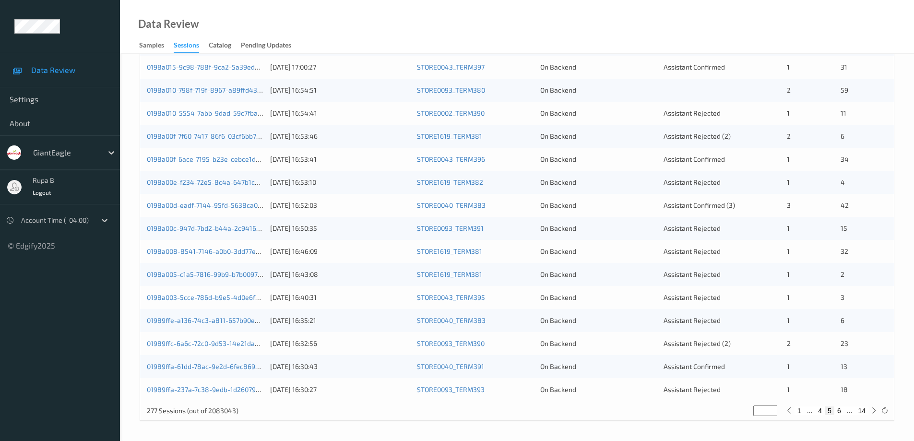
scroll to position [137, 0]
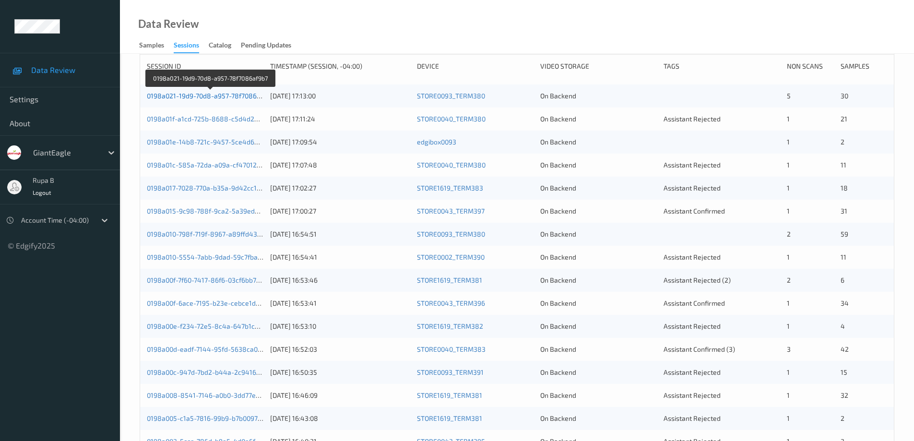
click at [218, 96] on link "0198a021-19d9-70d8-a957-78f7086af9b7" at bounding box center [210, 96] width 127 height 8
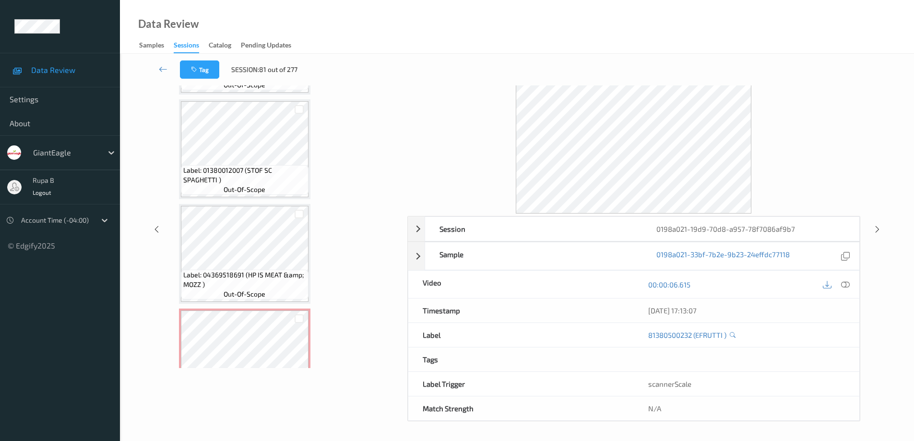
scroll to position [366, 0]
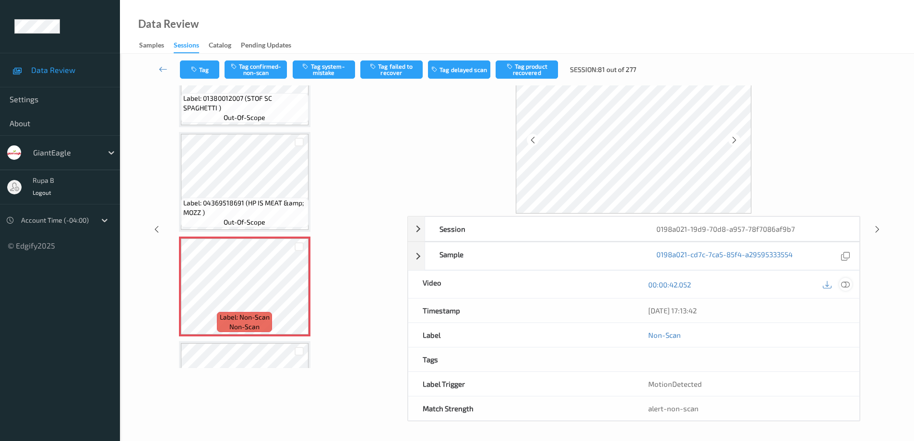
click at [848, 287] on icon at bounding box center [845, 284] width 9 height 9
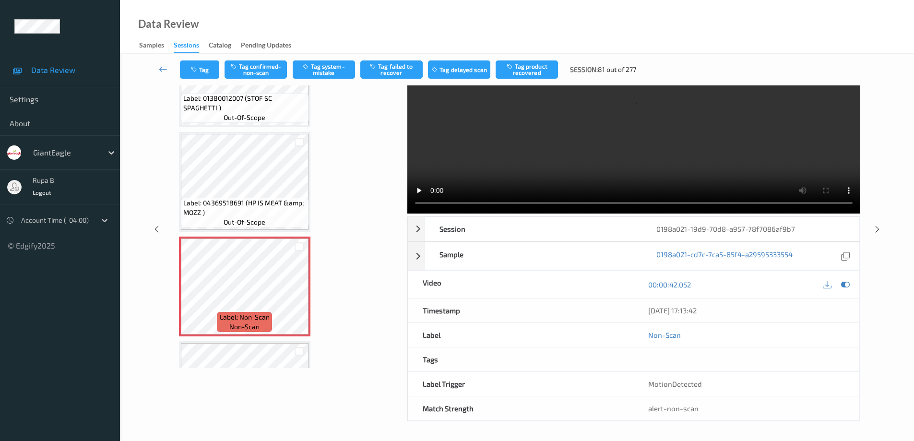
scroll to position [0, 0]
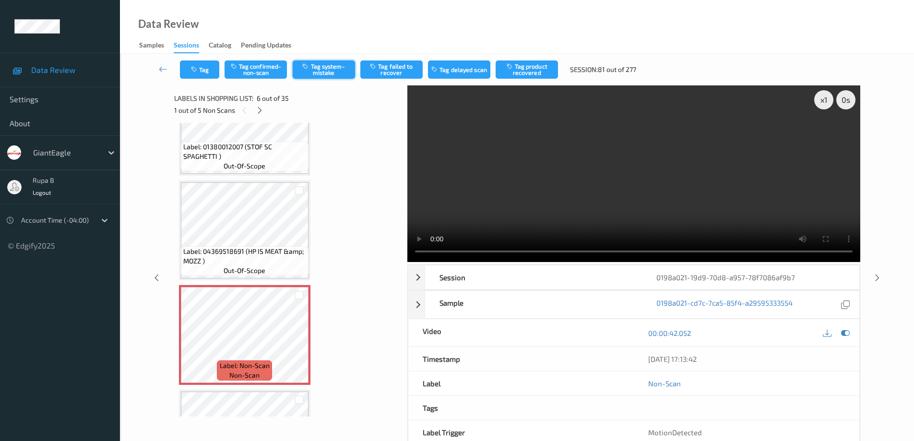
click at [329, 73] on button "Tag system-mistake" at bounding box center [324, 69] width 62 height 18
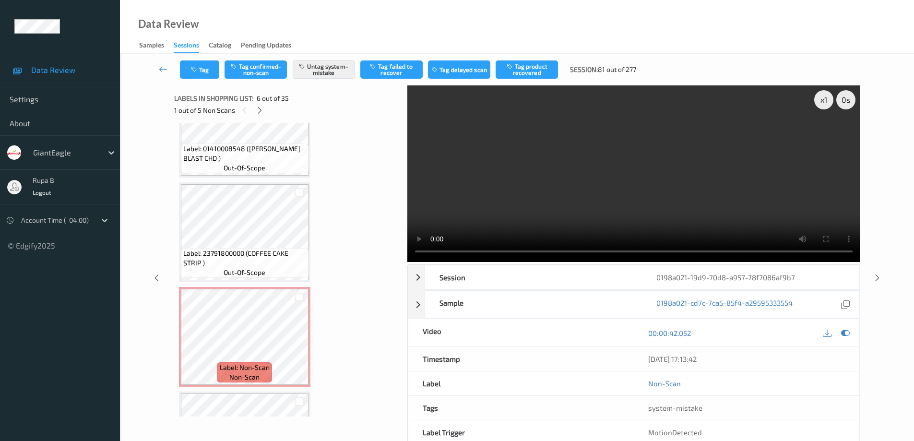
scroll to position [1192, 0]
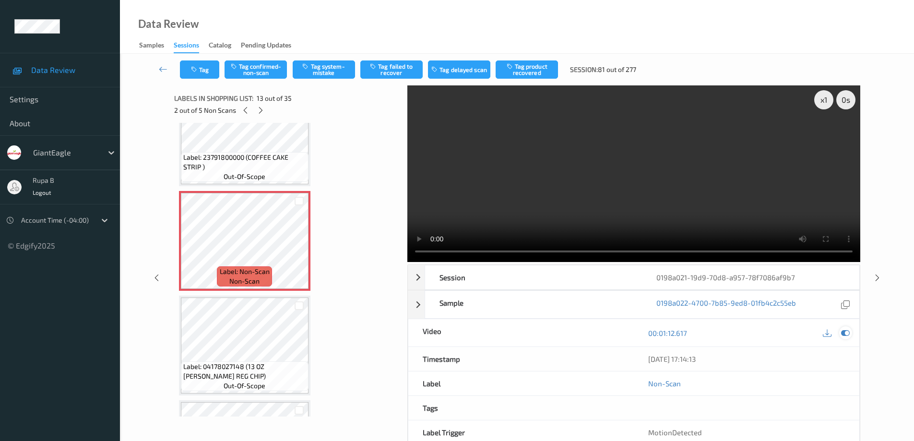
click at [843, 334] on icon at bounding box center [845, 333] width 9 height 9
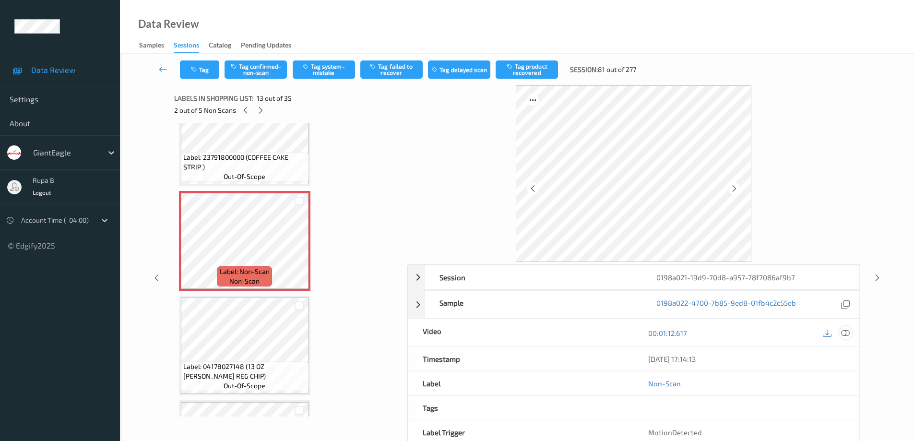
click at [847, 335] on icon at bounding box center [845, 333] width 9 height 9
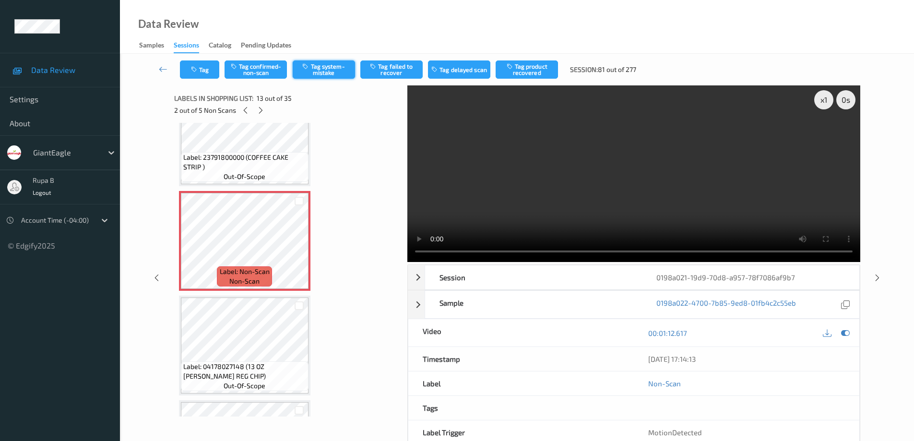
click at [324, 72] on button "Tag system-mistake" at bounding box center [324, 69] width 62 height 18
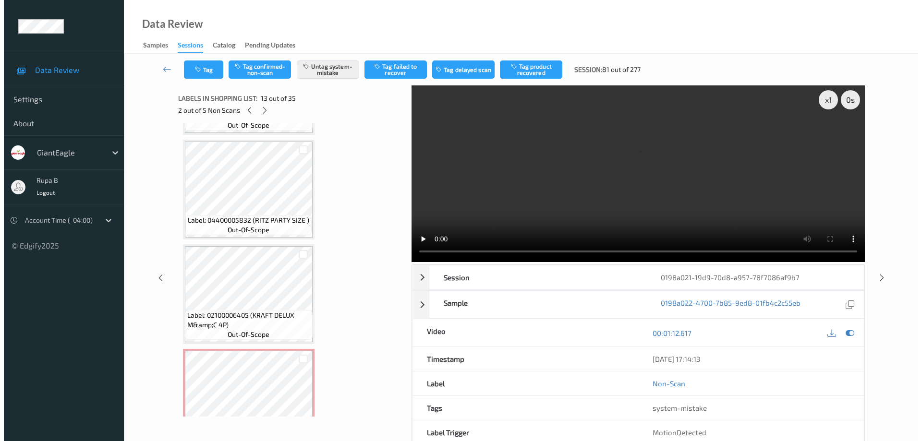
scroll to position [1815, 0]
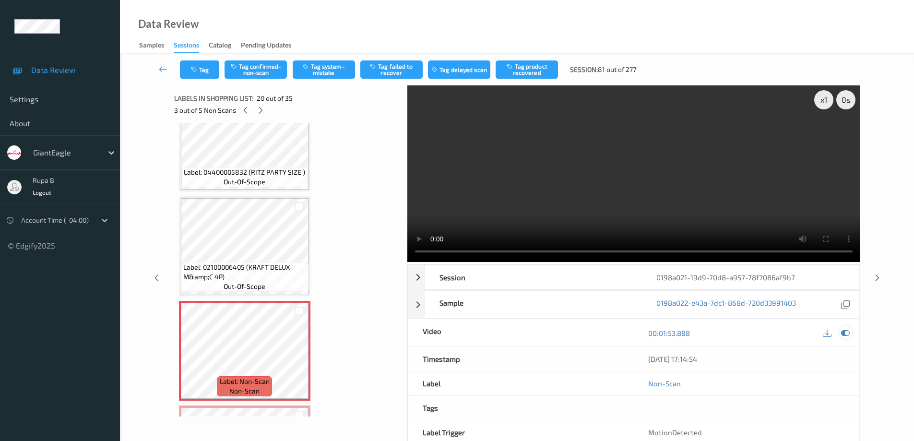
click at [847, 333] on icon at bounding box center [845, 333] width 9 height 9
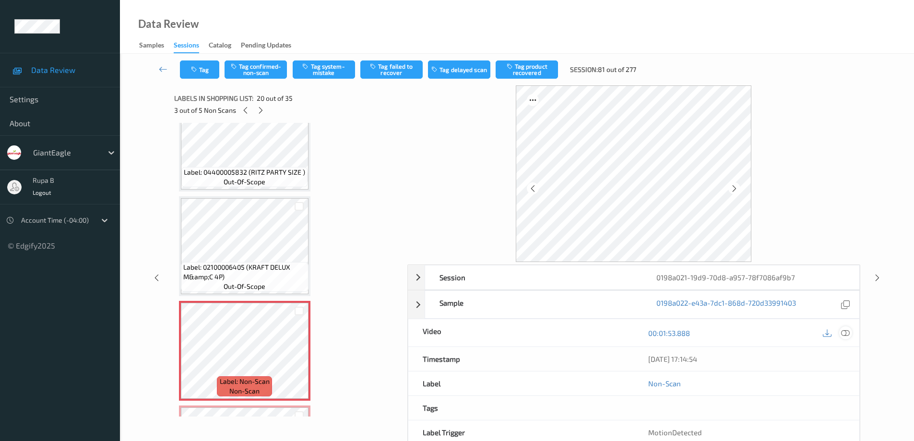
click at [845, 334] on icon at bounding box center [845, 333] width 9 height 9
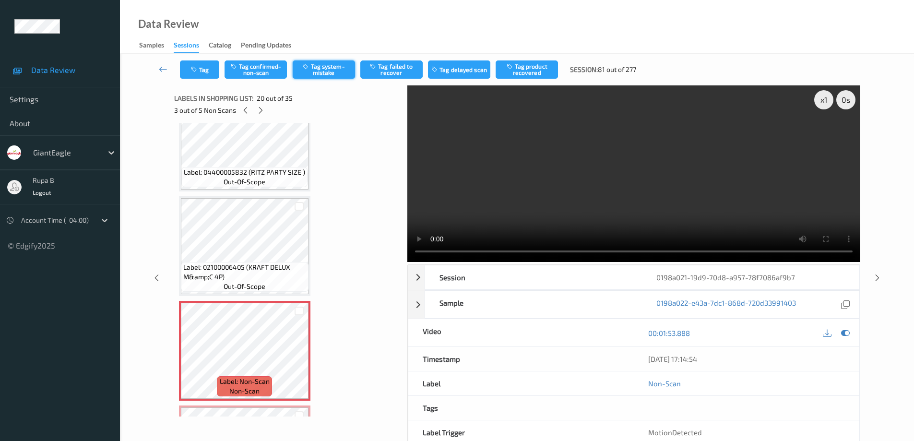
click at [326, 71] on button "Tag system-mistake" at bounding box center [324, 69] width 62 height 18
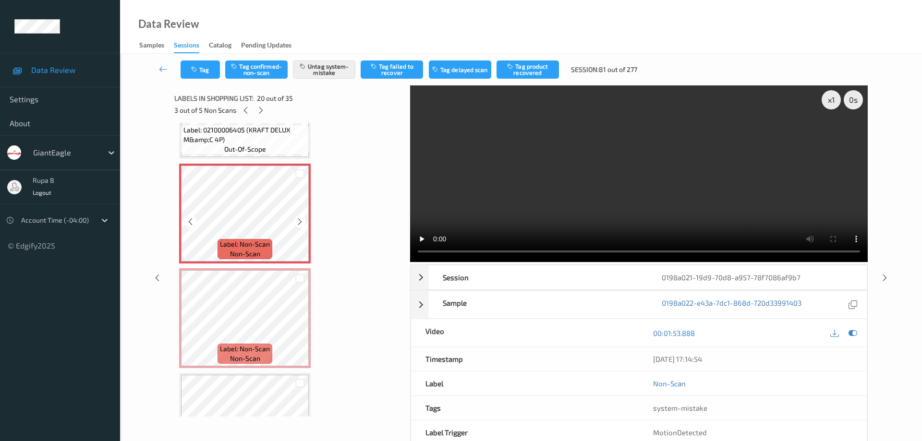
scroll to position [1959, 0]
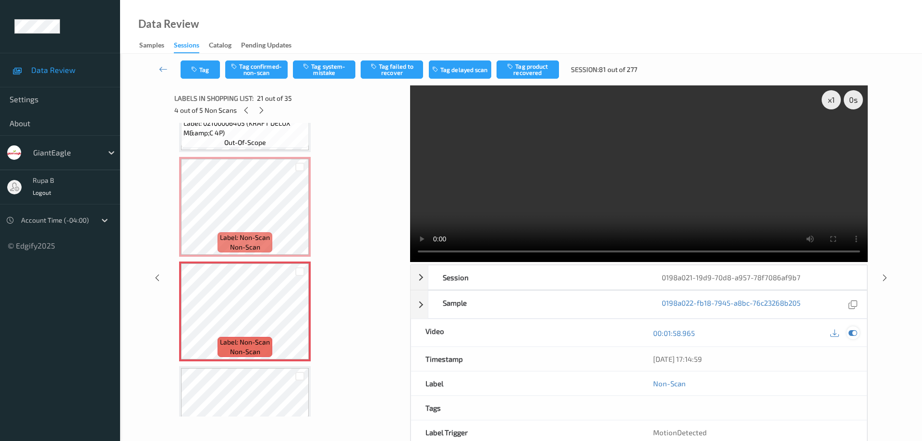
click at [852, 329] on icon at bounding box center [852, 333] width 9 height 9
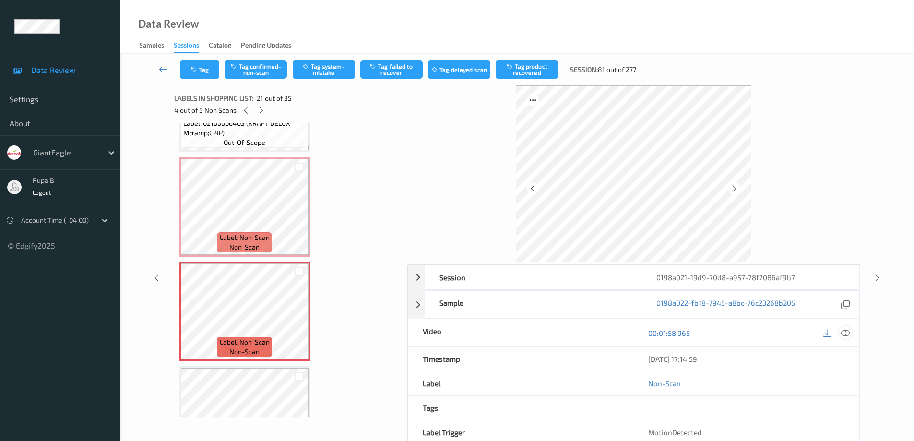
click at [847, 334] on icon at bounding box center [845, 333] width 9 height 9
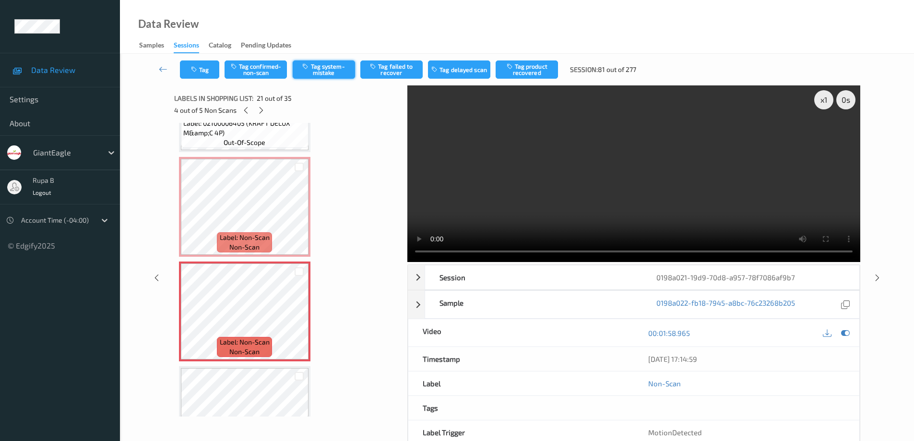
click at [318, 71] on button "Tag system-mistake" at bounding box center [324, 69] width 62 height 18
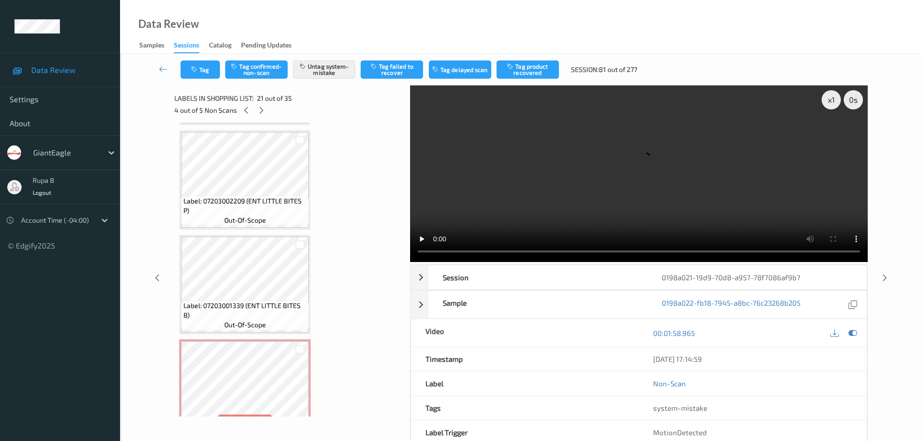
scroll to position [3063, 0]
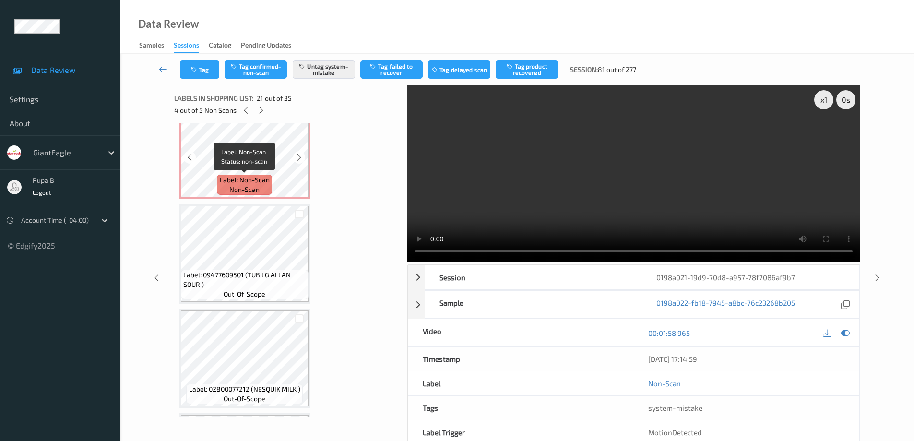
drag, startPoint x: 272, startPoint y: 179, endPoint x: 342, endPoint y: 207, distance: 75.4
click at [272, 179] on div "Label: Non-Scan non-scan" at bounding box center [244, 185] width 55 height 20
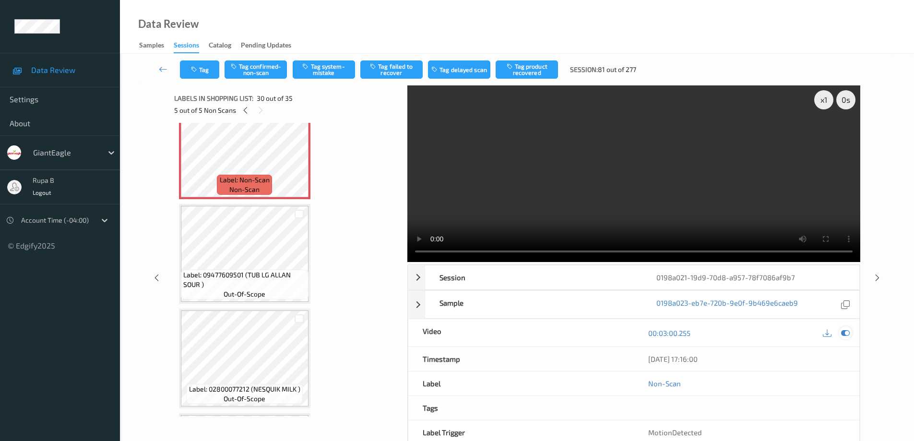
click at [846, 334] on icon at bounding box center [845, 333] width 9 height 9
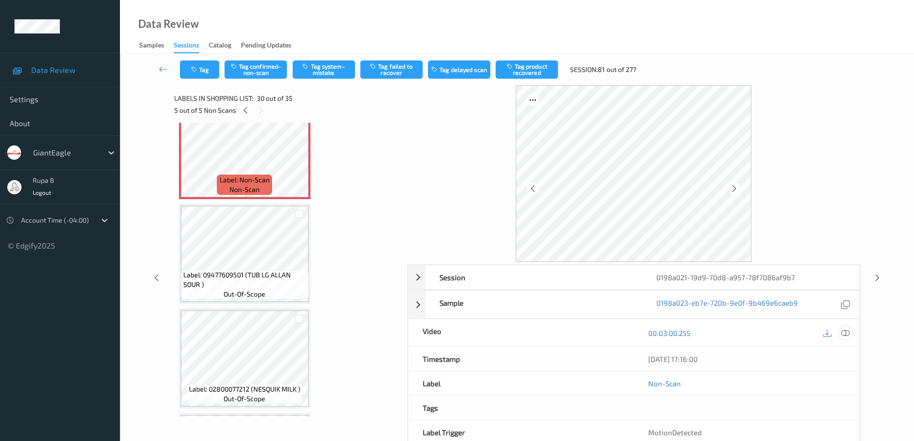
click at [846, 333] on icon at bounding box center [845, 333] width 9 height 9
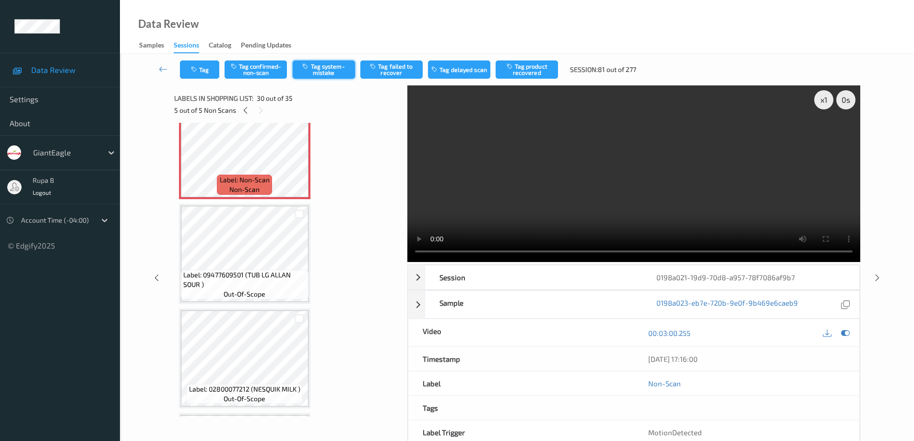
click at [325, 72] on button "Tag system-mistake" at bounding box center [324, 69] width 62 height 18
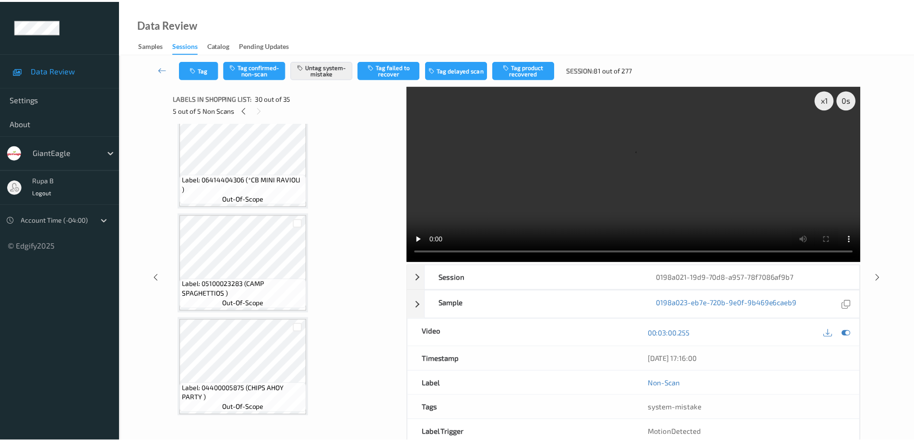
scroll to position [3373, 0]
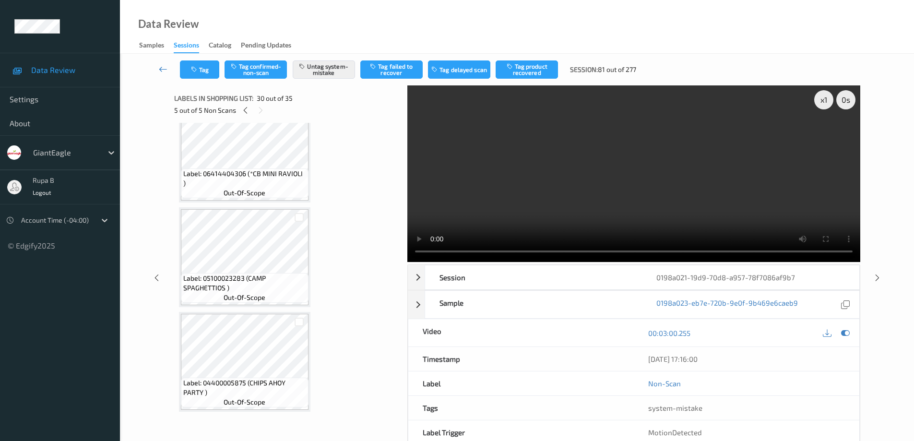
click at [162, 69] on icon at bounding box center [163, 69] width 9 height 10
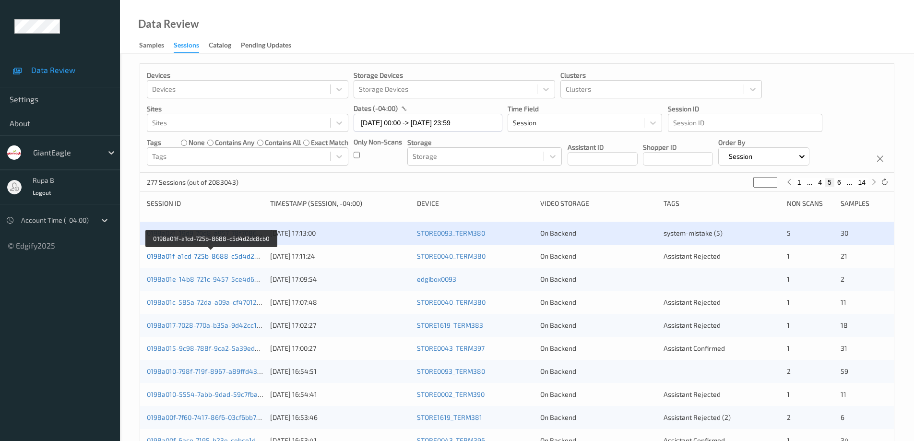
click at [199, 259] on link "0198a01f-a1cd-725b-8688-c5d4d2dc8cb0" at bounding box center [212, 256] width 130 height 8
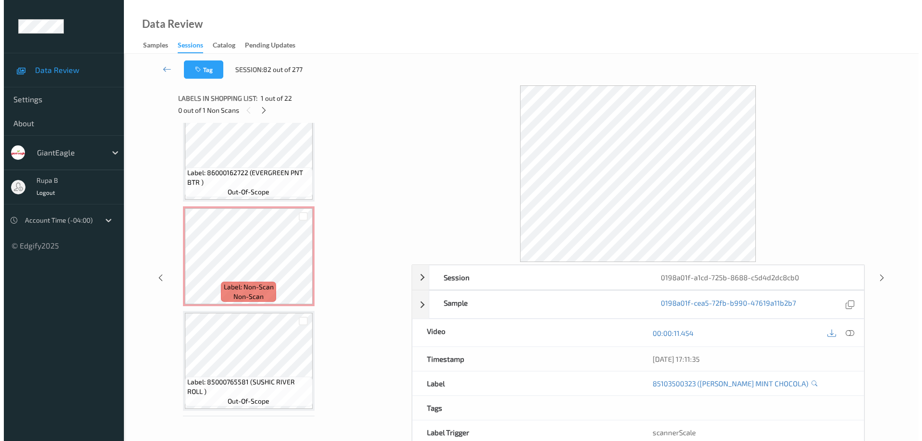
scroll to position [1704, 0]
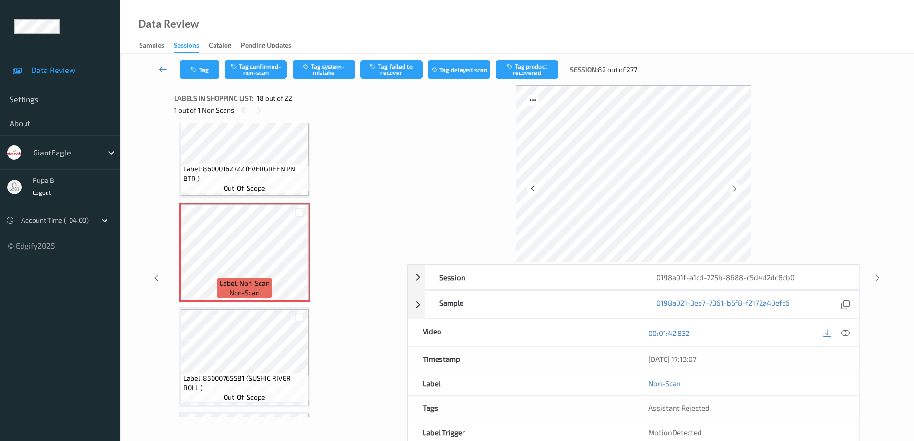
drag, startPoint x: 843, startPoint y: 335, endPoint x: 821, endPoint y: 336, distance: 22.1
click at [843, 335] on icon at bounding box center [845, 333] width 9 height 9
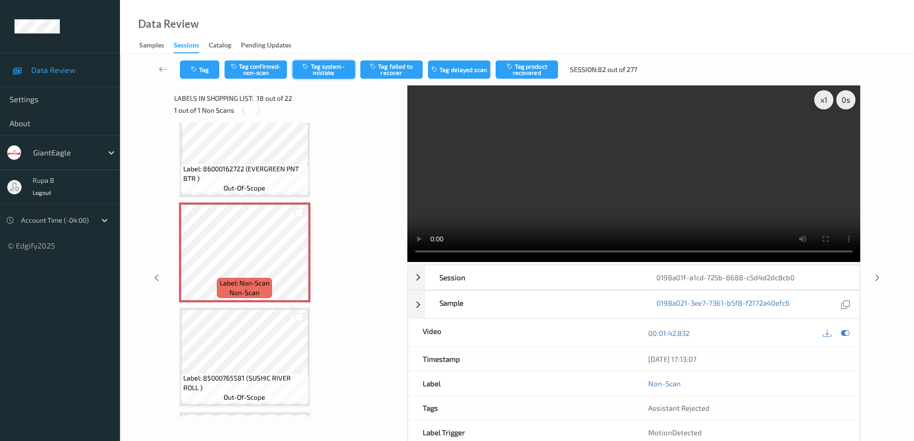
click at [335, 72] on button "Tag system-mistake" at bounding box center [324, 69] width 62 height 18
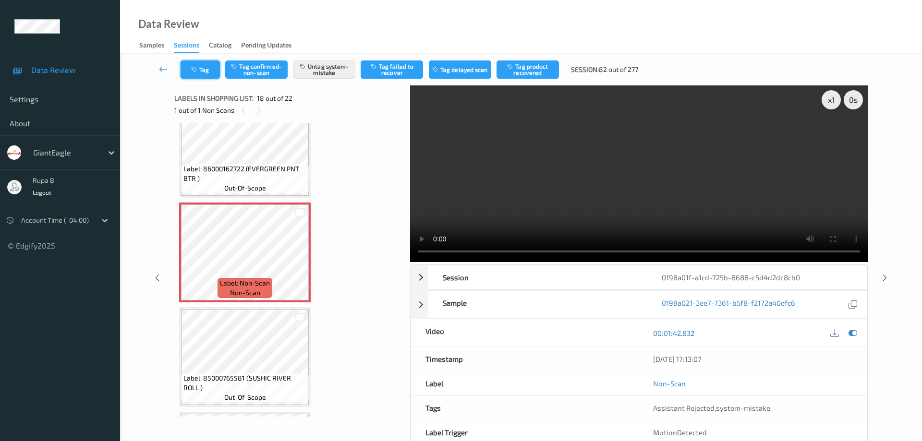
click at [207, 70] on button "Tag" at bounding box center [199, 69] width 39 height 18
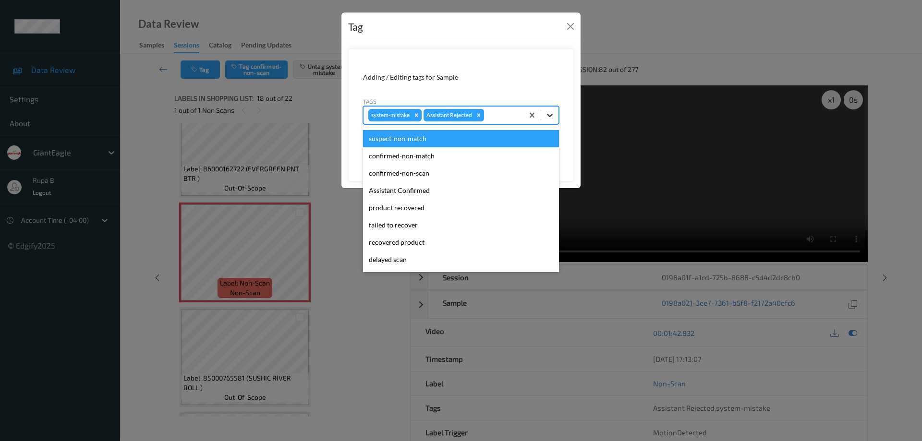
click at [550, 115] on icon at bounding box center [550, 115] width 10 height 10
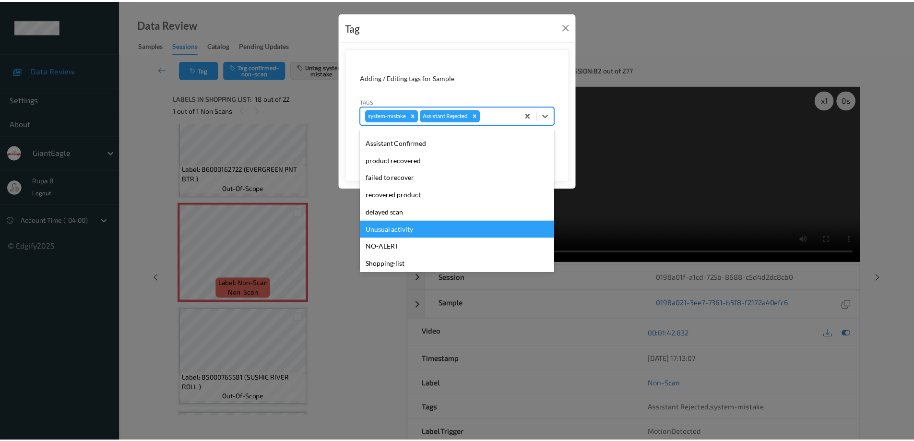
scroll to position [84, 0]
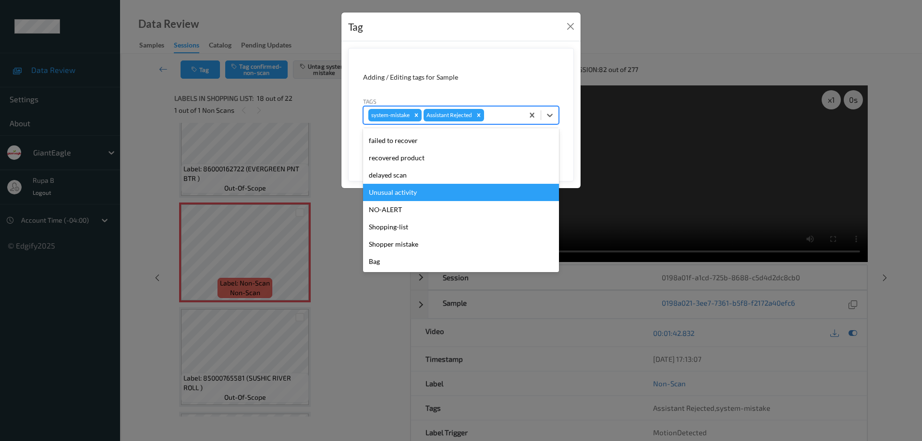
click at [411, 195] on div "Unusual activity" at bounding box center [461, 192] width 196 height 17
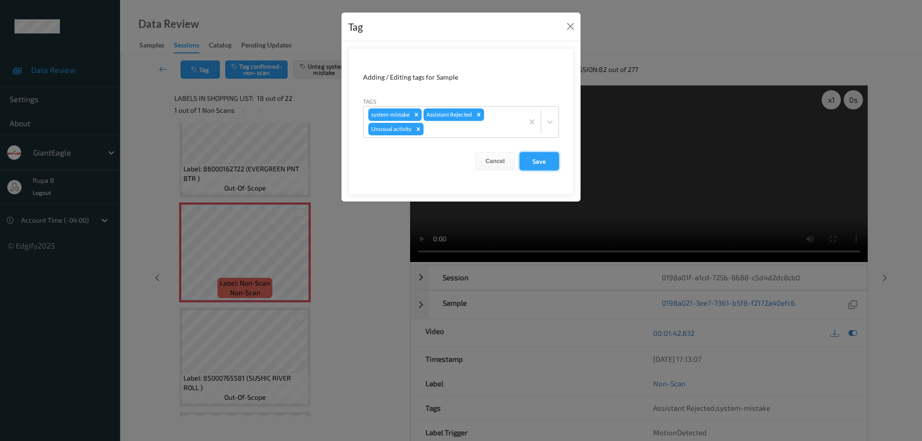
click at [534, 161] on button "Save" at bounding box center [538, 161] width 39 height 18
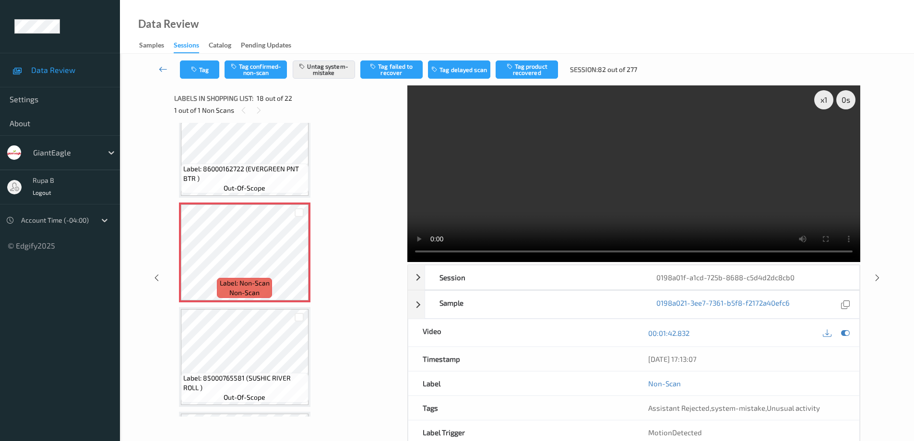
click at [162, 71] on icon at bounding box center [163, 69] width 9 height 10
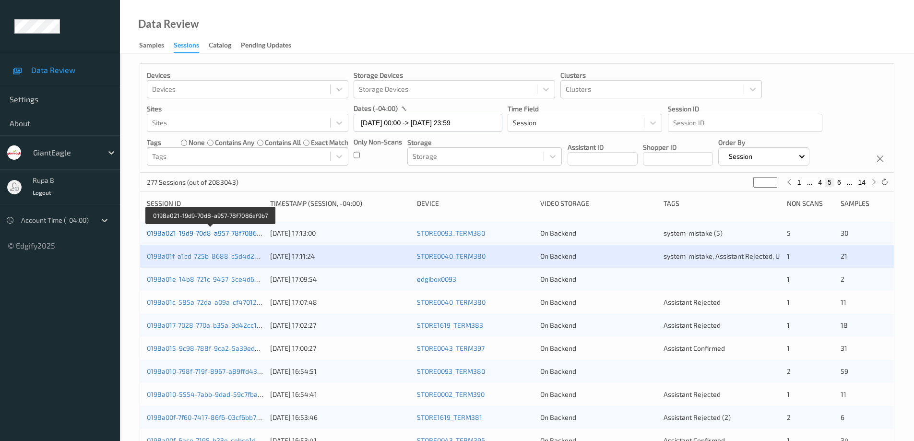
click at [244, 236] on link "0198a021-19d9-70d8-a957-78f7086af9b7" at bounding box center [210, 233] width 127 height 8
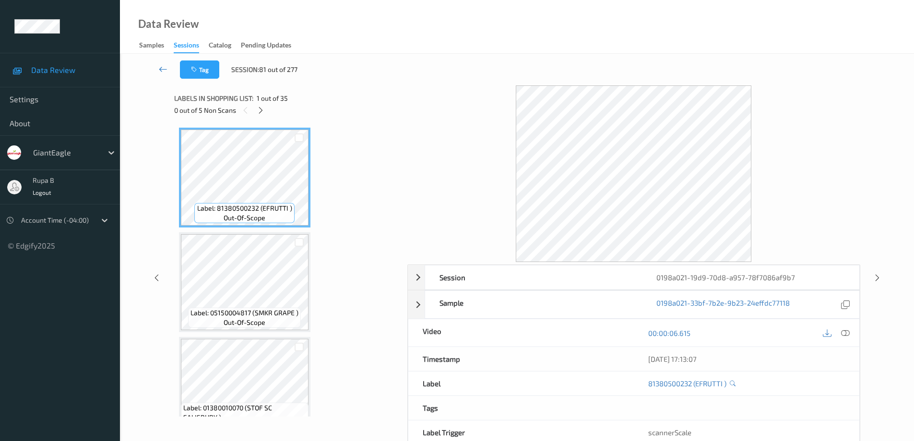
click at [162, 69] on icon at bounding box center [163, 69] width 9 height 10
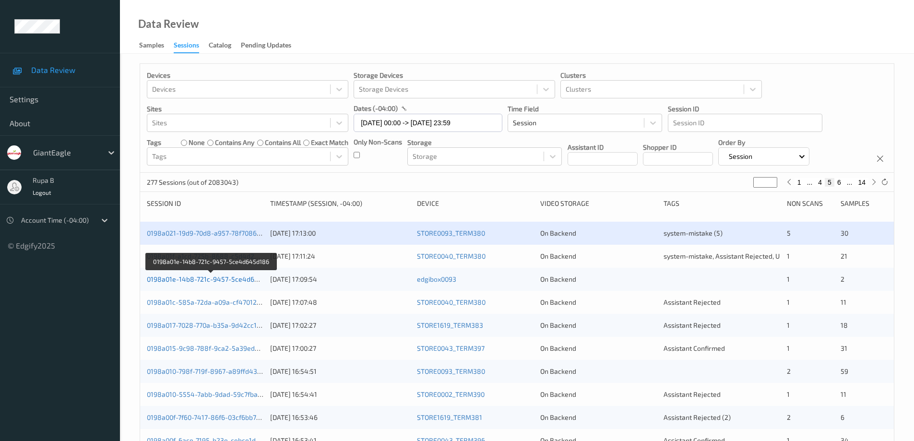
click at [216, 282] on link "0198a01e-14b8-721c-9457-5ce4d645d186" at bounding box center [212, 279] width 131 height 8
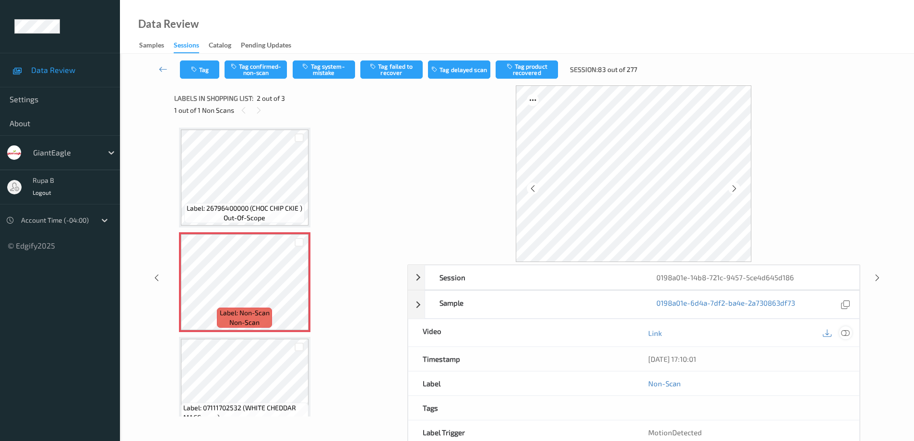
click at [848, 334] on icon at bounding box center [845, 333] width 9 height 9
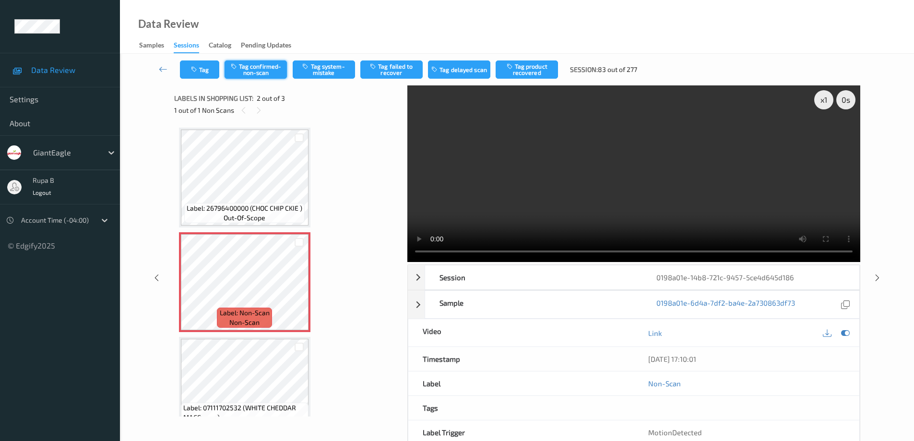
click at [262, 71] on button "Tag confirmed-non-scan" at bounding box center [256, 69] width 62 height 18
click at [399, 69] on button "Tag failed to recover" at bounding box center [391, 69] width 62 height 18
click at [158, 68] on link at bounding box center [163, 69] width 34 height 18
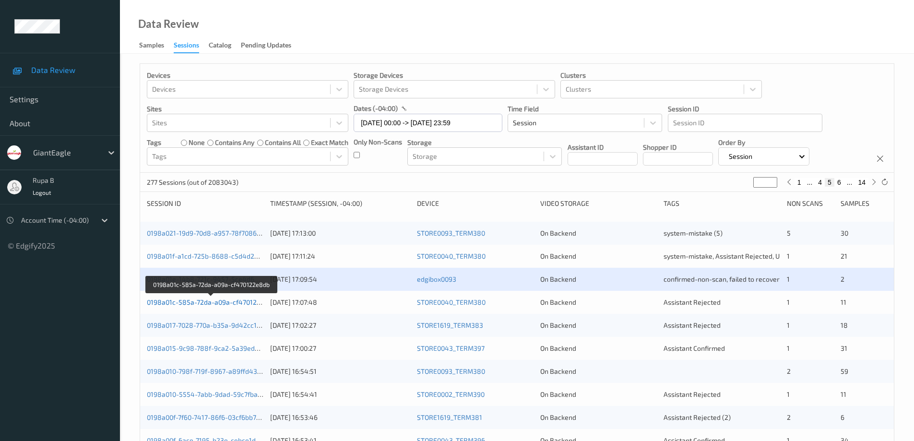
click at [217, 303] on link "0198a01c-585a-72da-a09a-cf470122e8db" at bounding box center [212, 302] width 130 height 8
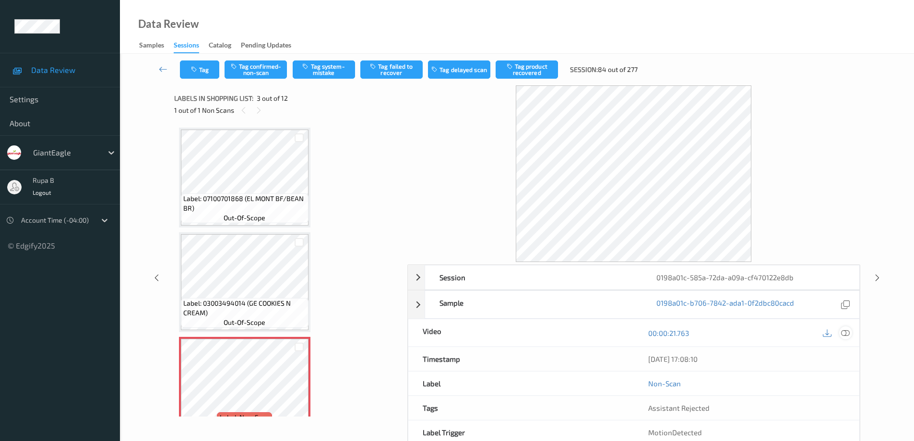
click at [847, 332] on icon at bounding box center [845, 333] width 9 height 9
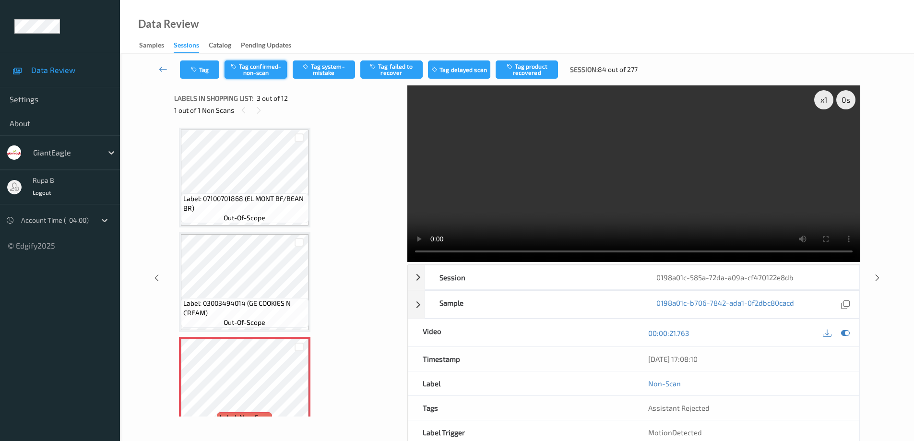
click at [264, 69] on button "Tag confirmed-non-scan" at bounding box center [256, 69] width 62 height 18
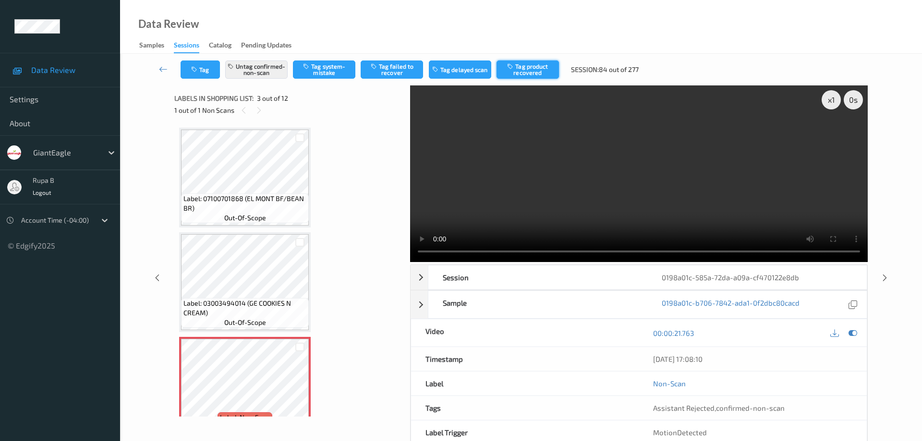
click at [539, 70] on button "Tag product recovered" at bounding box center [527, 69] width 62 height 18
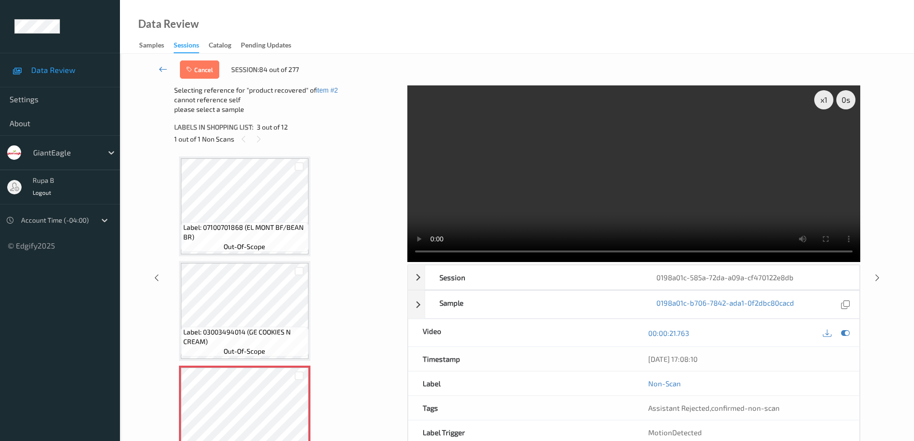
click at [159, 71] on icon at bounding box center [163, 69] width 9 height 10
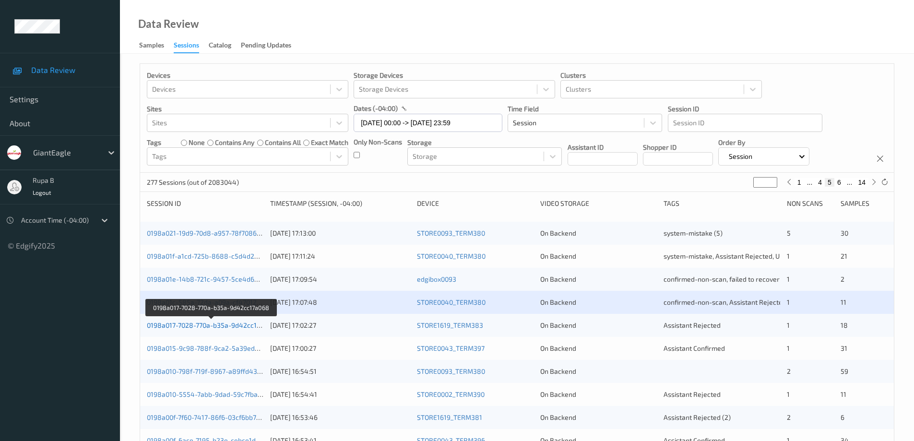
click at [219, 327] on link "0198a017-7028-770a-b35a-9d42cc17a068" at bounding box center [211, 325] width 129 height 8
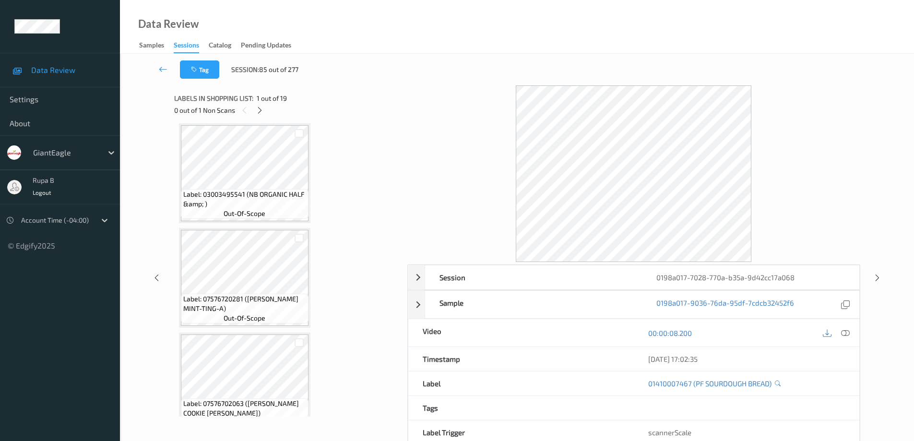
scroll to position [432, 0]
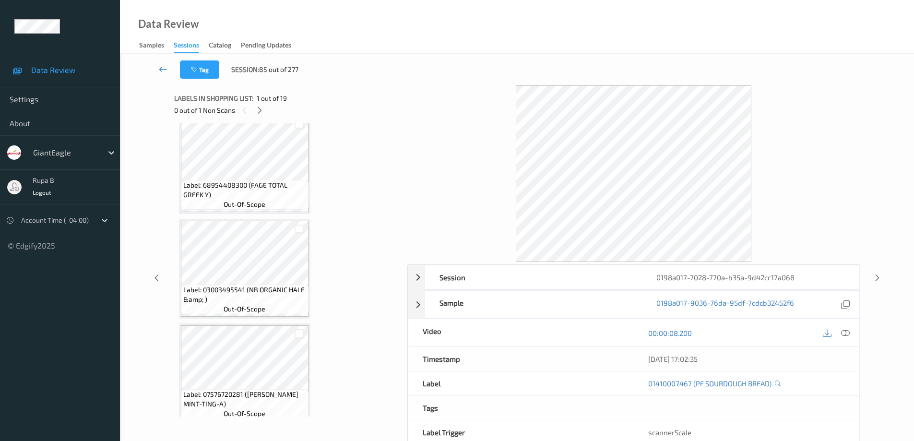
click at [161, 69] on icon at bounding box center [163, 69] width 9 height 10
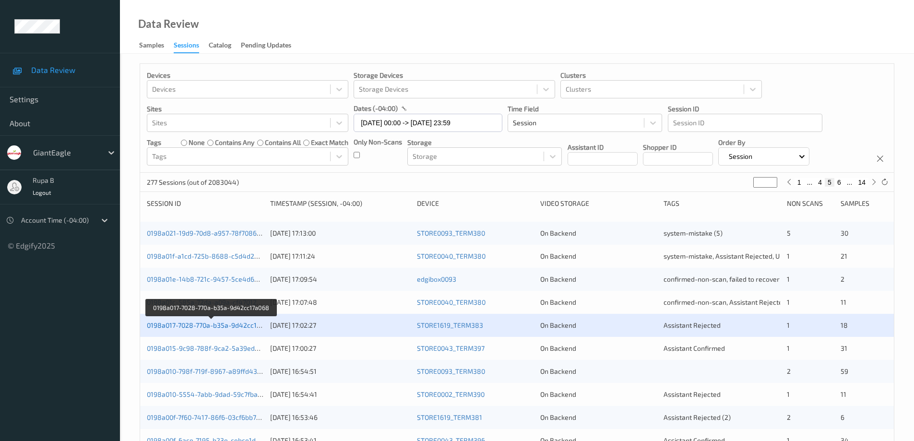
click at [211, 328] on link "0198a017-7028-770a-b35a-9d42cc17a068" at bounding box center [211, 325] width 129 height 8
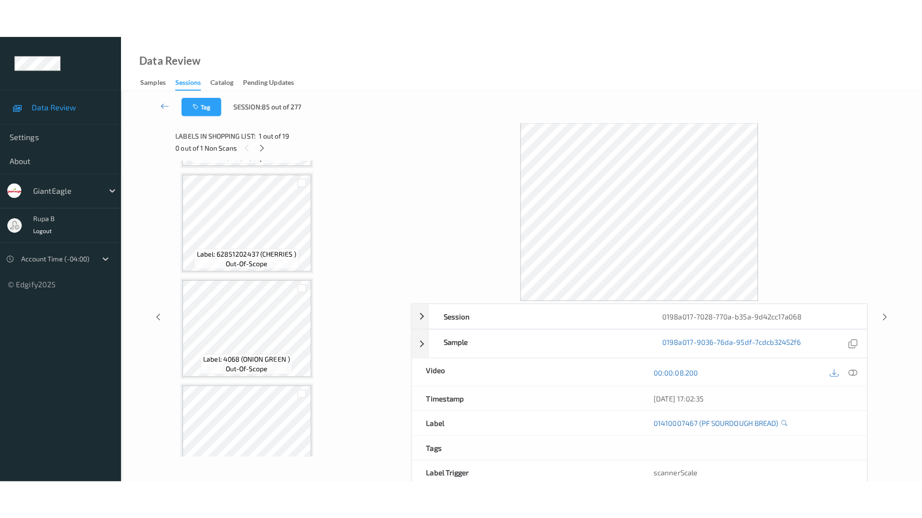
scroll to position [1699, 0]
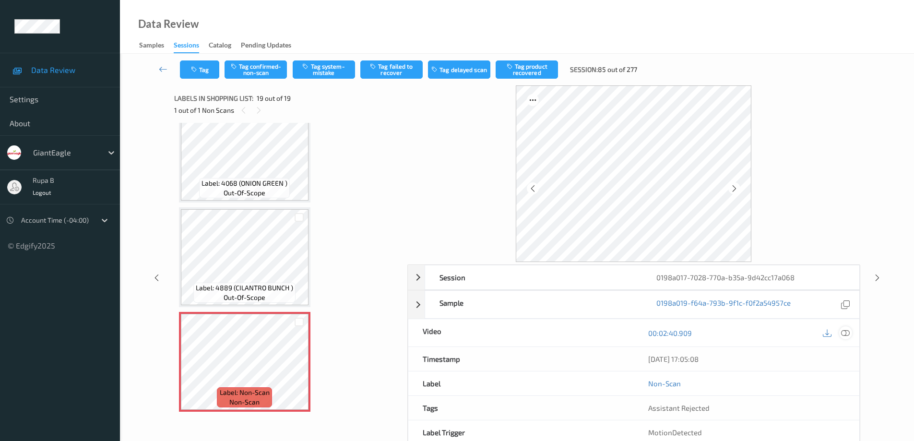
click at [846, 333] on icon at bounding box center [845, 333] width 9 height 9
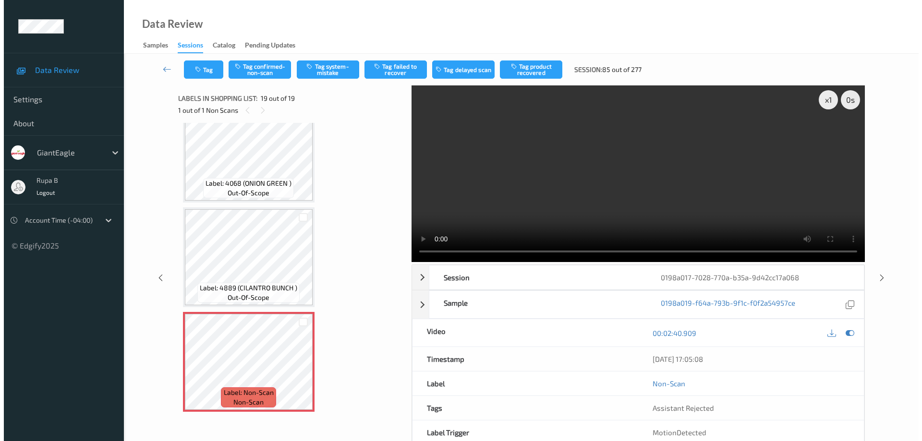
scroll to position [1622, 0]
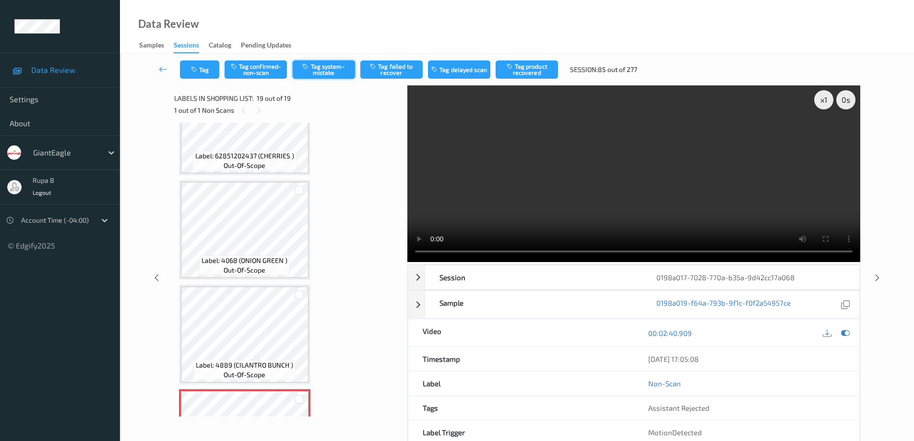
click at [319, 72] on button "Tag system-mistake" at bounding box center [324, 69] width 62 height 18
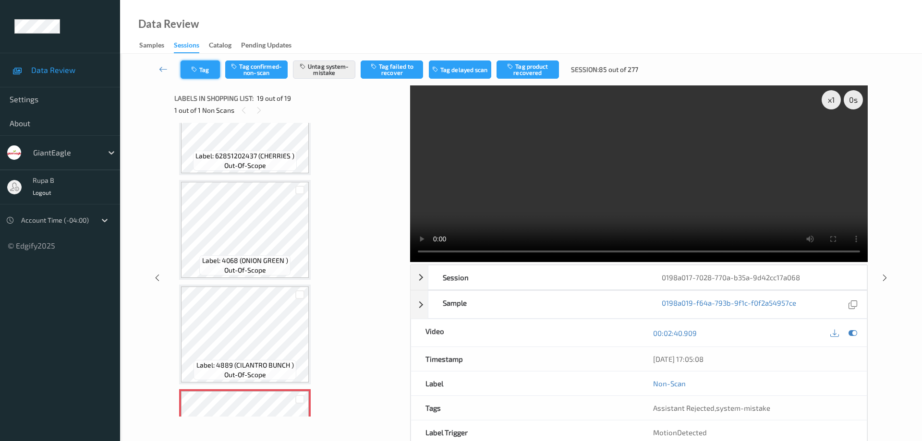
click at [205, 72] on button "Tag" at bounding box center [199, 69] width 39 height 18
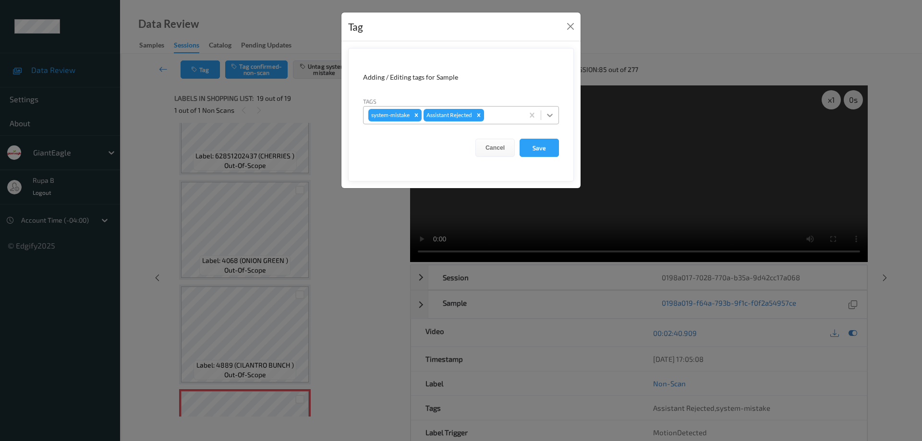
click at [550, 117] on icon at bounding box center [550, 115] width 6 height 3
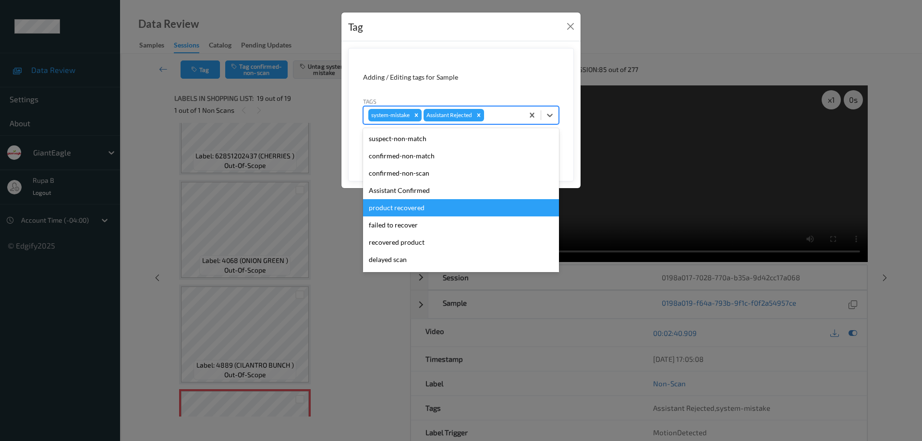
scroll to position [84, 0]
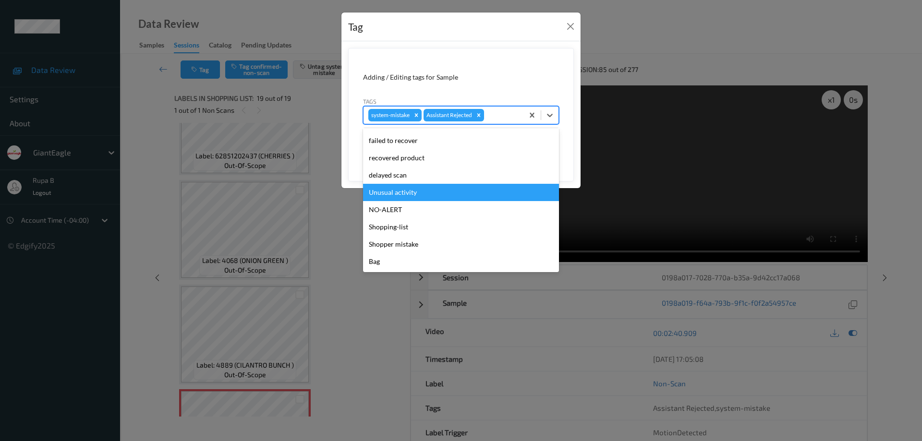
click at [413, 195] on div "Unusual activity" at bounding box center [461, 192] width 196 height 17
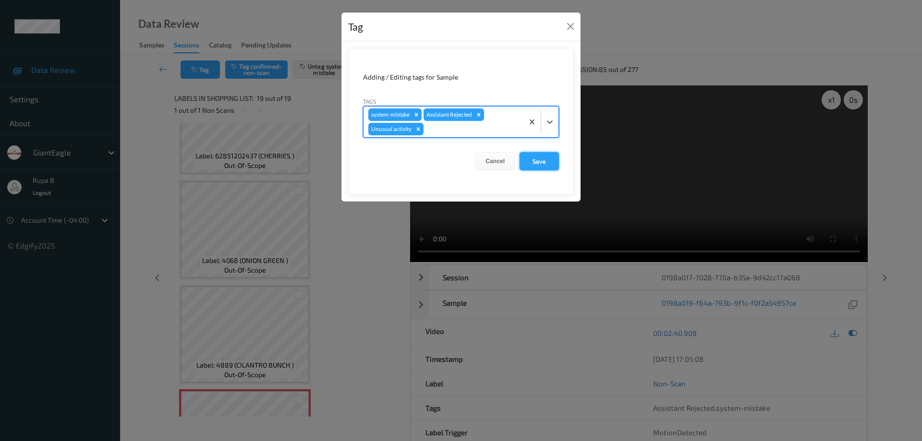
click at [546, 164] on button "Save" at bounding box center [538, 161] width 39 height 18
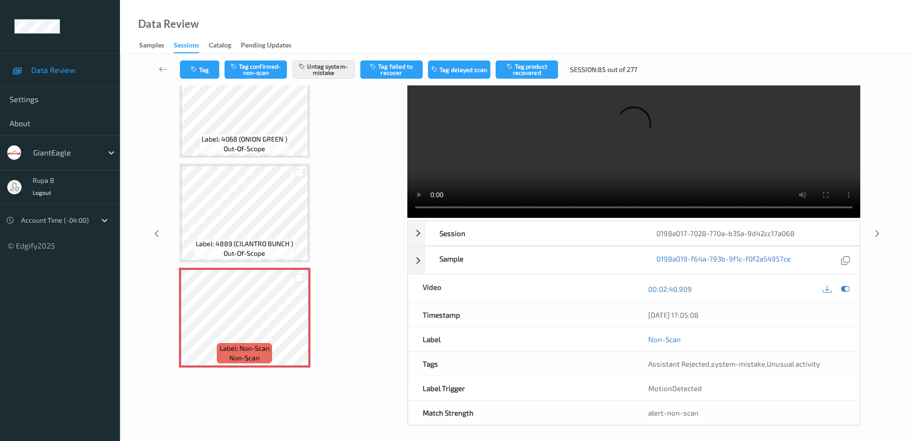
scroll to position [48, 0]
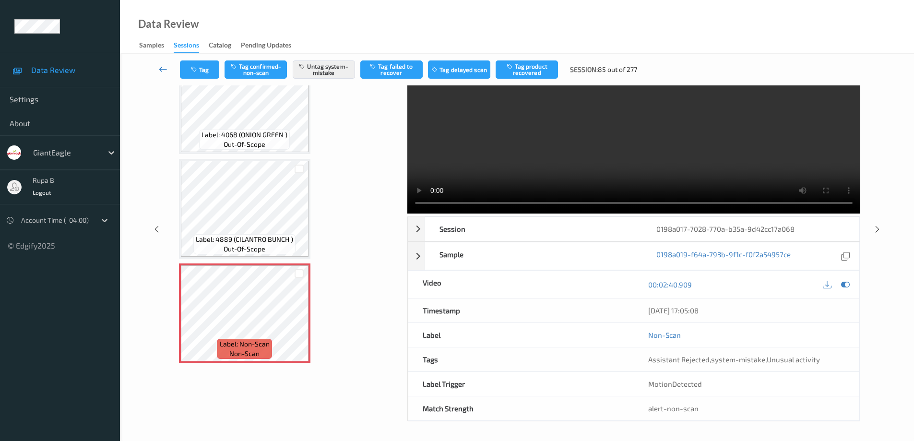
click at [160, 69] on icon at bounding box center [163, 69] width 9 height 10
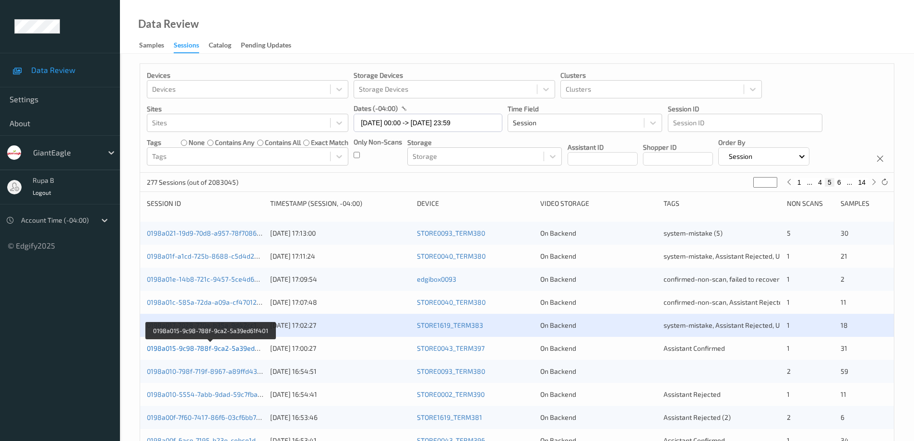
click at [227, 347] on link "0198a015-9c98-788f-9ca2-5a39ed61f401" at bounding box center [211, 348] width 128 height 8
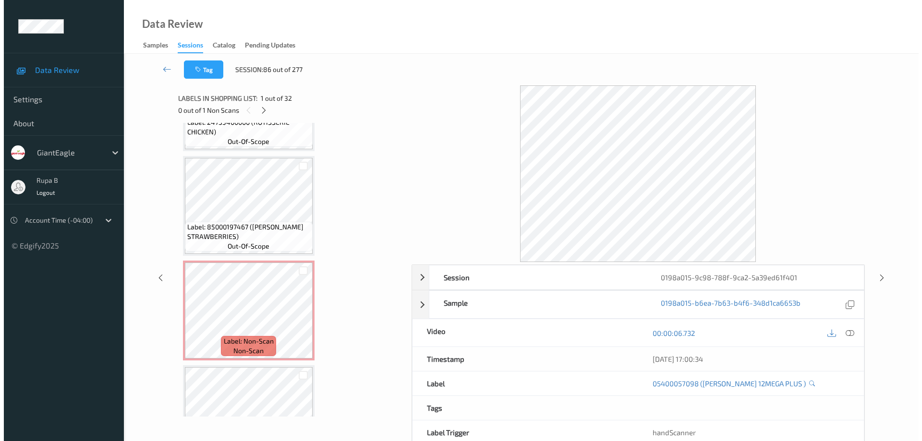
scroll to position [2692, 0]
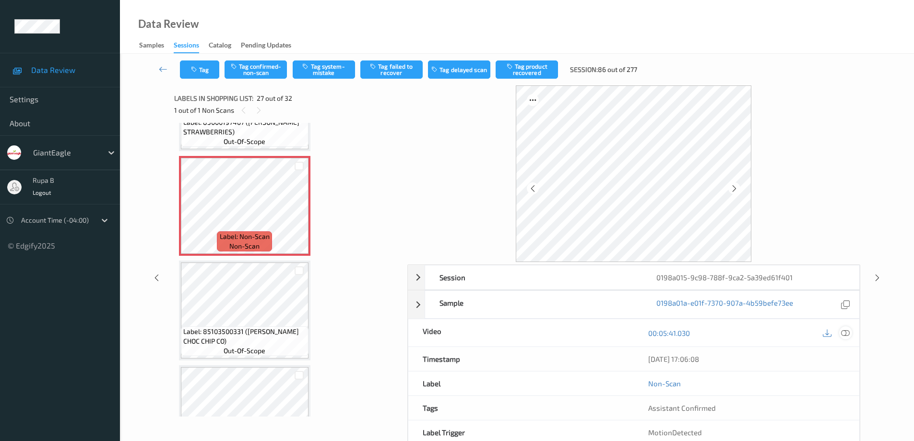
click at [845, 335] on icon at bounding box center [845, 333] width 9 height 9
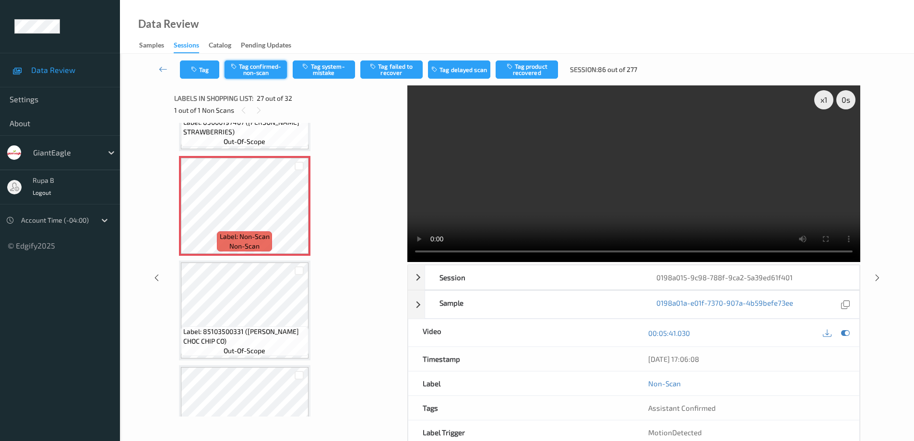
click at [253, 71] on button "Tag confirmed-non-scan" at bounding box center [256, 69] width 62 height 18
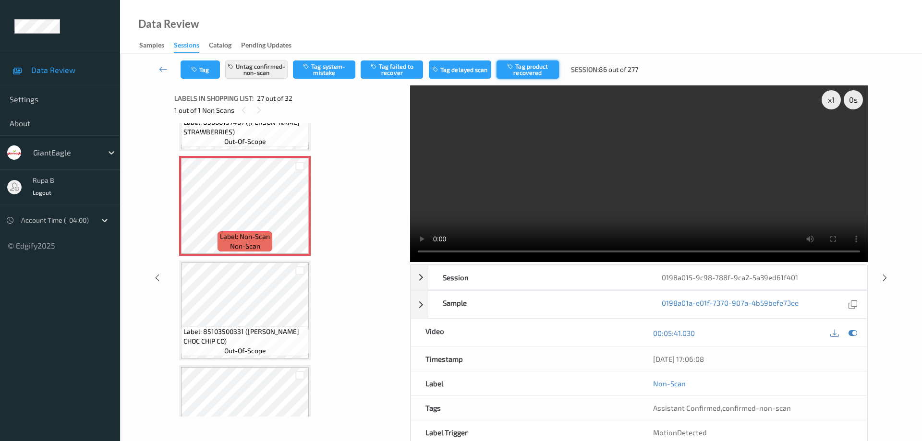
click at [539, 75] on button "Tag product recovered" at bounding box center [527, 69] width 62 height 18
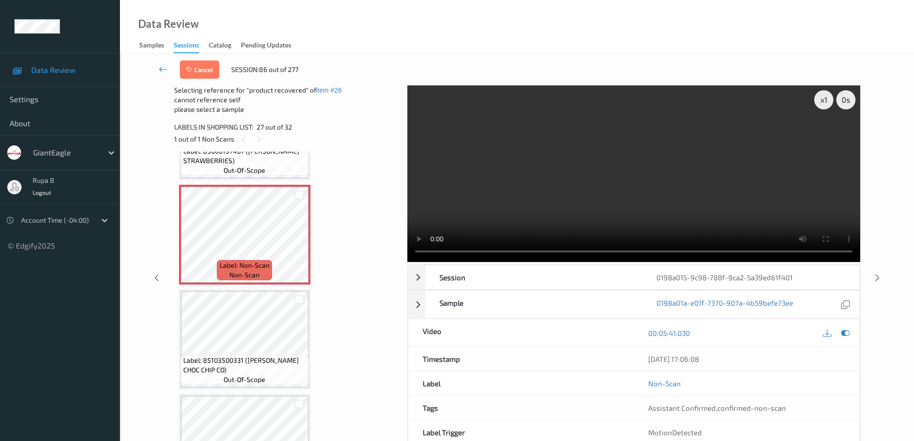
click at [160, 71] on icon at bounding box center [163, 69] width 9 height 10
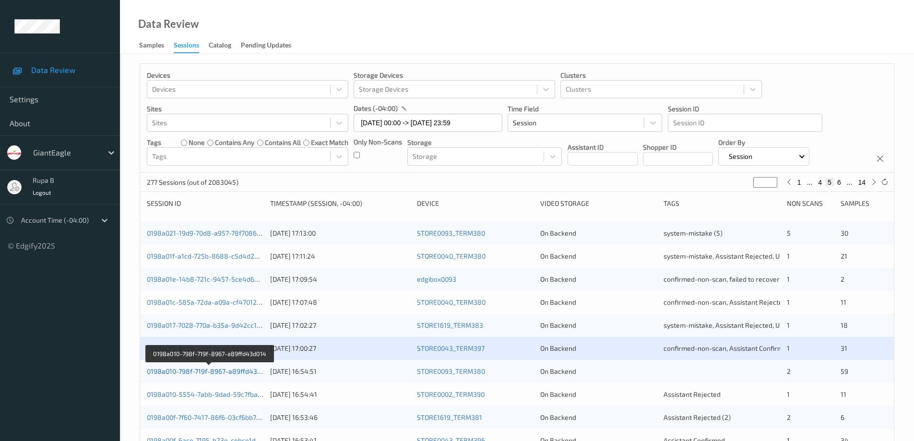
click at [231, 374] on link "0198a010-798f-719f-8967-a89ffd43d014" at bounding box center [209, 371] width 125 height 8
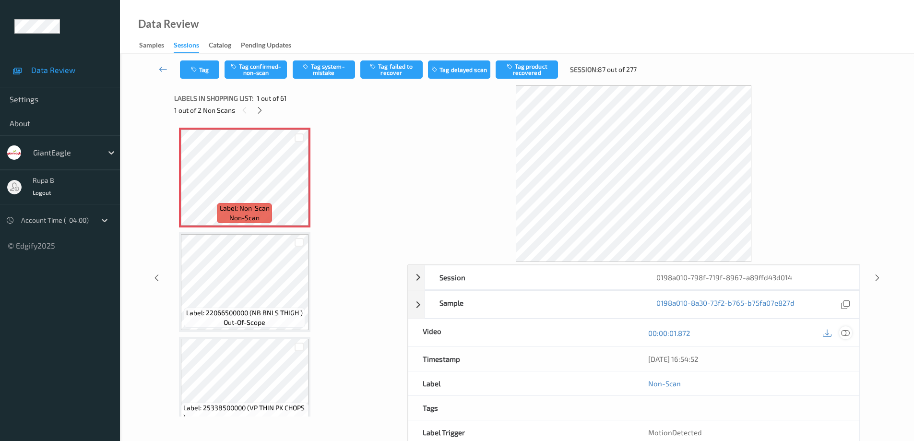
click at [845, 334] on icon at bounding box center [845, 333] width 9 height 9
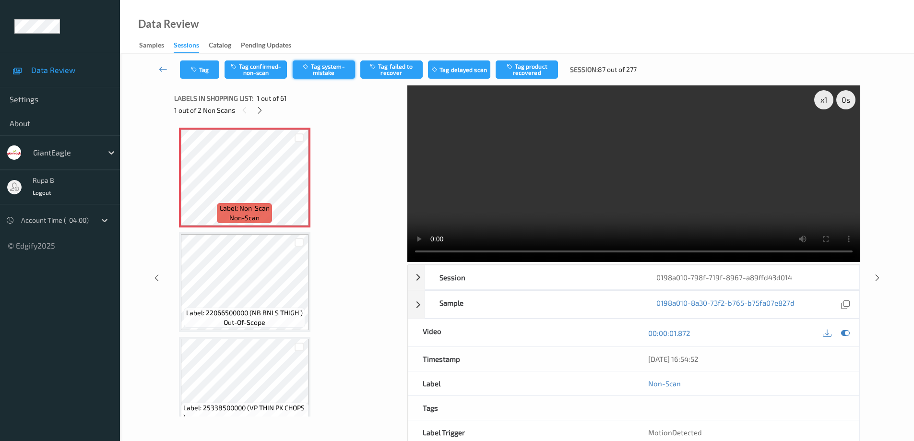
click at [320, 73] on button "Tag system-mistake" at bounding box center [324, 69] width 62 height 18
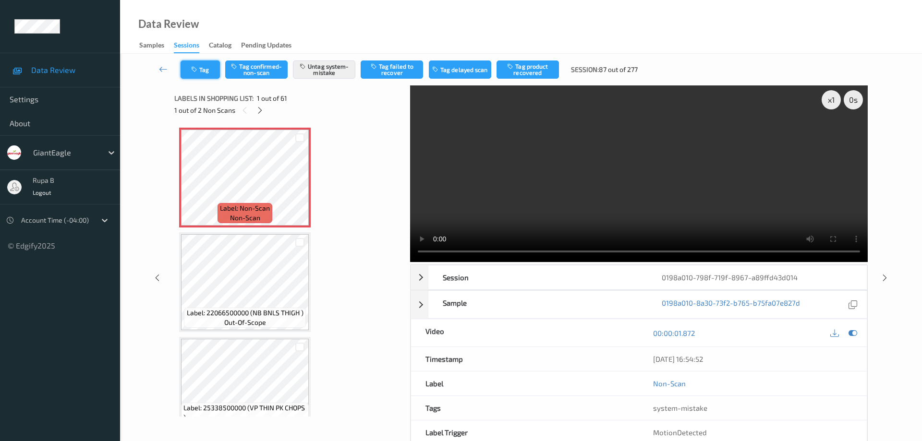
click at [205, 68] on button "Tag" at bounding box center [199, 69] width 39 height 18
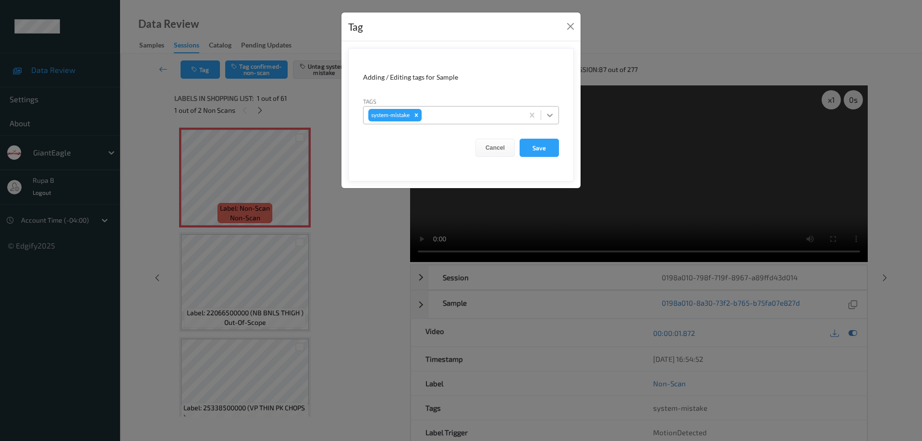
click at [549, 118] on icon at bounding box center [550, 115] width 10 height 10
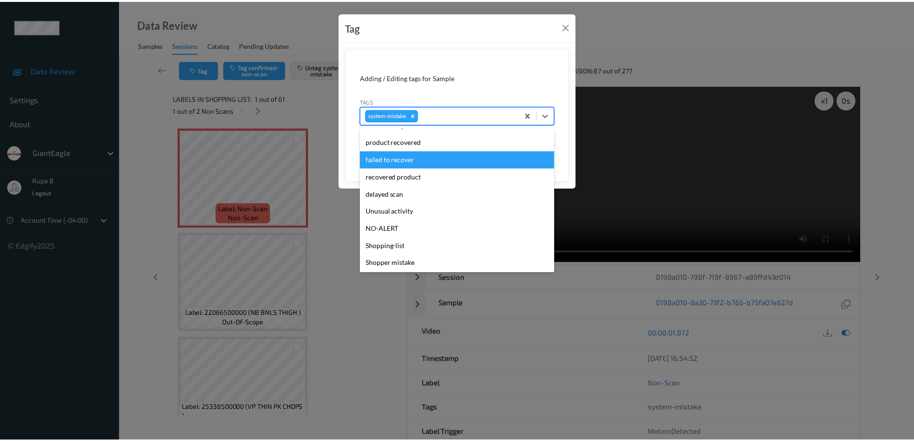
scroll to position [102, 0]
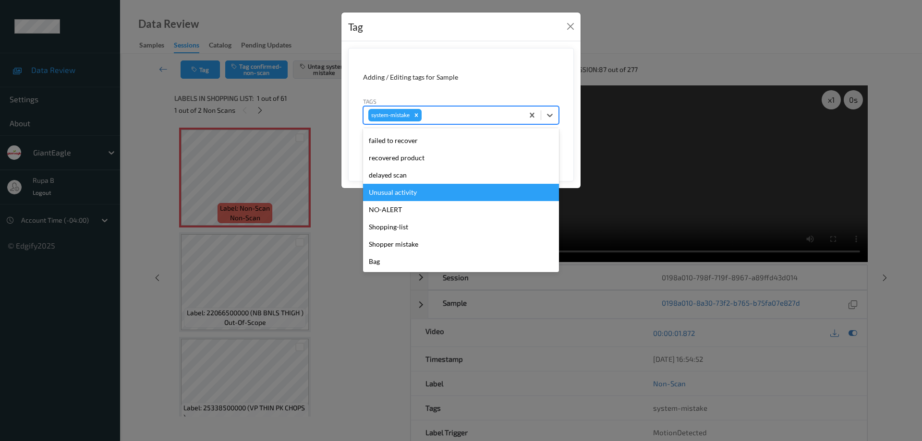
click at [401, 191] on div "Unusual activity" at bounding box center [461, 192] width 196 height 17
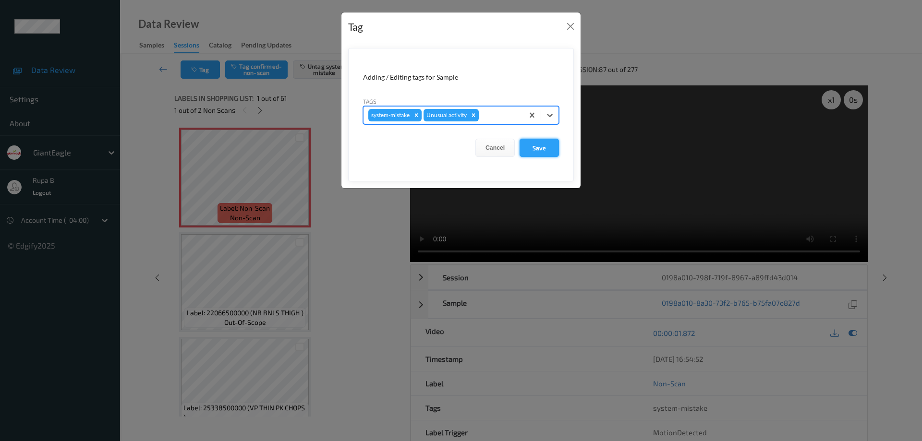
click at [540, 151] on button "Save" at bounding box center [538, 148] width 39 height 18
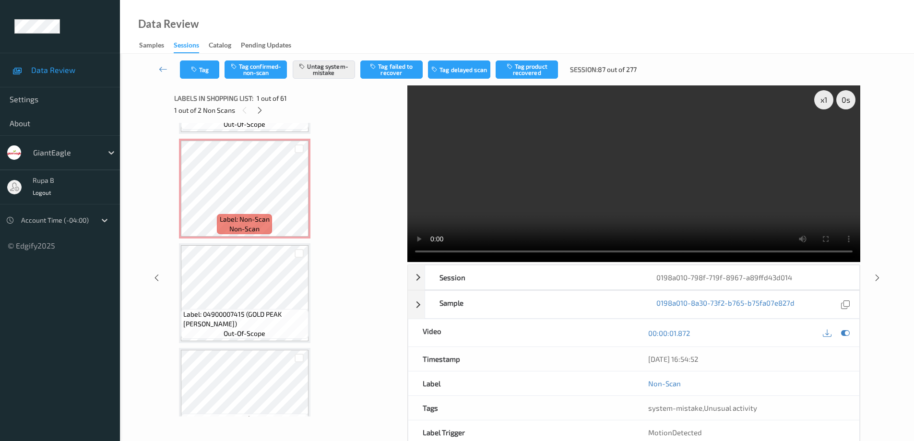
scroll to position [4007, 0]
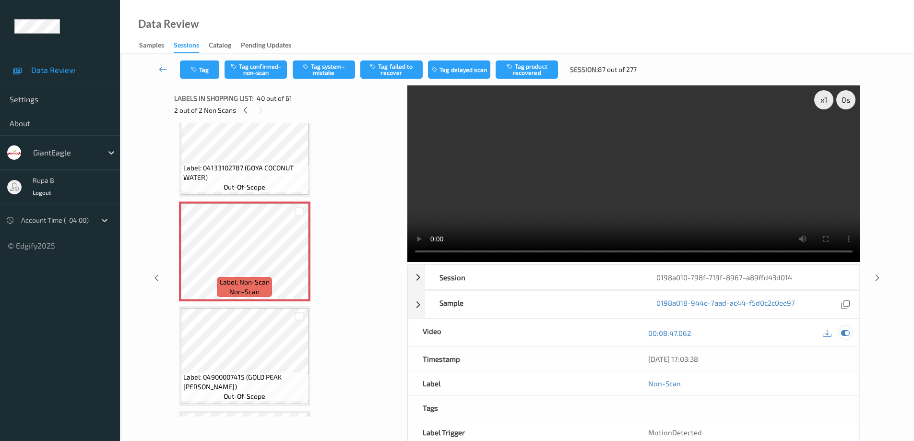
click at [847, 332] on icon at bounding box center [845, 333] width 9 height 9
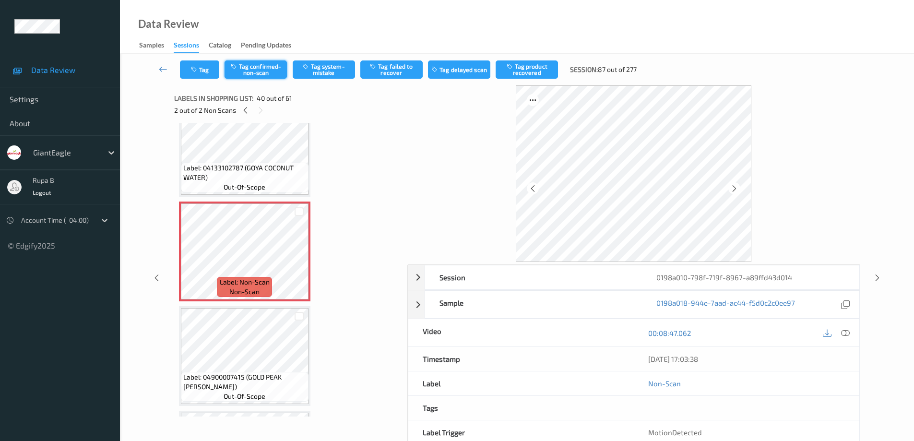
click at [271, 72] on button "Tag confirmed-non-scan" at bounding box center [256, 69] width 62 height 18
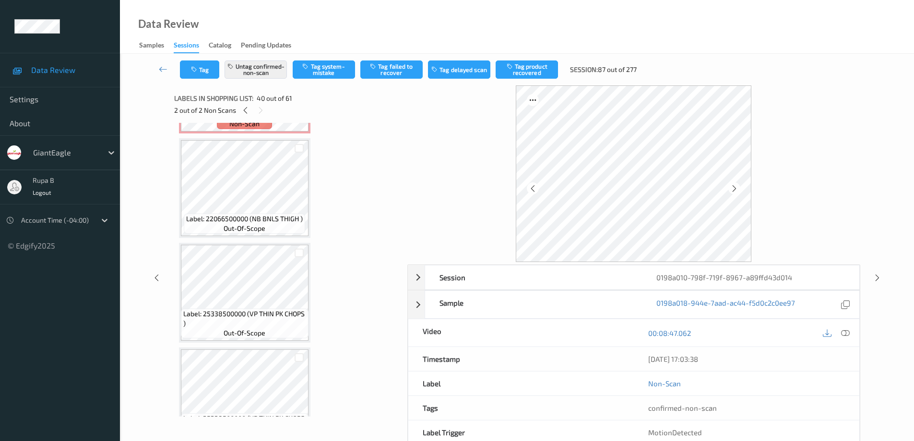
scroll to position [0, 0]
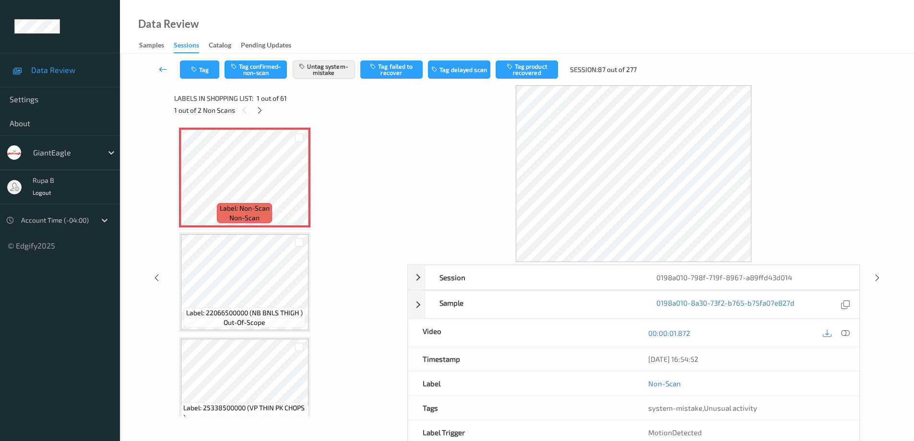
click at [158, 72] on link at bounding box center [163, 69] width 34 height 18
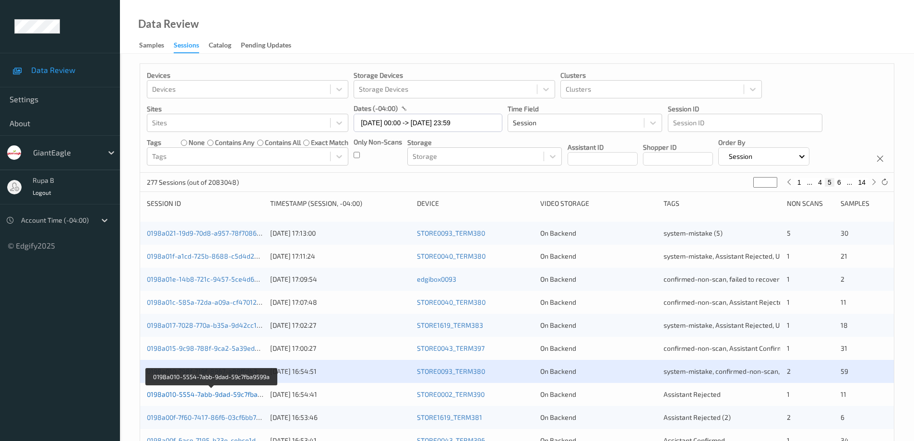
click at [226, 394] on link "0198a010-5554-7abb-9dad-59c7fba9599a" at bounding box center [212, 394] width 130 height 8
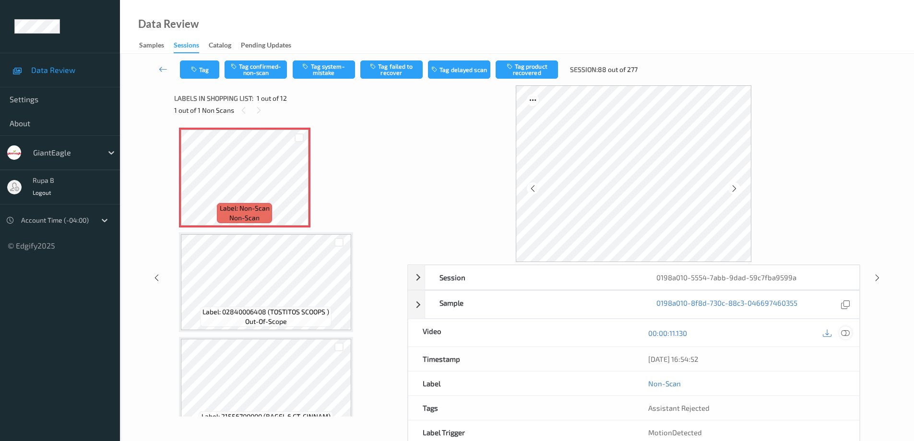
click at [848, 335] on icon at bounding box center [845, 333] width 9 height 9
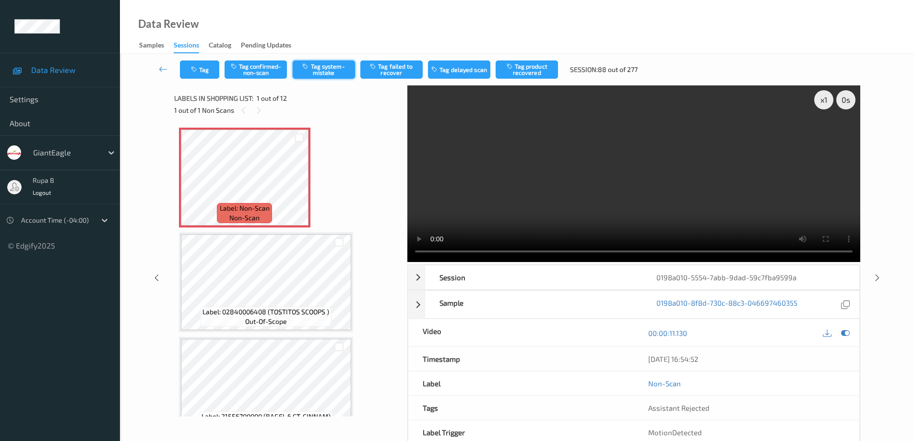
click at [331, 76] on button "Tag system-mistake" at bounding box center [324, 69] width 62 height 18
click at [157, 66] on link at bounding box center [163, 69] width 34 height 18
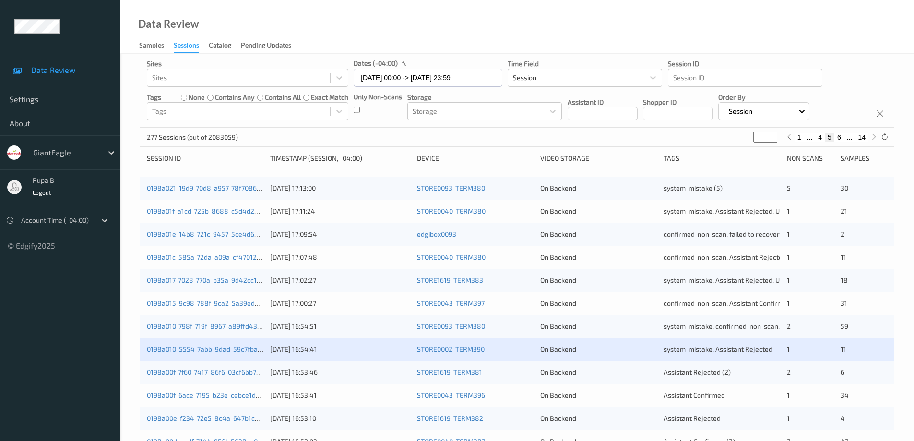
scroll to position [48, 0]
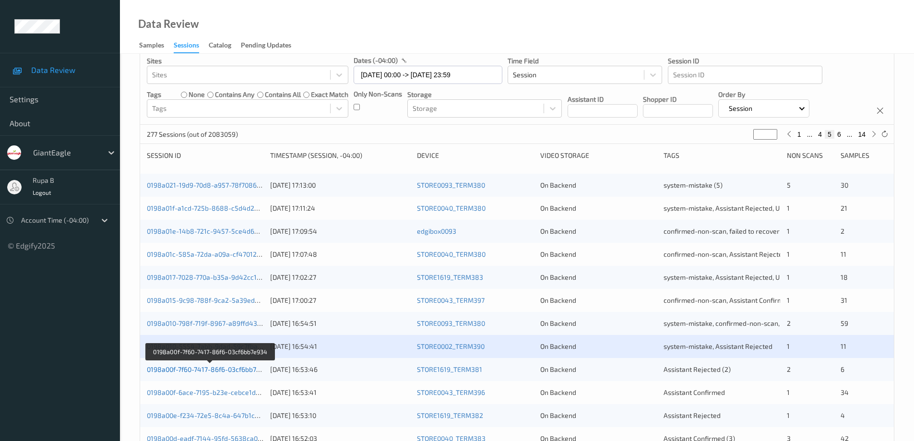
click at [230, 372] on link "0198a00f-7f60-7417-86f6-03cf6bb7e934" at bounding box center [209, 369] width 125 height 8
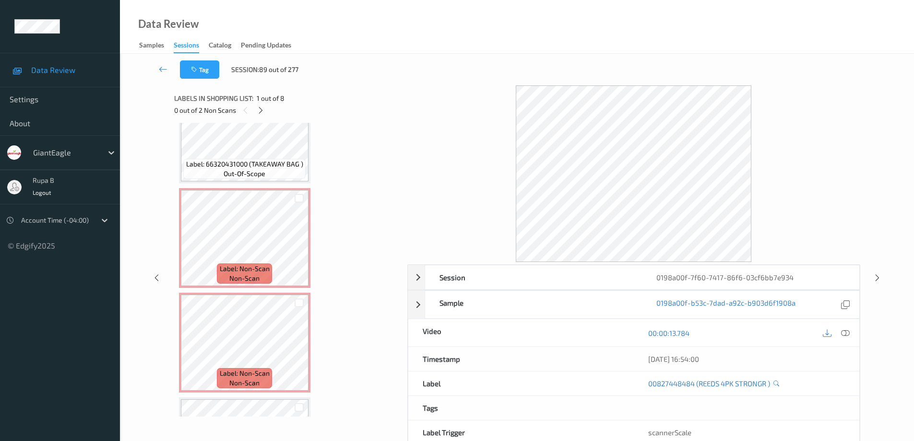
scroll to position [255, 0]
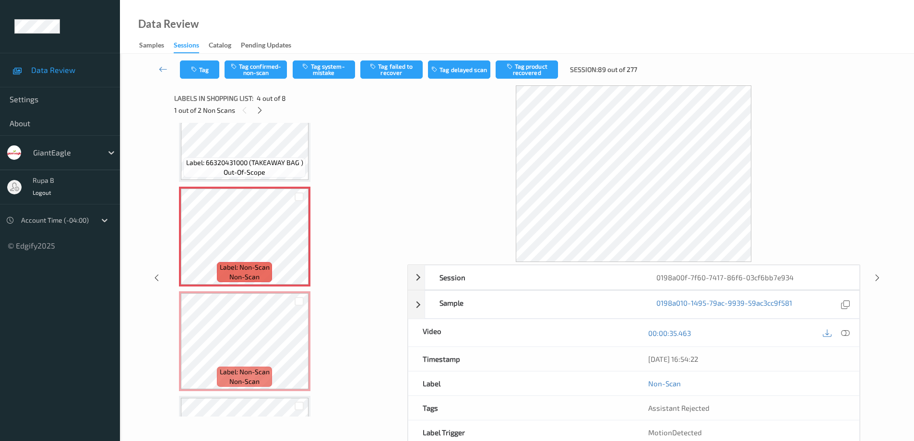
drag, startPoint x: 844, startPoint y: 331, endPoint x: 812, endPoint y: 326, distance: 32.0
click at [844, 330] on icon at bounding box center [845, 333] width 9 height 9
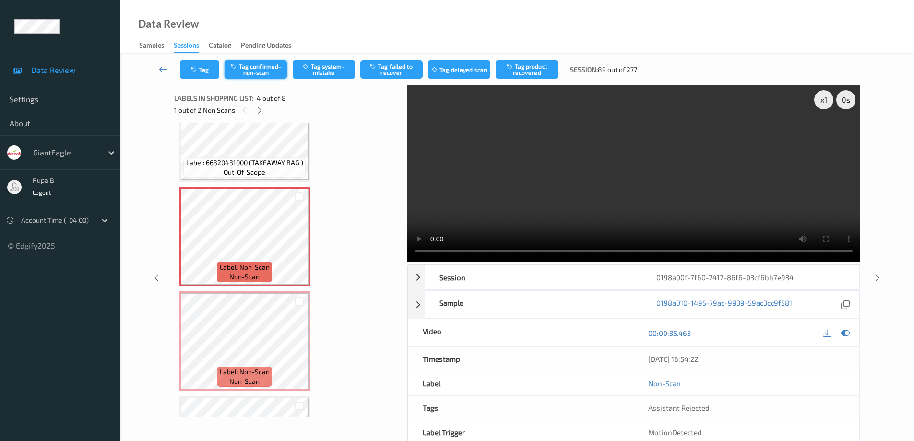
click at [257, 68] on button "Tag confirmed-non-scan" at bounding box center [256, 69] width 62 height 18
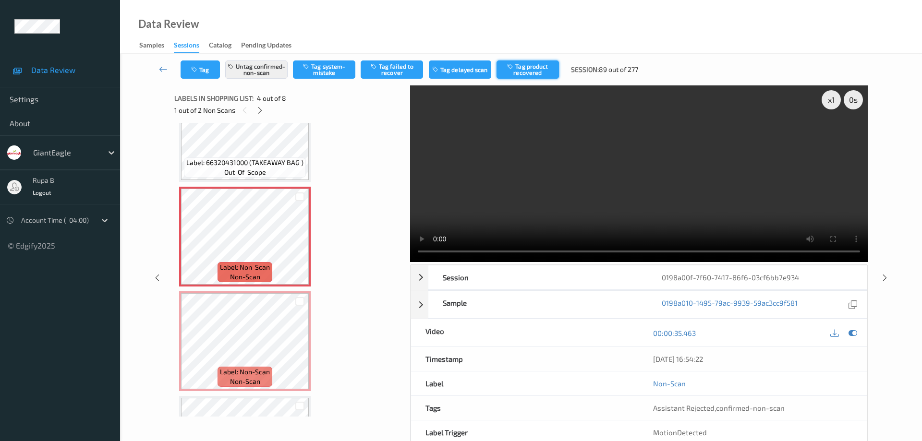
click at [535, 73] on button "Tag product recovered" at bounding box center [527, 69] width 62 height 18
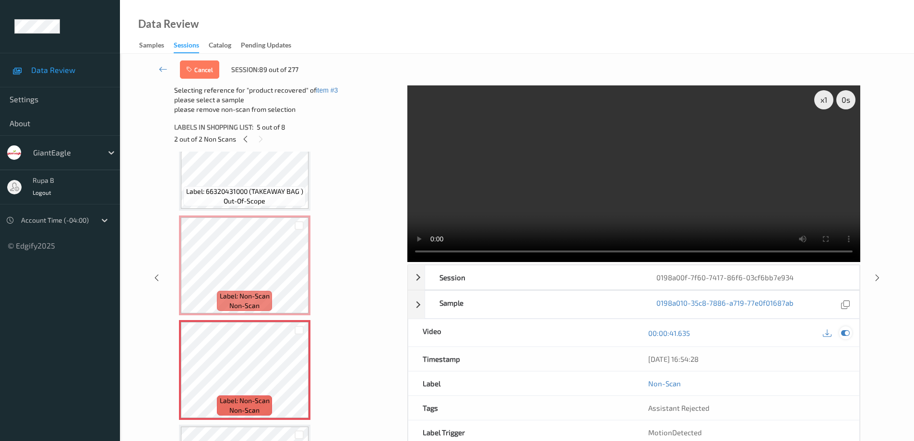
click at [847, 331] on icon at bounding box center [845, 333] width 9 height 9
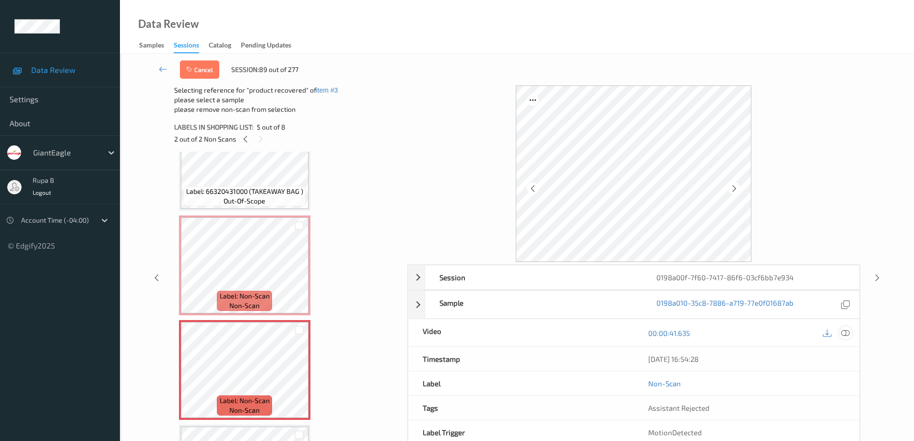
click at [849, 336] on icon at bounding box center [845, 333] width 9 height 9
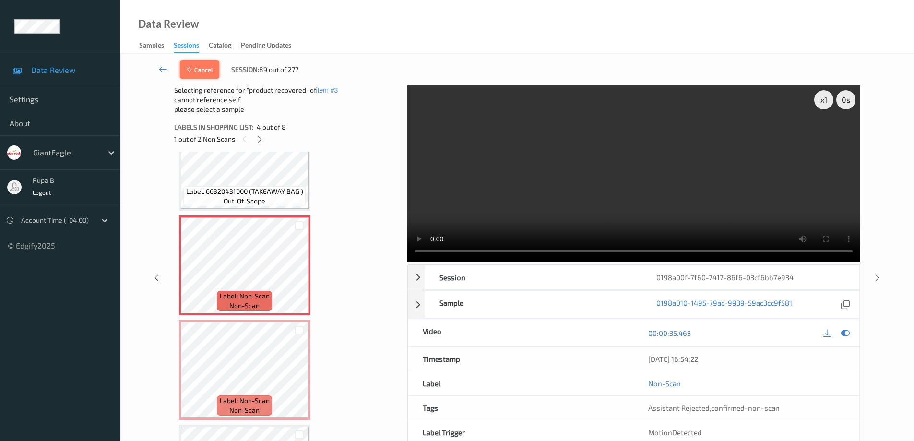
click at [210, 72] on button "Cancel" at bounding box center [199, 69] width 39 height 18
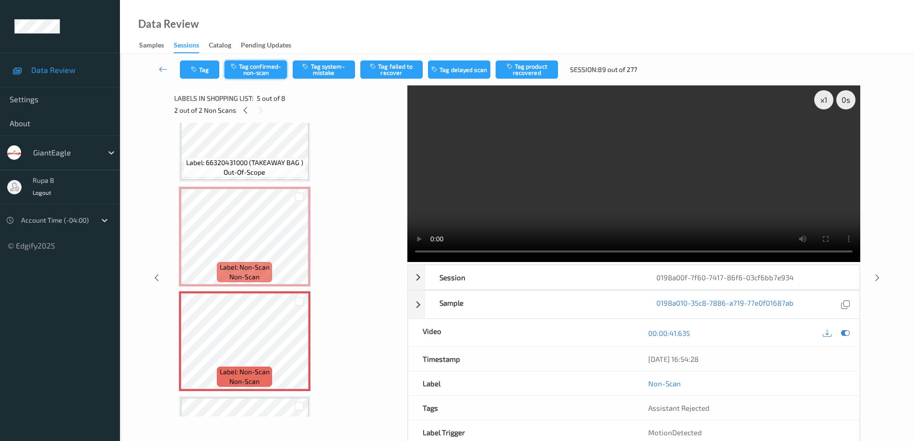
click at [272, 72] on button "Tag confirmed-non-scan" at bounding box center [256, 69] width 62 height 18
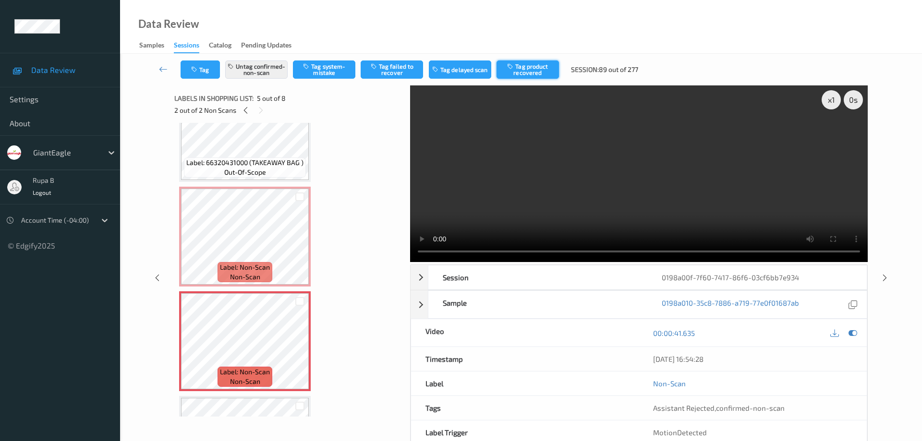
click at [527, 73] on button "Tag product recovered" at bounding box center [527, 69] width 62 height 18
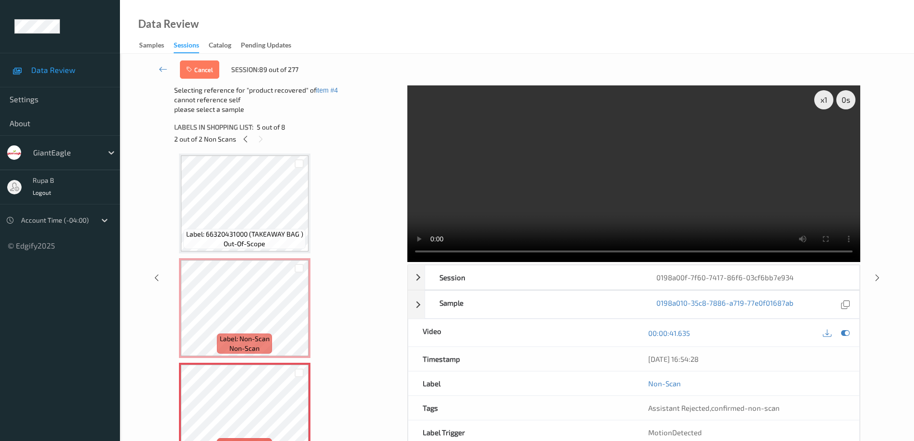
scroll to position [260, 0]
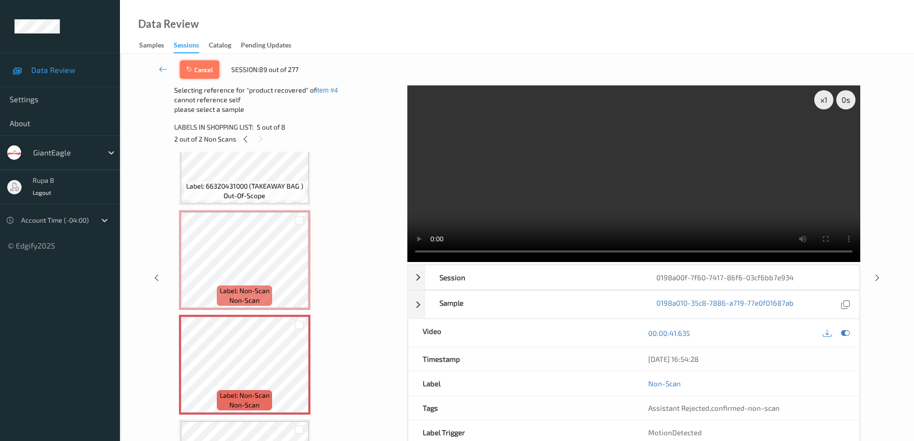
click at [209, 69] on button "Cancel" at bounding box center [199, 69] width 39 height 18
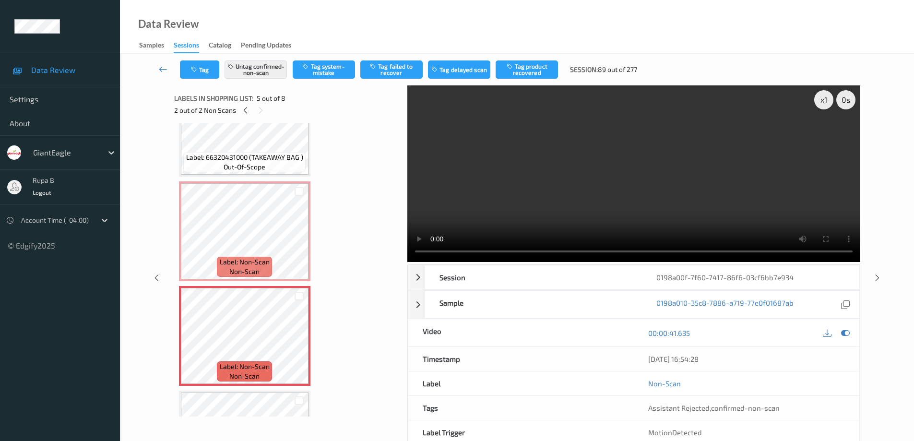
click at [158, 68] on link at bounding box center [163, 69] width 34 height 18
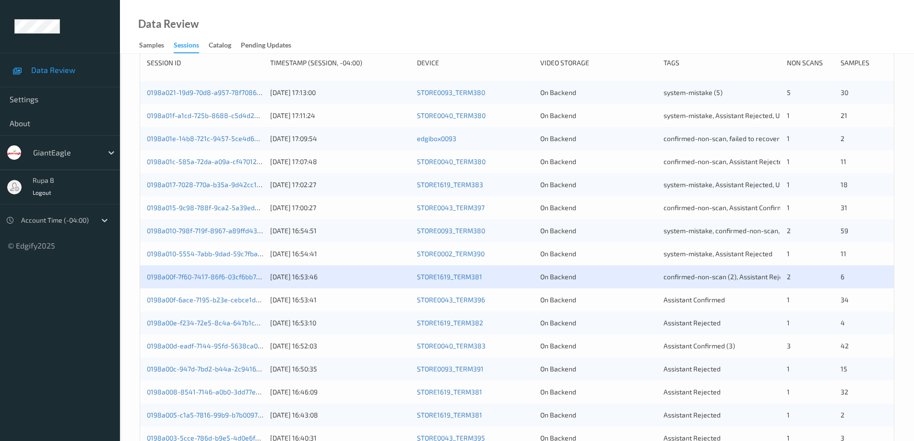
scroll to position [144, 0]
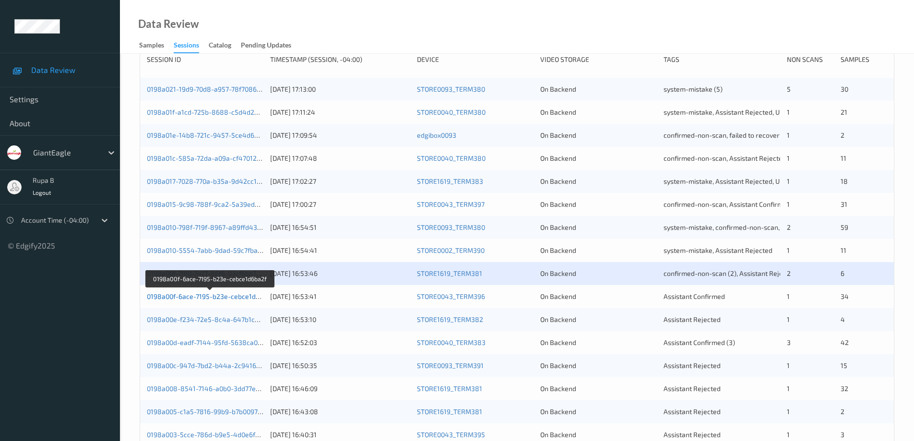
click at [242, 300] on link "0198a00f-6ace-7195-b23e-cebce1d6ba2f" at bounding box center [210, 296] width 127 height 8
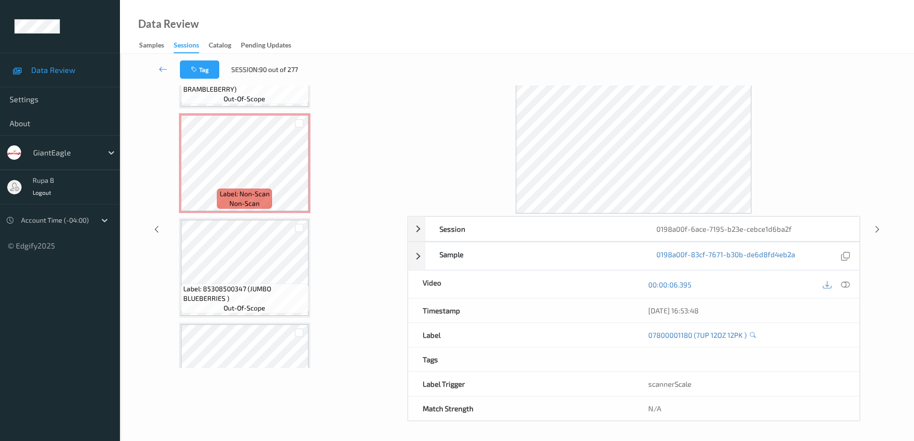
scroll to position [2355, 0]
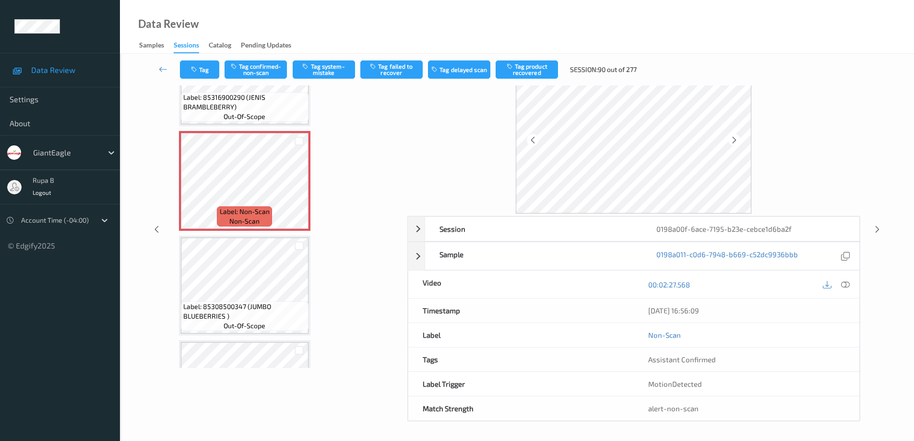
click at [846, 285] on icon at bounding box center [845, 284] width 9 height 9
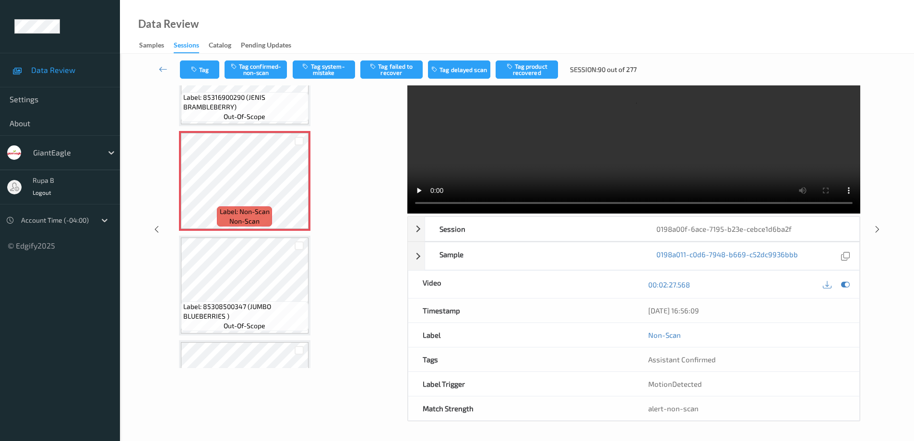
scroll to position [0, 0]
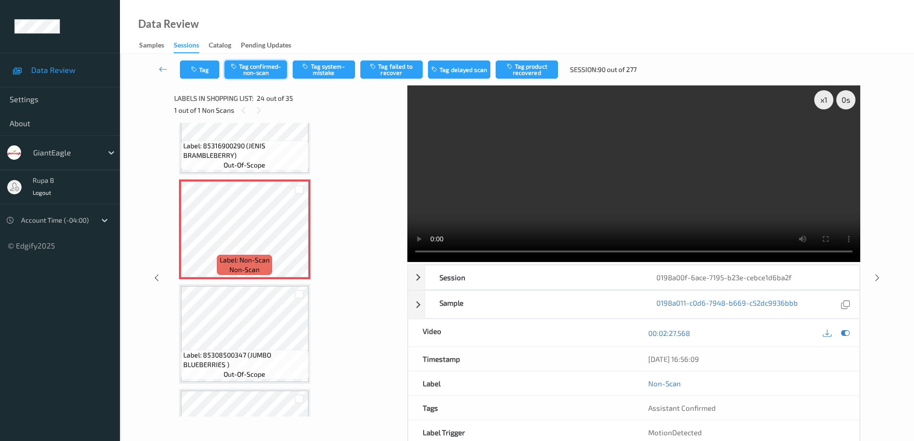
click at [262, 72] on button "Tag confirmed-non-scan" at bounding box center [256, 69] width 62 height 18
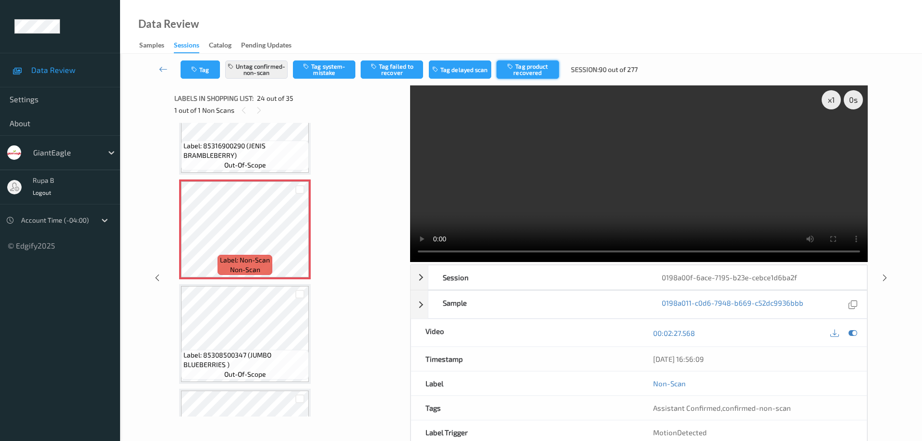
click at [537, 69] on button "Tag product recovered" at bounding box center [527, 69] width 62 height 18
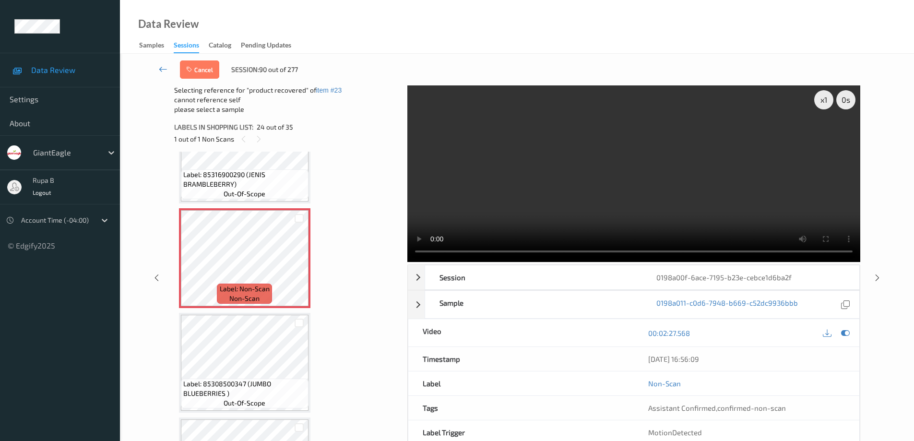
click at [159, 70] on icon at bounding box center [163, 69] width 9 height 10
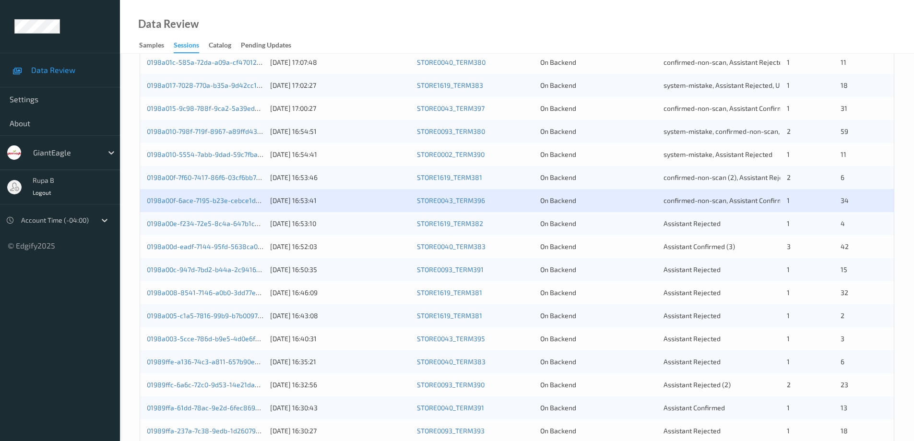
scroll to position [281, 0]
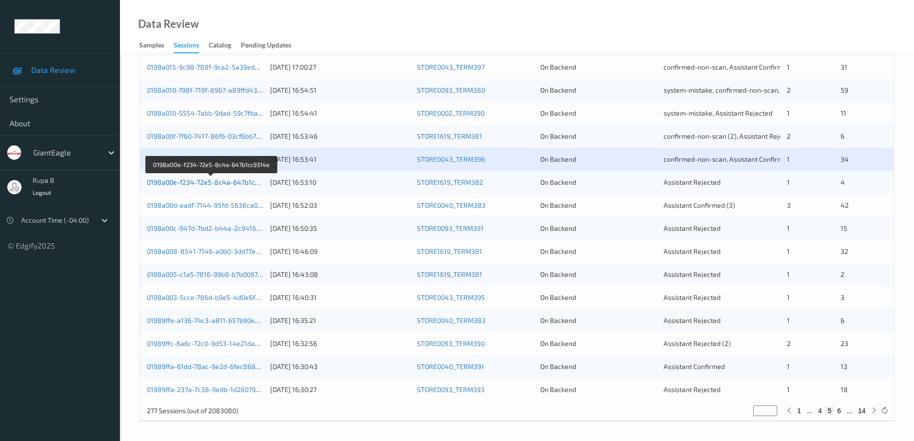
click at [222, 183] on link "0198a00e-f234-72e5-8c4a-647b1cc9314e" at bounding box center [212, 182] width 130 height 8
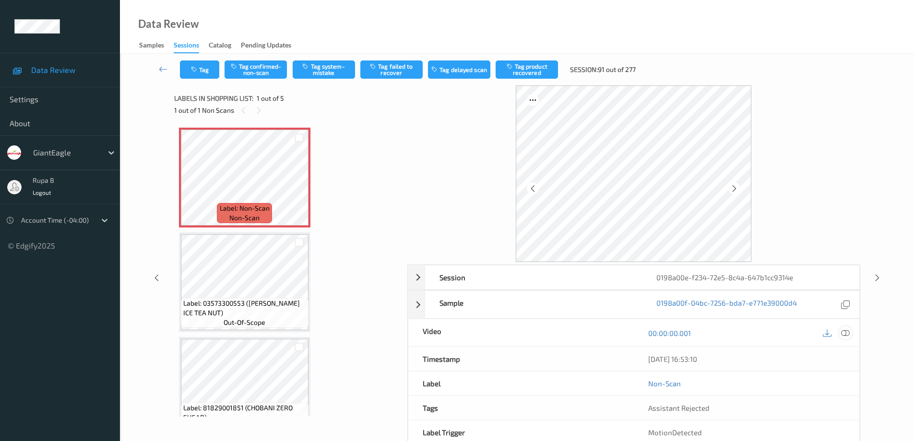
click at [845, 333] on icon at bounding box center [845, 333] width 9 height 9
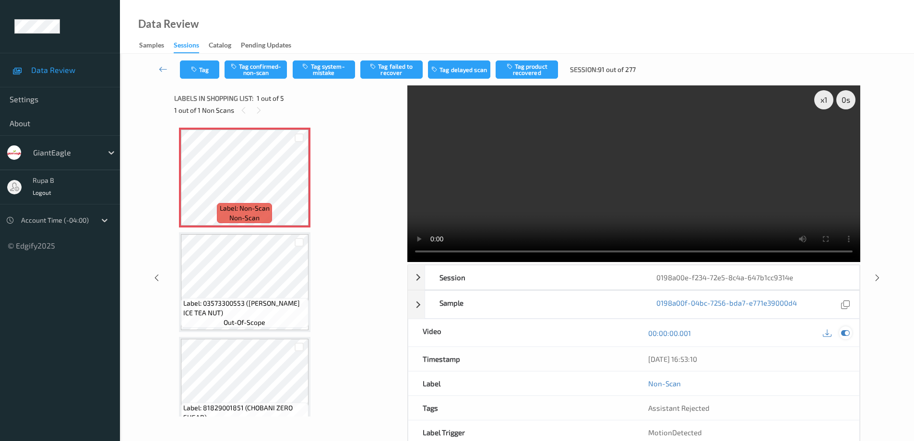
click at [849, 334] on icon at bounding box center [845, 333] width 9 height 9
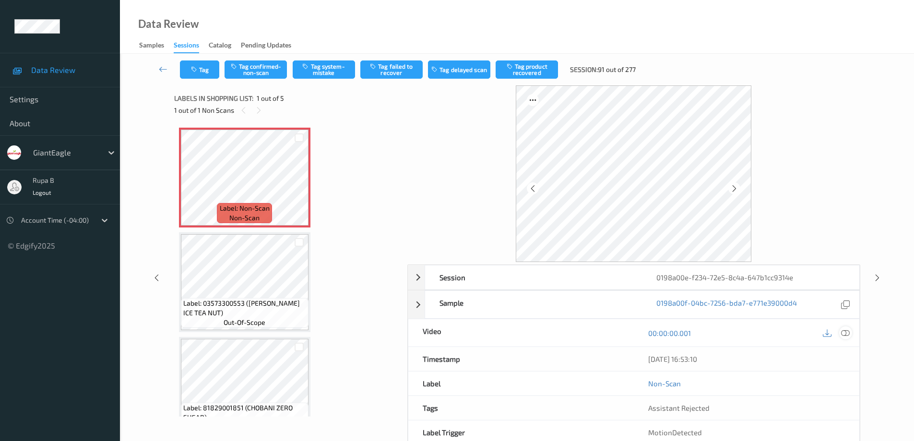
click at [848, 334] on icon at bounding box center [845, 333] width 9 height 9
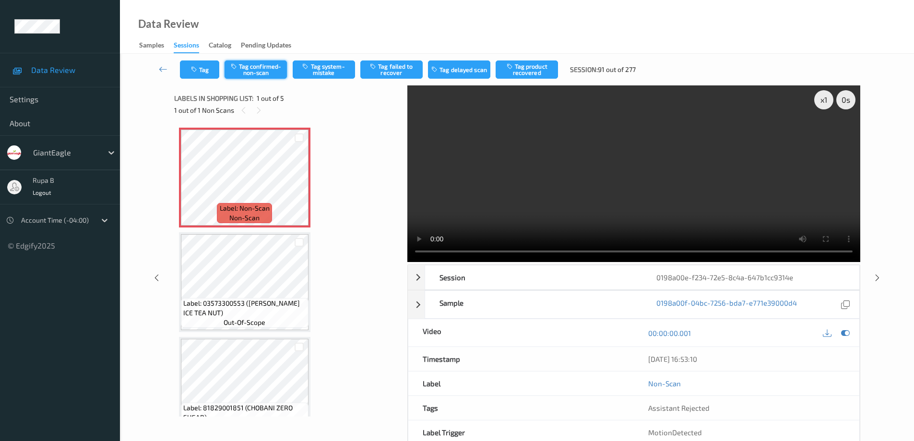
click at [254, 73] on button "Tag confirmed-non-scan" at bounding box center [256, 69] width 62 height 18
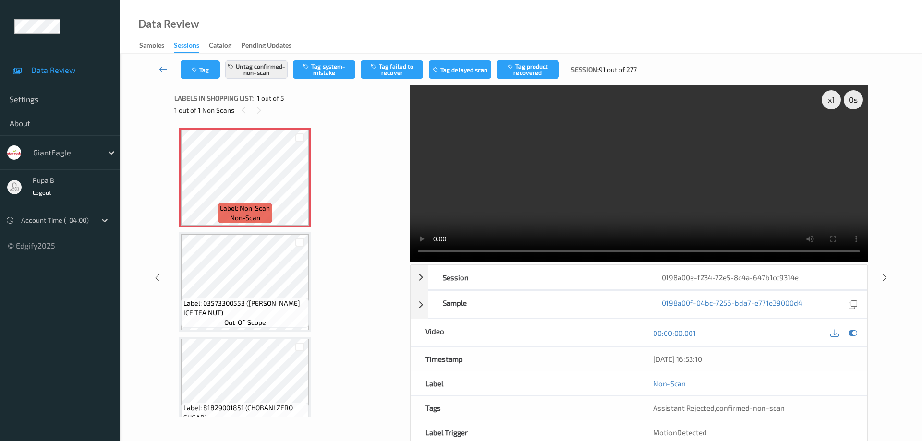
click at [538, 71] on button "Tag product recovered" at bounding box center [527, 69] width 62 height 18
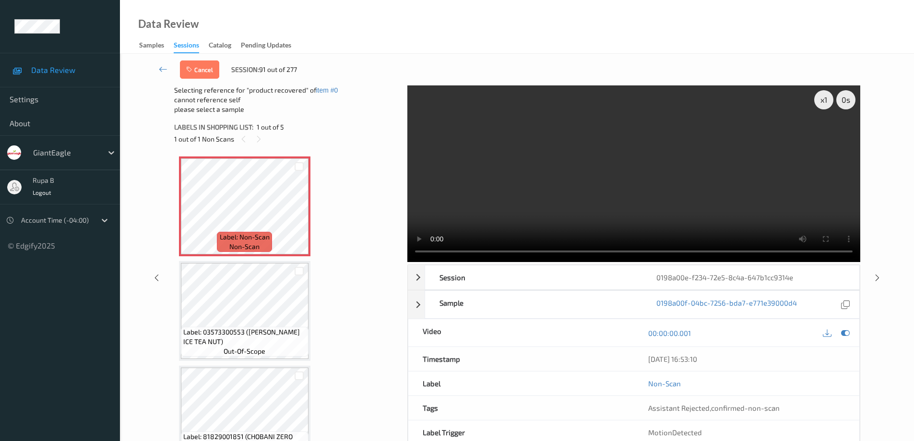
click at [78, 4] on div "Data Review Settings About GiantEagle rupa b Logout Account Time (-04:00) © Edg…" at bounding box center [60, 125] width 120 height 251
click at [160, 67] on icon at bounding box center [163, 69] width 9 height 10
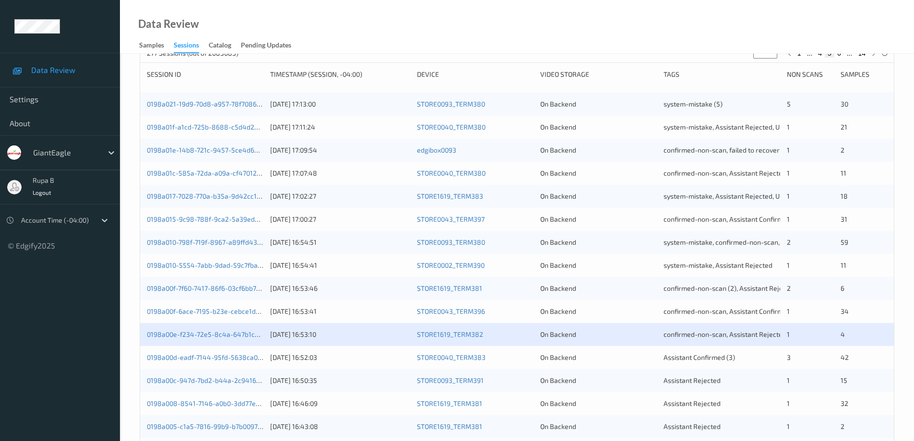
scroll to position [192, 0]
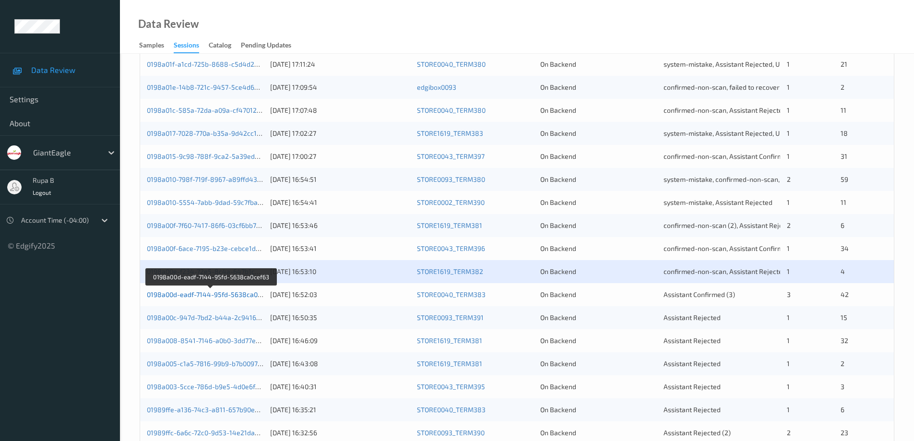
click at [227, 295] on link "0198a00d-eadf-7144-95fd-5638ca0cef63" at bounding box center [211, 294] width 128 height 8
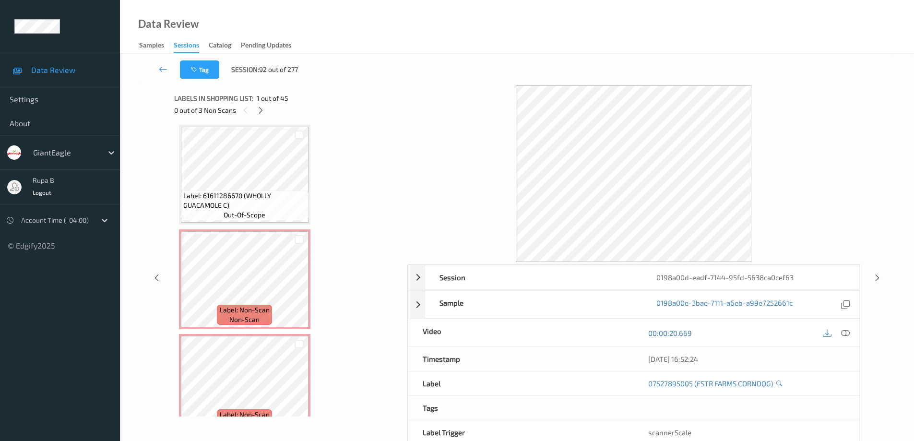
scroll to position [4196, 0]
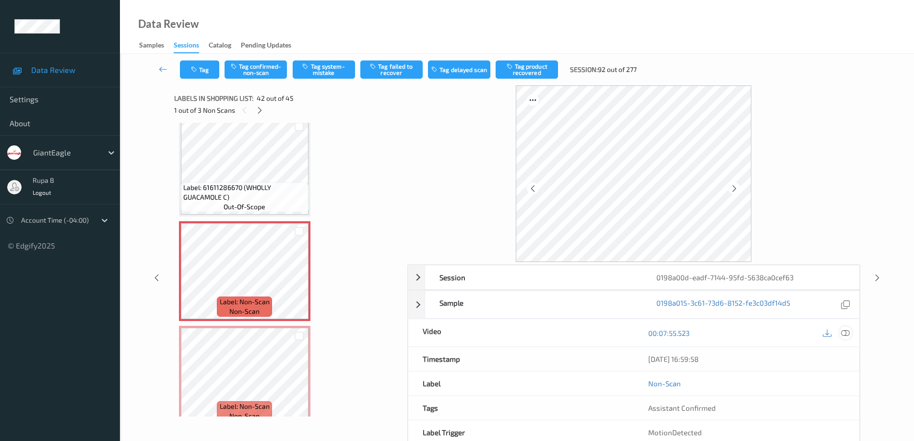
click at [844, 337] on icon at bounding box center [845, 333] width 9 height 9
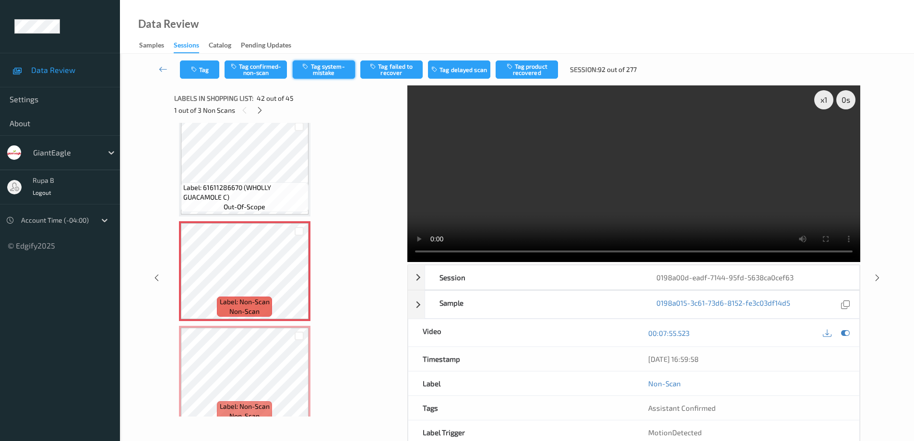
click at [319, 69] on button "Tag system-mistake" at bounding box center [324, 69] width 62 height 18
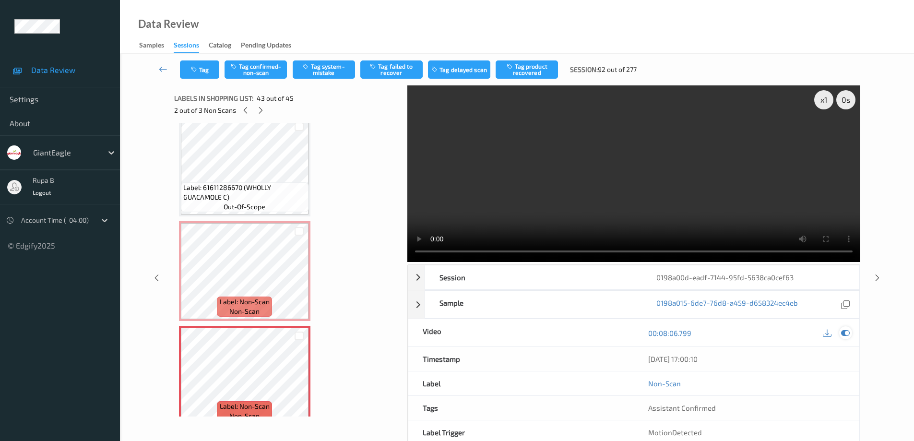
click at [847, 333] on icon at bounding box center [845, 333] width 9 height 9
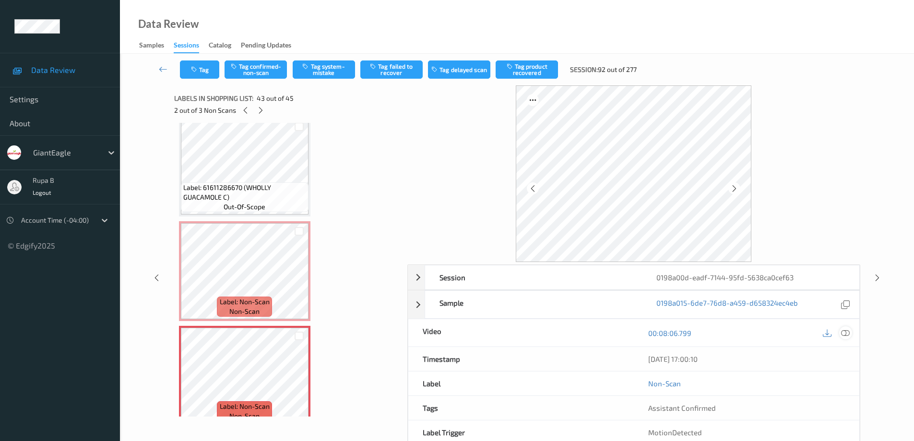
click at [845, 333] on icon at bounding box center [845, 333] width 9 height 9
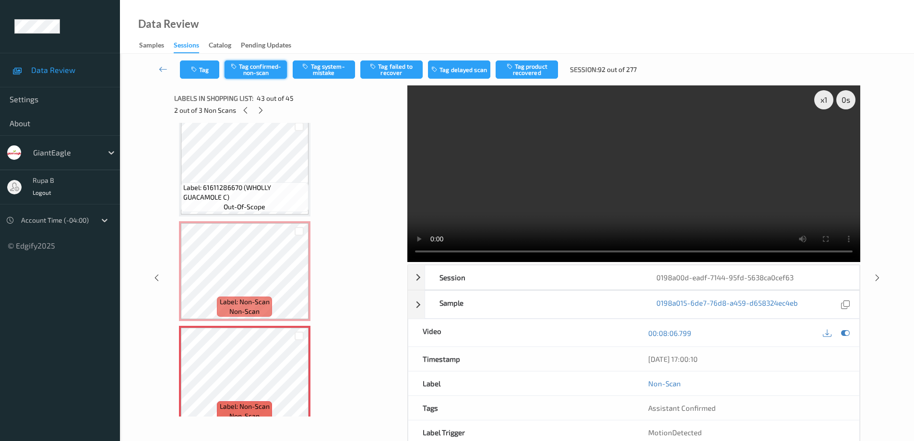
click at [270, 72] on button "Tag confirmed-non-scan" at bounding box center [256, 69] width 62 height 18
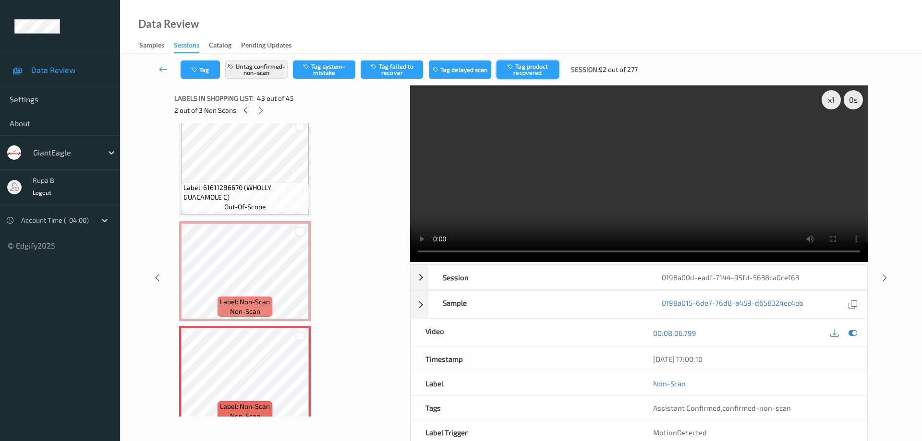
click at [538, 72] on button "Tag product recovered" at bounding box center [527, 69] width 62 height 18
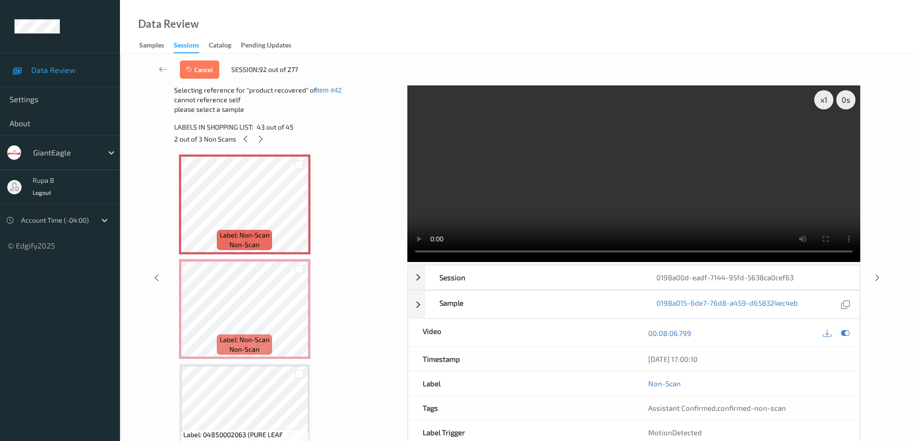
scroll to position [4420, 0]
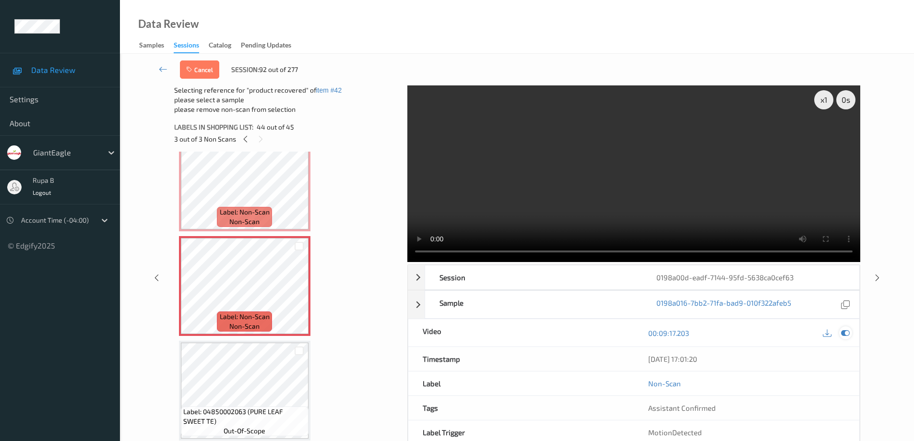
click at [847, 332] on icon at bounding box center [845, 333] width 9 height 9
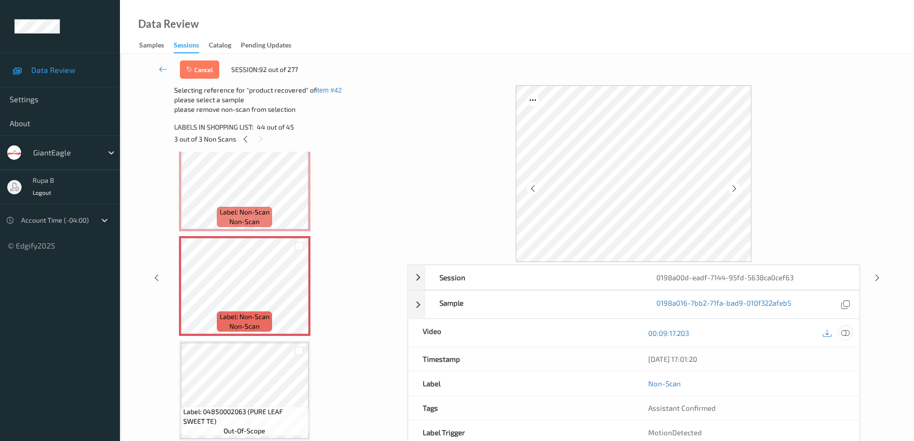
click at [846, 333] on icon at bounding box center [845, 333] width 9 height 9
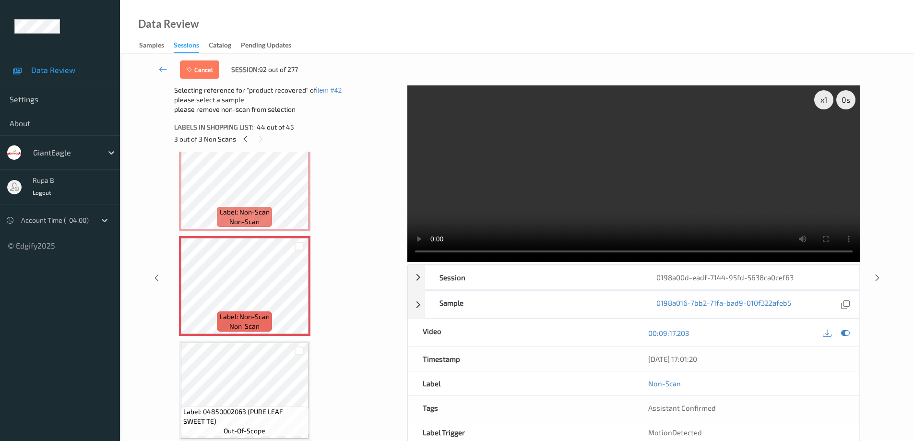
click at [877, 360] on div "x 1 0 s Session 0198a00d-eadf-7144-95fd-5638ca0cef63 Session ID 0198a00d-eadf-7…" at bounding box center [517, 277] width 755 height 384
click at [209, 73] on button "Cancel" at bounding box center [199, 69] width 39 height 18
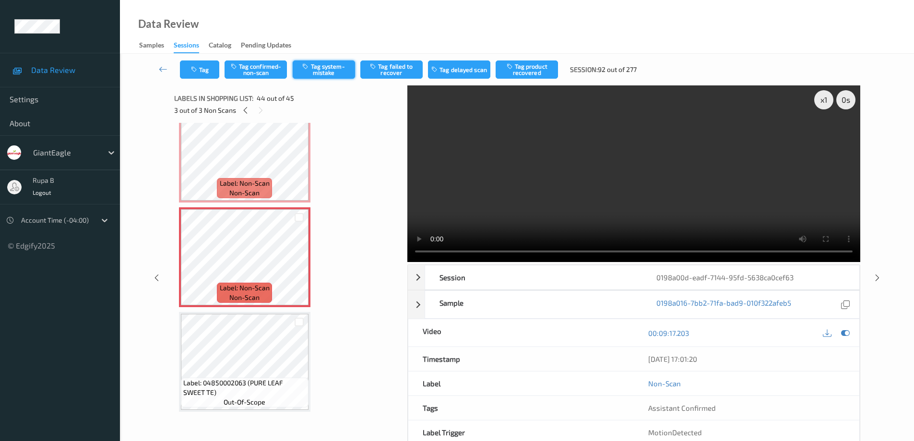
click at [332, 75] on button "Tag system-mistake" at bounding box center [324, 69] width 62 height 18
click at [161, 71] on icon at bounding box center [163, 69] width 9 height 10
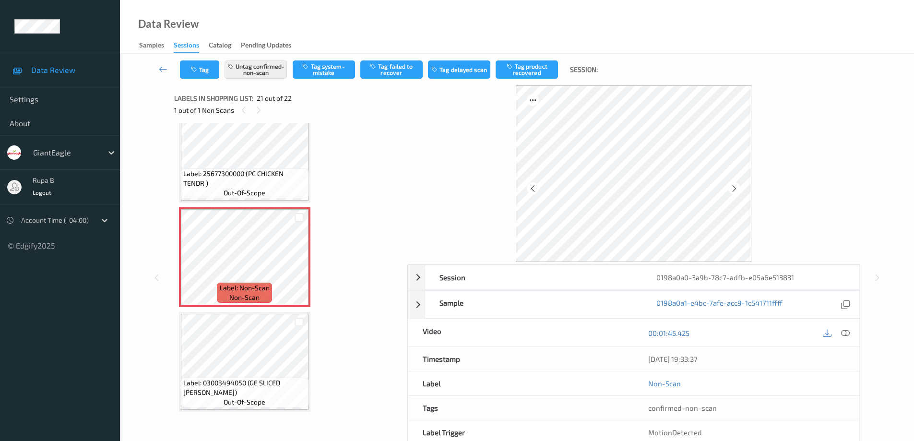
scroll to position [2003, 0]
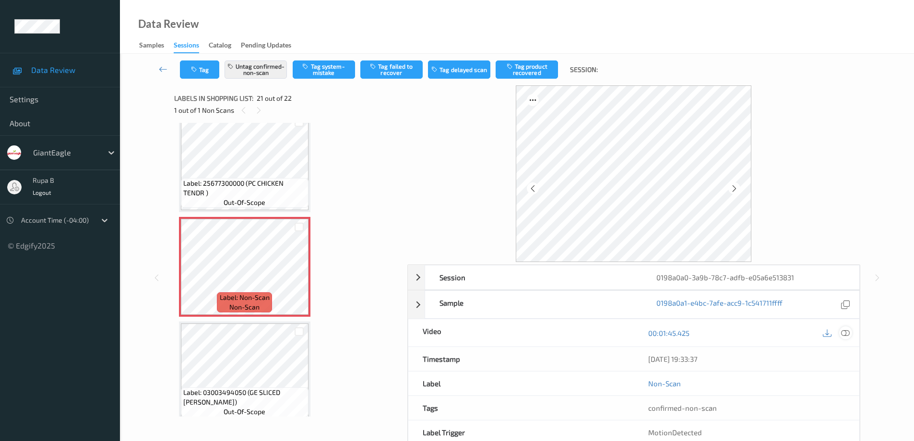
click at [844, 331] on icon at bounding box center [845, 333] width 9 height 9
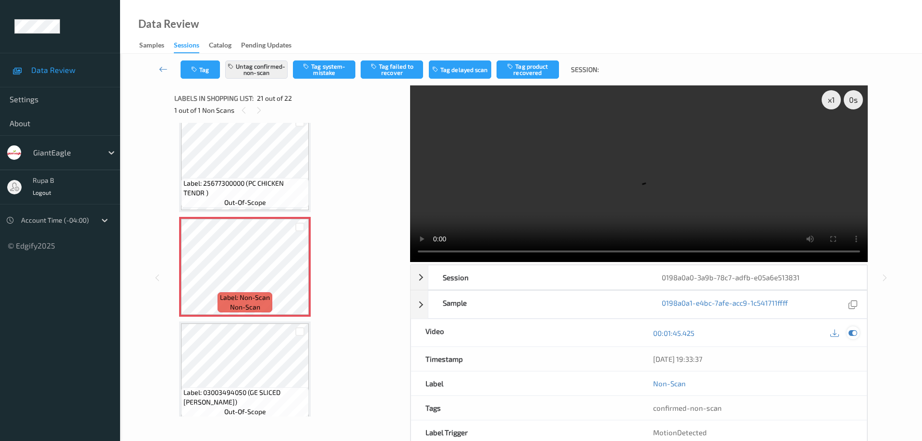
click at [857, 329] on icon at bounding box center [852, 333] width 9 height 9
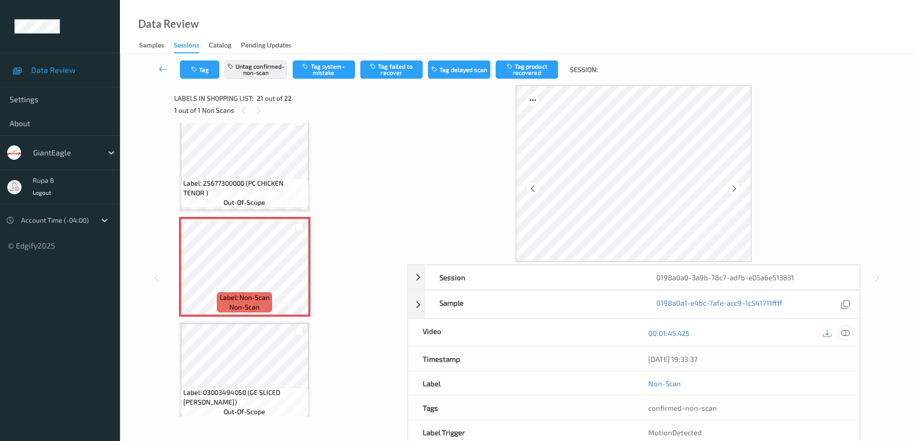
click at [847, 334] on icon at bounding box center [845, 333] width 9 height 9
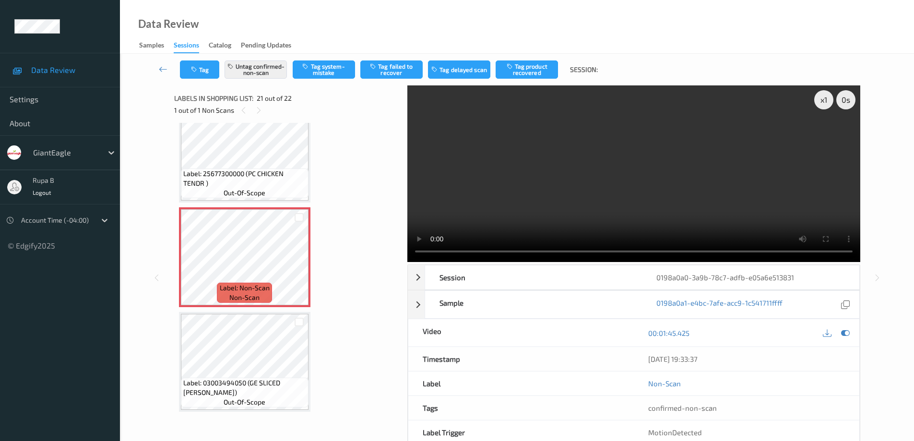
scroll to position [1936, 0]
